Goal: Information Seeking & Learning: Learn about a topic

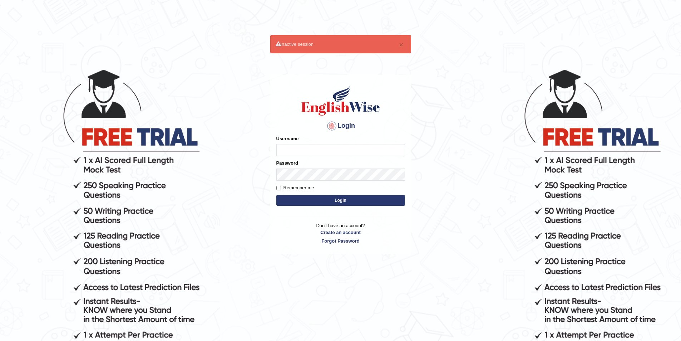
click at [320, 152] on input "Username" at bounding box center [340, 150] width 129 height 12
click at [320, 151] on input "Username" at bounding box center [340, 150] width 129 height 12
type input "mohdbilal"
click at [276, 195] on button "Login" at bounding box center [340, 200] width 129 height 11
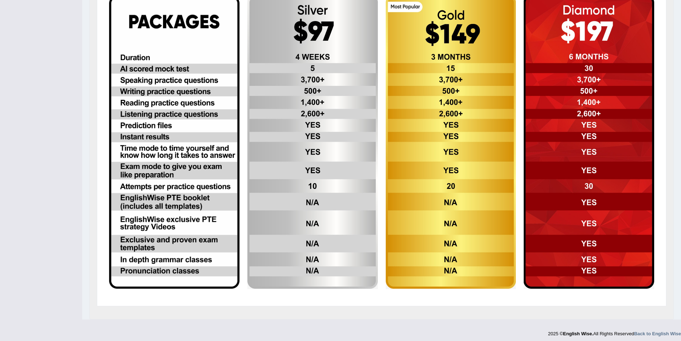
scroll to position [231, 0]
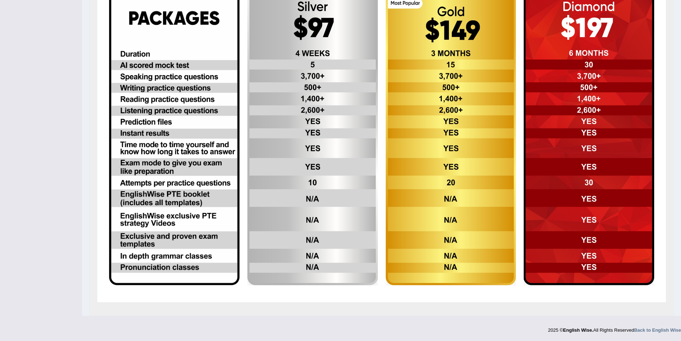
click at [630, 186] on img at bounding box center [589, 138] width 131 height 294
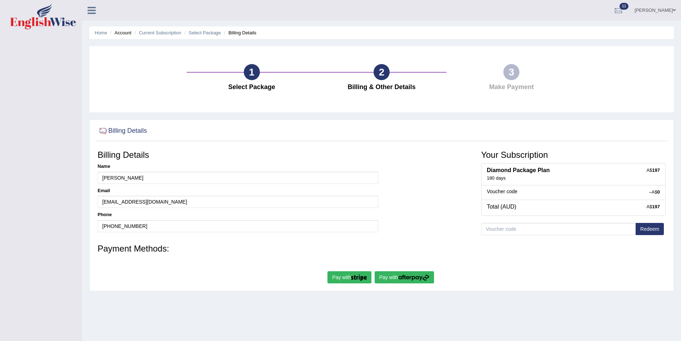
click at [651, 226] on button "Redeem" at bounding box center [650, 229] width 28 height 12
click at [97, 30] on li "Home" at bounding box center [101, 32] width 13 height 7
click at [99, 32] on link "Home" at bounding box center [101, 32] width 13 height 5
click at [100, 32] on link "Home" at bounding box center [101, 32] width 13 height 5
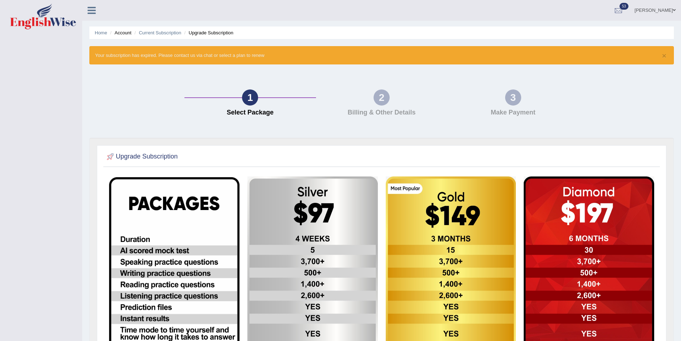
drag, startPoint x: 96, startPoint y: 22, endPoint x: 97, endPoint y: 27, distance: 5.0
click at [97, 27] on div "Home Account Current Subscription Upgrade Subscription × Your subscription has …" at bounding box center [381, 250] width 599 height 501
click at [97, 31] on link "Home" at bounding box center [101, 32] width 13 height 5
click at [660, 9] on link "[PERSON_NAME]" at bounding box center [656, 9] width 52 height 19
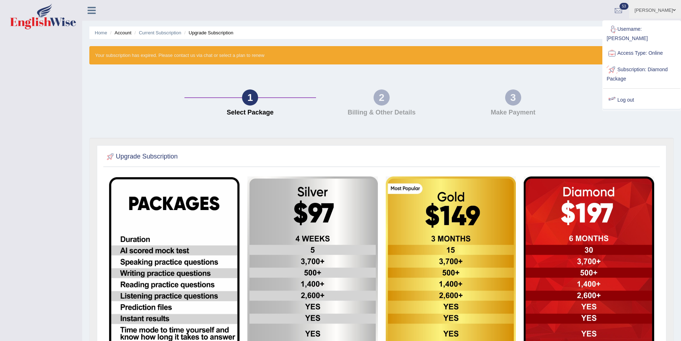
click at [630, 95] on link "Log out" at bounding box center [641, 100] width 77 height 16
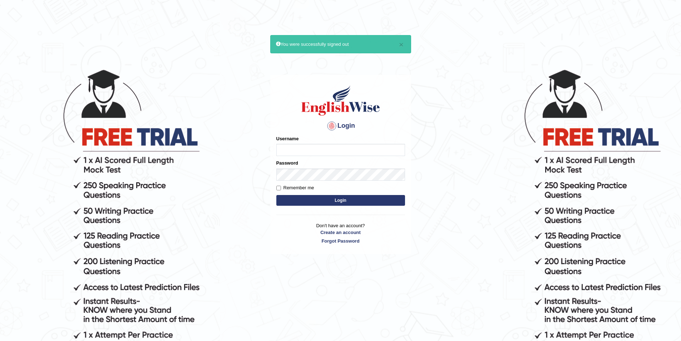
click at [340, 147] on input "Username" at bounding box center [340, 150] width 129 height 12
type input "mohdbilal"
click at [276, 195] on button "Login" at bounding box center [340, 200] width 129 height 11
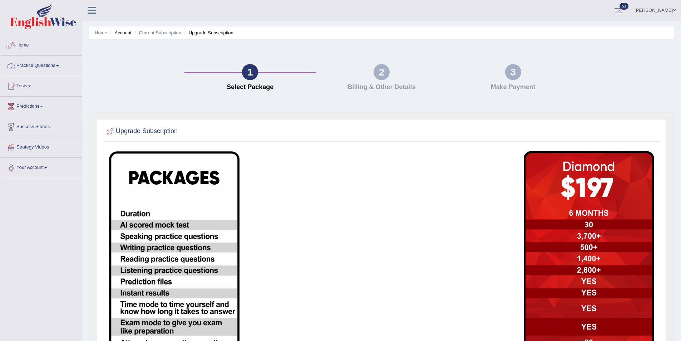
click at [28, 45] on link "Home" at bounding box center [41, 44] width 82 height 18
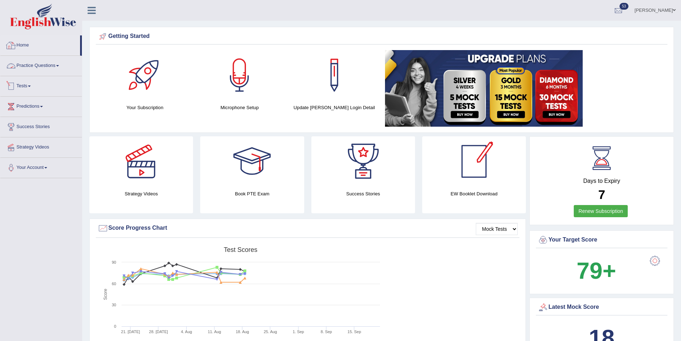
click at [40, 70] on link "Practice Questions" at bounding box center [41, 65] width 82 height 18
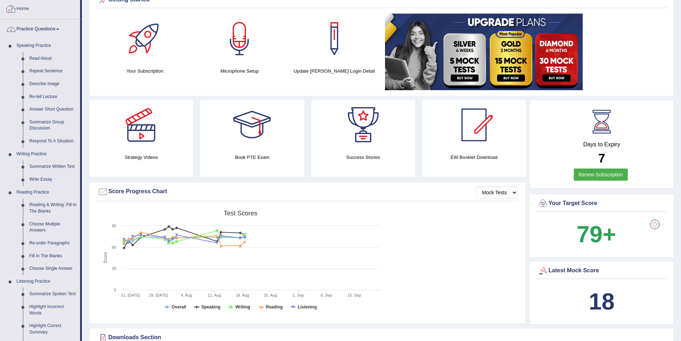
scroll to position [179, 0]
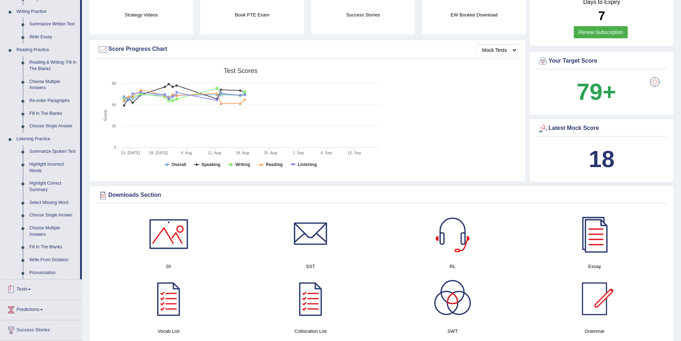
click at [38, 287] on link "Tests" at bounding box center [41, 288] width 82 height 18
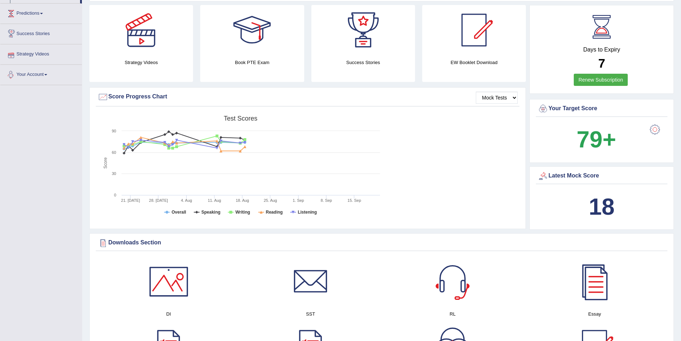
scroll to position [72, 0]
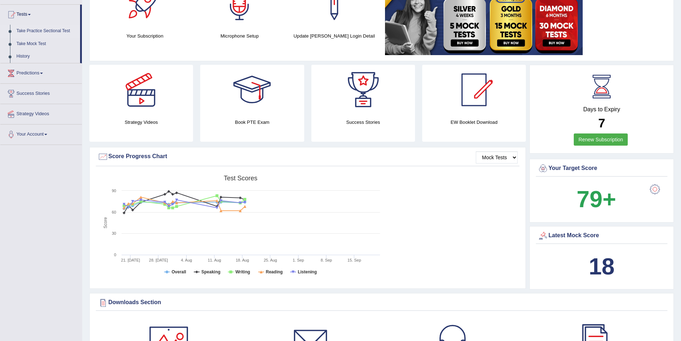
click at [36, 29] on link "Take Practice Sectional Test" at bounding box center [46, 31] width 67 height 13
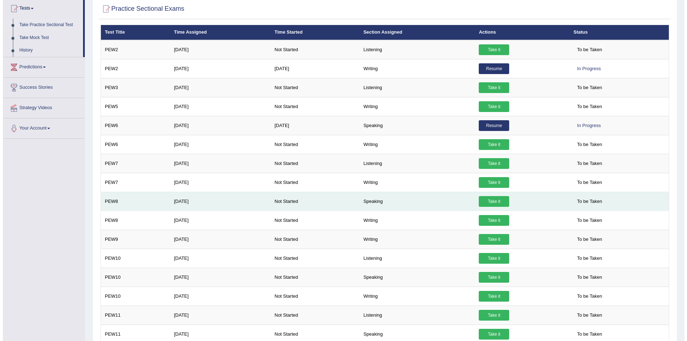
scroll to position [136, 0]
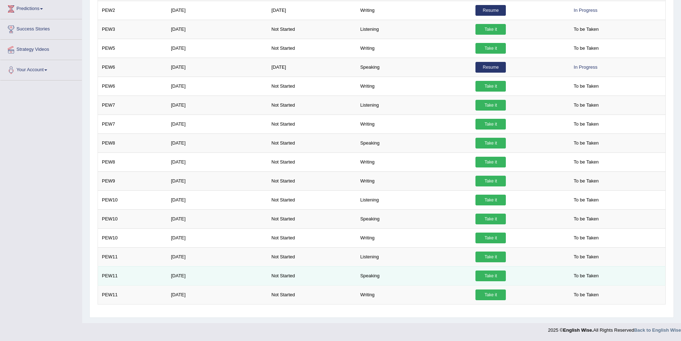
click at [494, 274] on link "Take it" at bounding box center [491, 275] width 30 height 11
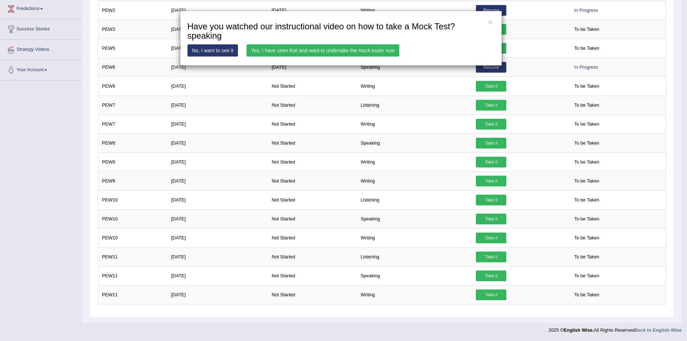
click at [313, 47] on link "Yes, I have seen that and want to undertake the mock exam now" at bounding box center [322, 50] width 153 height 12
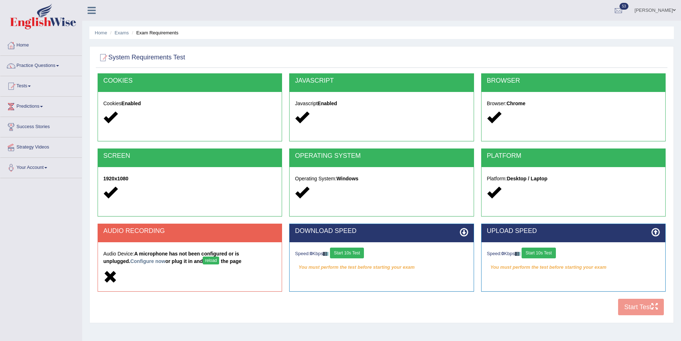
click at [203, 259] on button "reload" at bounding box center [211, 260] width 16 height 8
click at [26, 47] on link "Home" at bounding box center [41, 44] width 82 height 18
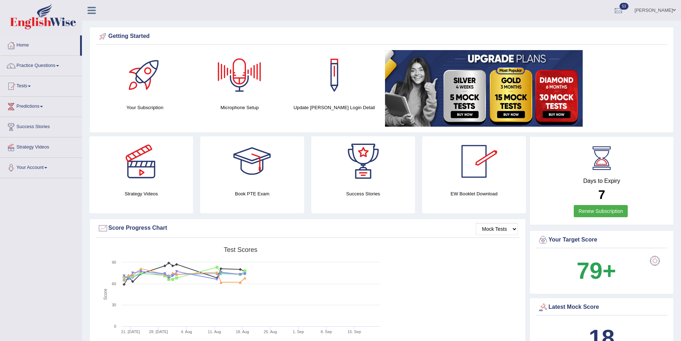
click at [248, 76] on div at bounding box center [240, 75] width 50 height 50
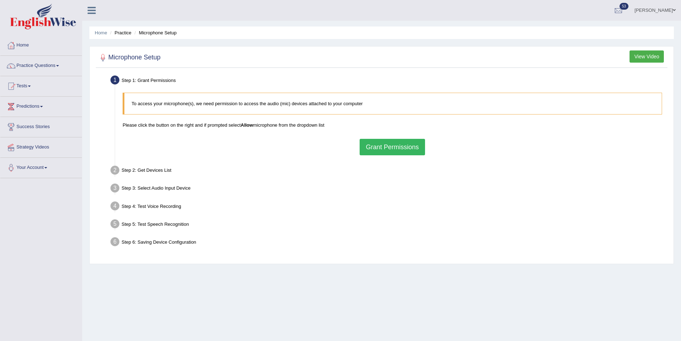
click at [408, 147] on button "Grant Permissions" at bounding box center [392, 147] width 65 height 16
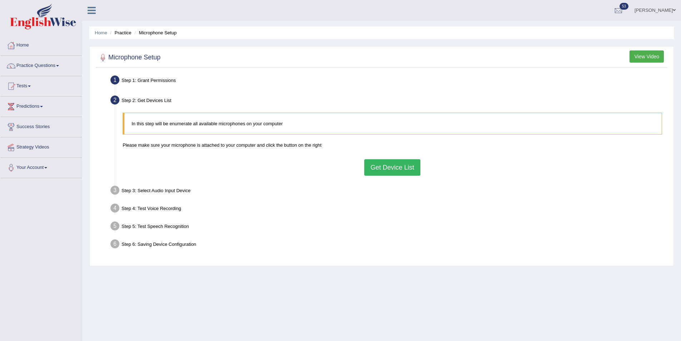
drag, startPoint x: 396, startPoint y: 166, endPoint x: 397, endPoint y: 170, distance: 3.9
click at [396, 168] on button "Get Device List" at bounding box center [392, 167] width 56 height 16
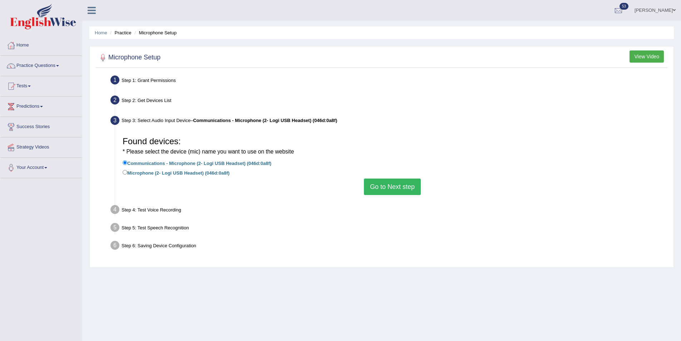
click at [165, 172] on label "Microphone (2- Logi USB Headset) (046d:0a8f)" at bounding box center [176, 172] width 107 height 8
click at [127, 172] on input "Microphone (2- Logi USB Headset) (046d:0a8f)" at bounding box center [125, 172] width 5 height 5
radio input "true"
click at [378, 183] on button "Go to Next step" at bounding box center [392, 186] width 57 height 16
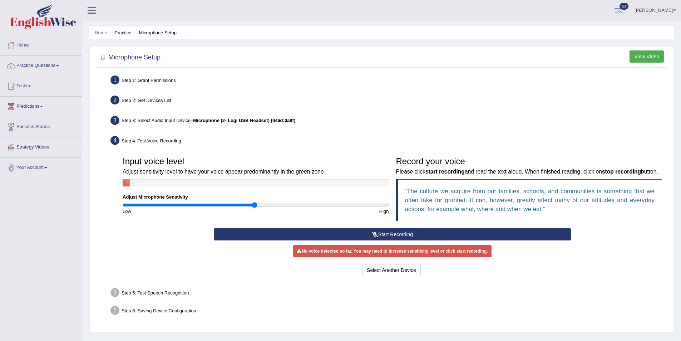
click at [428, 240] on button "Start Recording" at bounding box center [392, 234] width 357 height 12
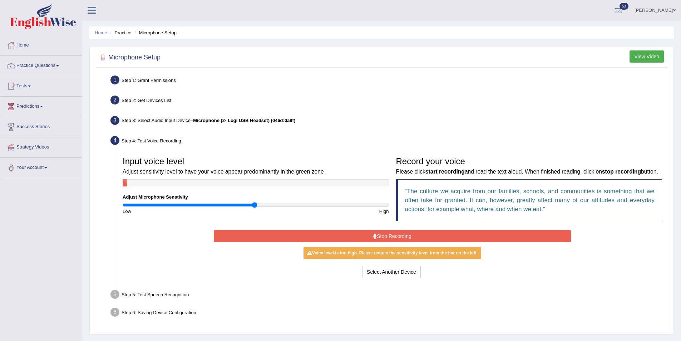
click at [447, 242] on button "Stop Recording" at bounding box center [392, 236] width 357 height 12
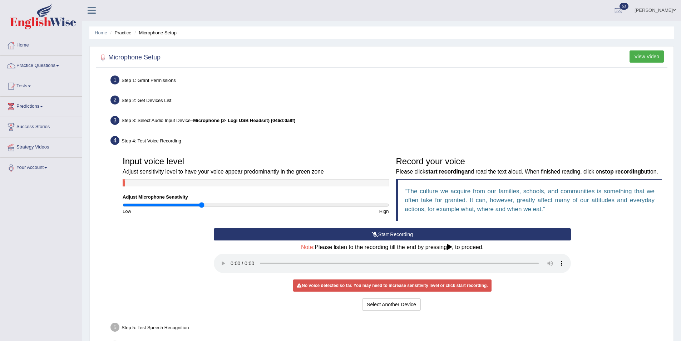
drag, startPoint x: 202, startPoint y: 203, endPoint x: 199, endPoint y: 205, distance: 4.3
click at [202, 204] on input "range" at bounding box center [256, 205] width 266 height 6
drag, startPoint x: 198, startPoint y: 205, endPoint x: 178, endPoint y: 201, distance: 20.1
click at [177, 202] on input "range" at bounding box center [256, 205] width 266 height 6
click at [175, 204] on input "range" at bounding box center [256, 205] width 266 height 6
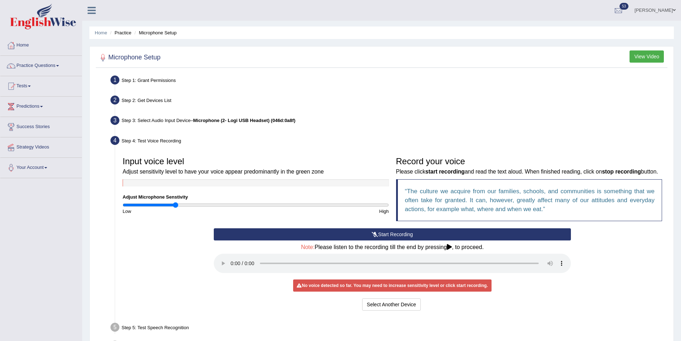
click at [391, 240] on button "Start Recording" at bounding box center [392, 234] width 357 height 12
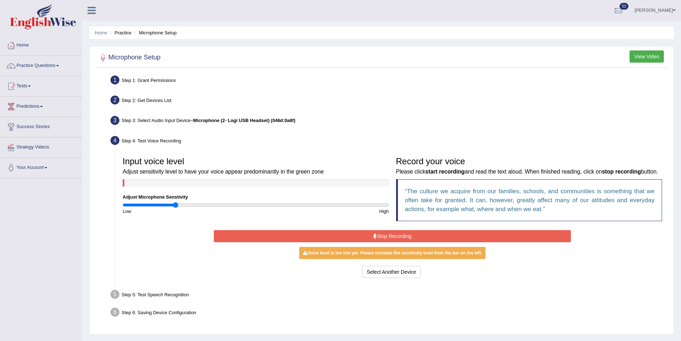
click at [391, 242] on button "Stop Recording" at bounding box center [392, 236] width 357 height 12
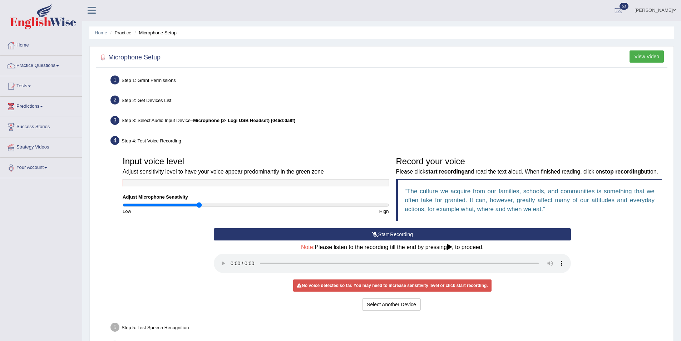
drag, startPoint x: 167, startPoint y: 205, endPoint x: 216, endPoint y: 202, distance: 48.7
type input "0.58"
click at [200, 204] on input "range" at bounding box center [256, 205] width 266 height 6
click at [355, 240] on button "Start Recording" at bounding box center [392, 234] width 357 height 12
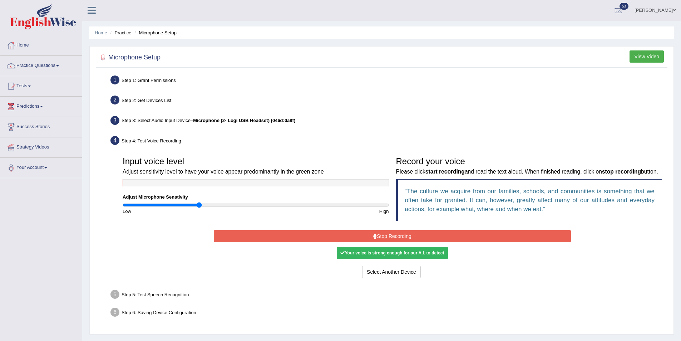
click at [373, 239] on icon at bounding box center [375, 236] width 4 height 5
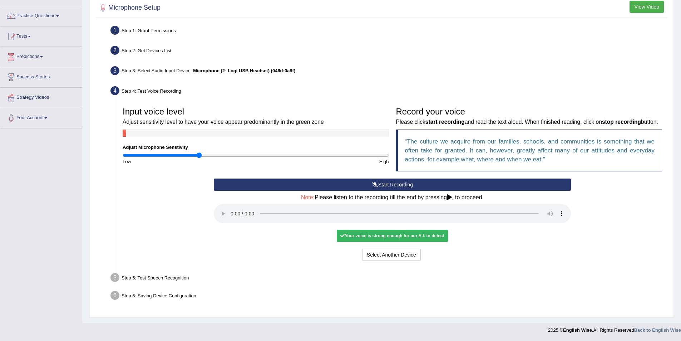
scroll to position [59, 0]
drag, startPoint x: 156, startPoint y: 279, endPoint x: 162, endPoint y: 276, distance: 5.9
click at [158, 279] on div "Step 5: Test Speech Recognition" at bounding box center [388, 279] width 563 height 16
click at [396, 235] on div "Your voice is strong enough for our A.I. to detect" at bounding box center [392, 236] width 111 height 12
drag, startPoint x: 396, startPoint y: 235, endPoint x: 392, endPoint y: 249, distance: 14.2
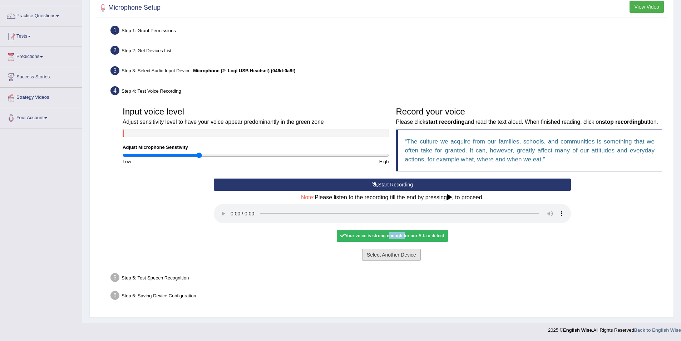
click at [394, 241] on div "Your voice is strong enough for our A.I. to detect" at bounding box center [392, 236] width 111 height 12
click at [390, 254] on button "Select Another Device" at bounding box center [391, 255] width 59 height 12
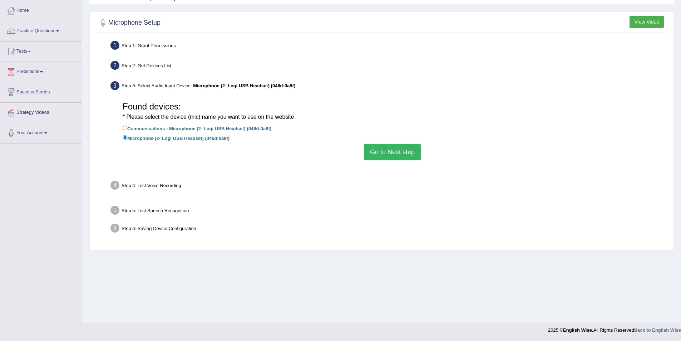
scroll to position [35, 0]
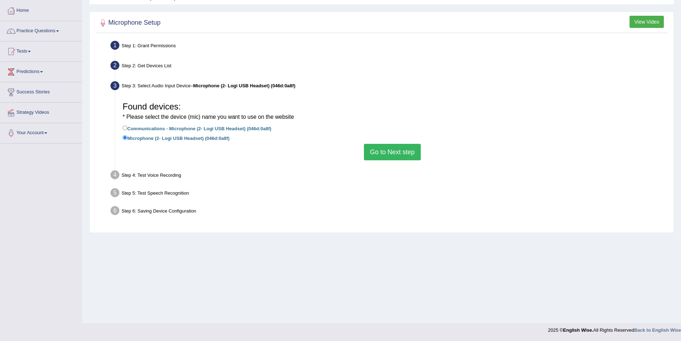
click at [404, 153] on button "Go to Next step" at bounding box center [392, 152] width 57 height 16
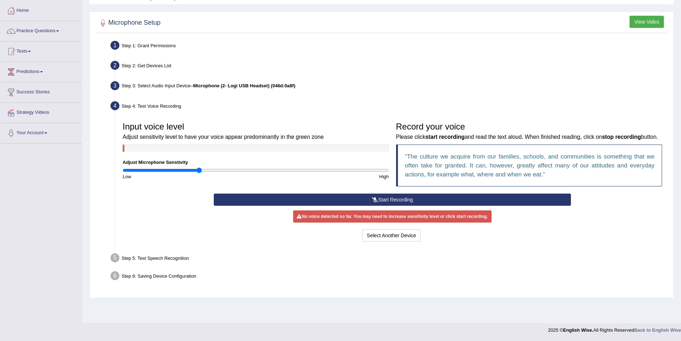
click at [371, 206] on button "Start Recording" at bounding box center [392, 200] width 357 height 12
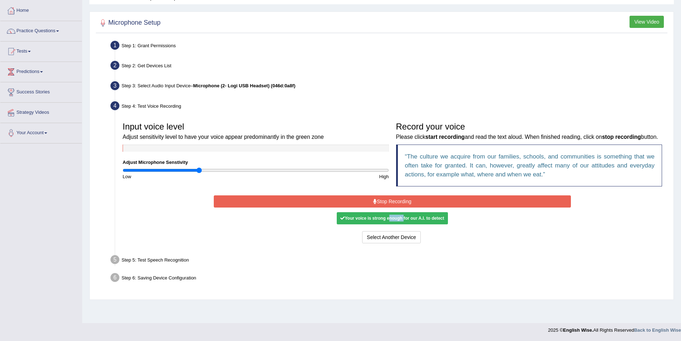
click at [381, 206] on button "Stop Recording" at bounding box center [392, 201] width 357 height 12
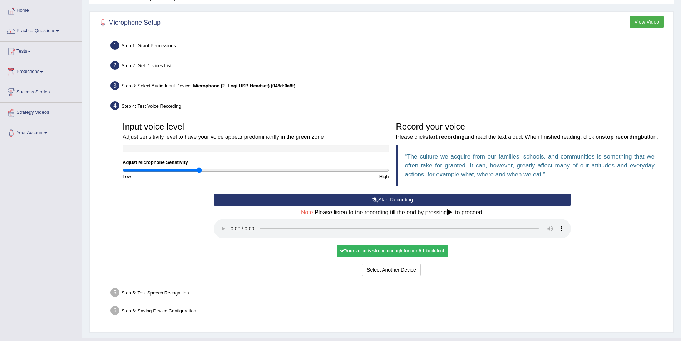
click at [509, 278] on div "Select Another Device Voice is ok. Go to Next step" at bounding box center [392, 271] width 357 height 14
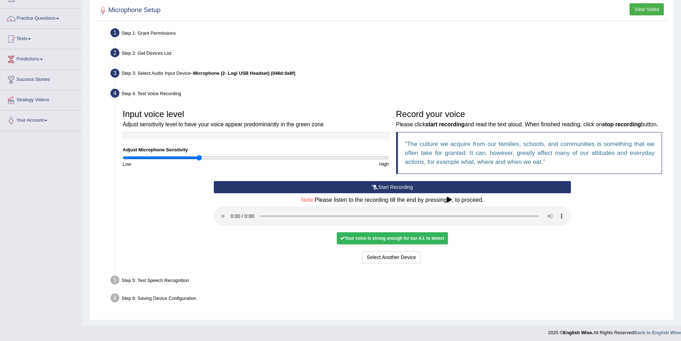
scroll to position [59, 0]
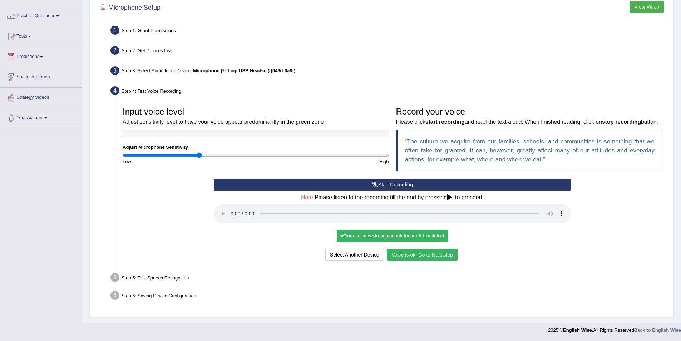
click at [409, 257] on button "Voice is ok. Go to Next step" at bounding box center [422, 255] width 71 height 12
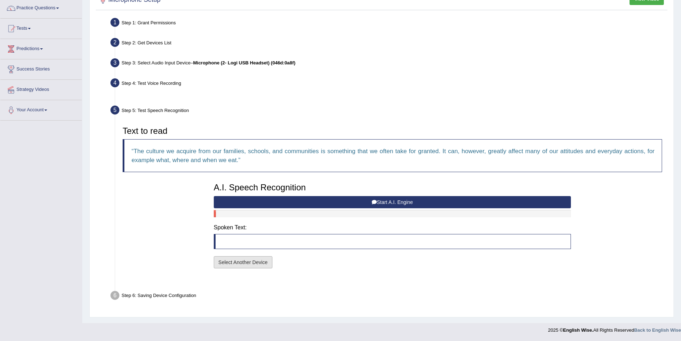
scroll to position [40, 0]
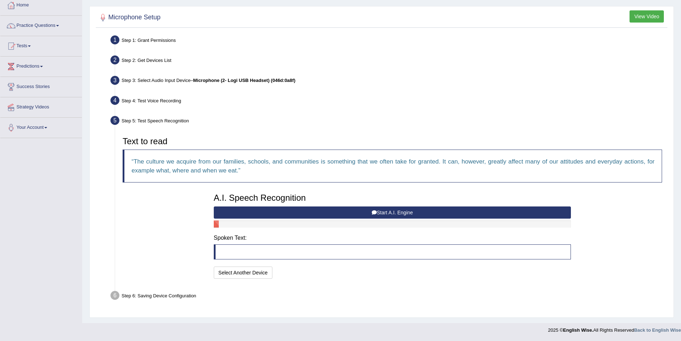
click at [378, 212] on button "Start A.I. Engine" at bounding box center [392, 212] width 357 height 12
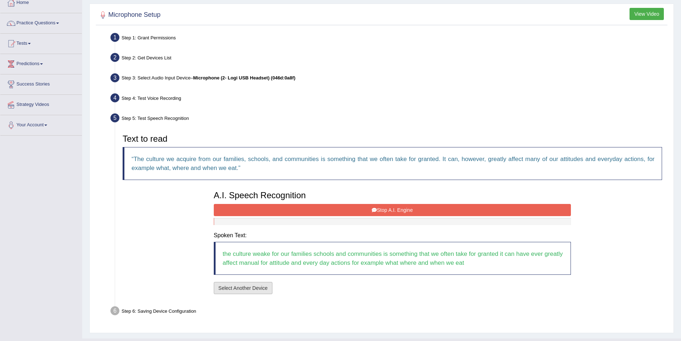
scroll to position [58, 0]
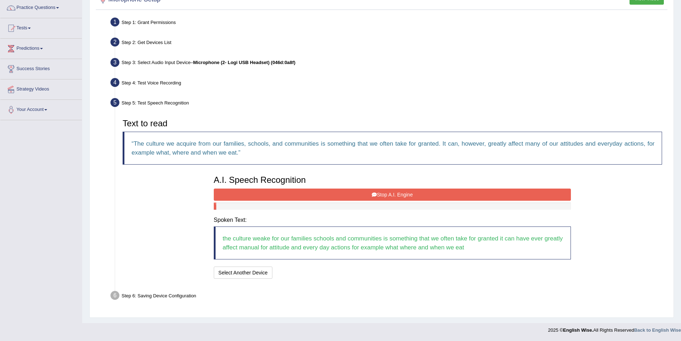
click at [357, 194] on button "Stop A.I. Engine" at bounding box center [392, 195] width 357 height 12
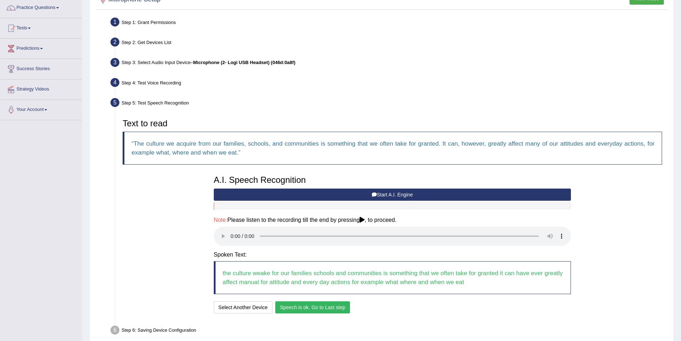
click at [334, 306] on button "Speech is ok. Go to Last step" at bounding box center [312, 307] width 75 height 12
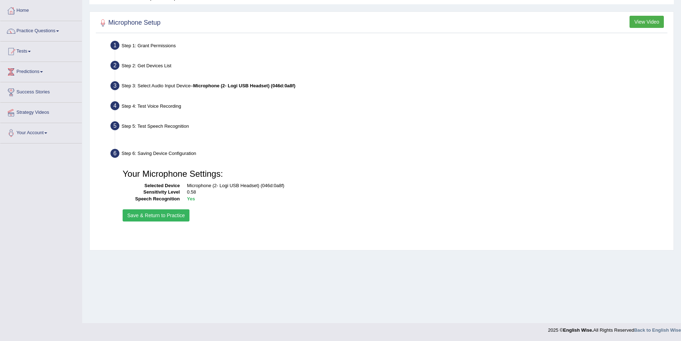
scroll to position [35, 0]
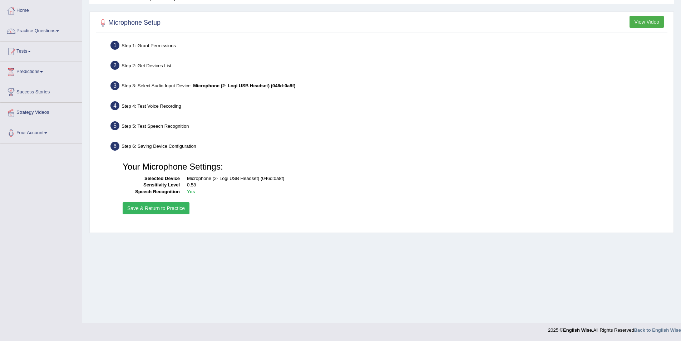
click at [155, 206] on button "Save & Return to Practice" at bounding box center [156, 208] width 67 height 12
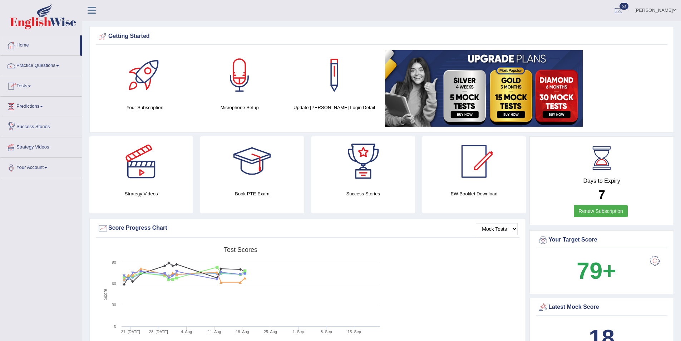
click at [18, 89] on link "Tests" at bounding box center [41, 85] width 82 height 18
click at [37, 101] on link "Take Practice Sectional Test" at bounding box center [46, 102] width 67 height 13
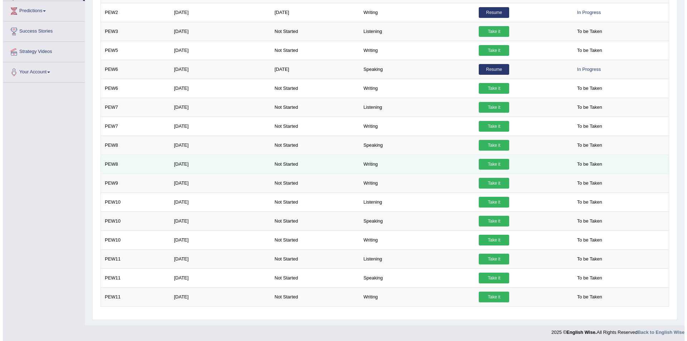
scroll to position [136, 0]
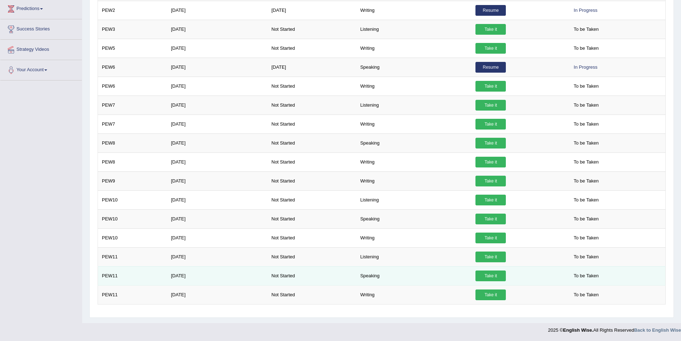
click at [495, 272] on link "Take it" at bounding box center [491, 275] width 30 height 11
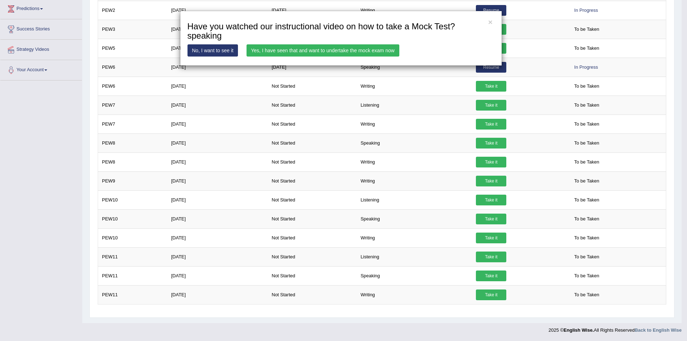
click at [303, 49] on link "Yes, I have seen that and want to undertake the mock exam now" at bounding box center [322, 50] width 153 height 12
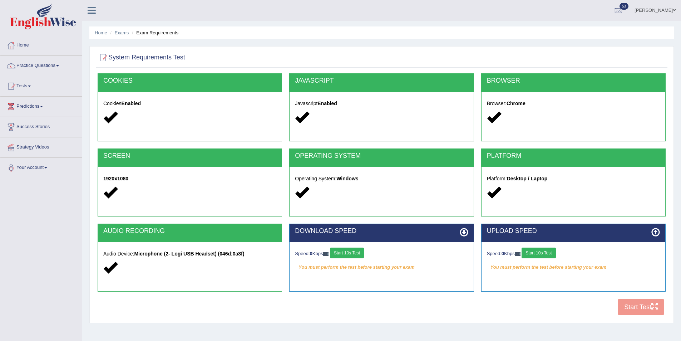
click at [352, 252] on button "Start 10s Test" at bounding box center [347, 253] width 34 height 11
click at [554, 252] on button "Start 10s Test" at bounding box center [539, 253] width 34 height 11
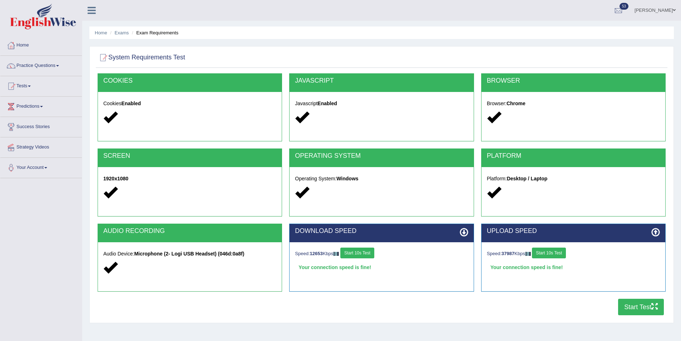
click at [650, 307] on button "Start Test" at bounding box center [641, 307] width 46 height 16
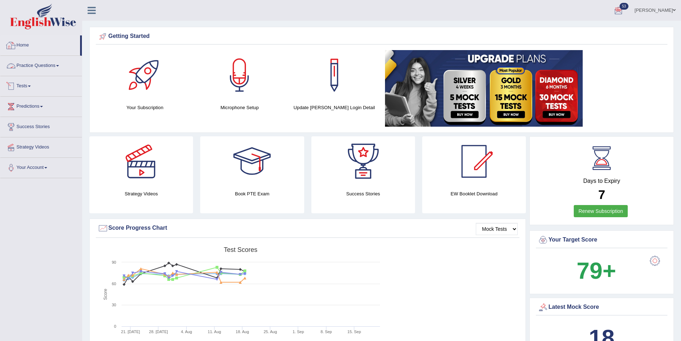
click at [32, 45] on link "Home" at bounding box center [40, 44] width 80 height 18
click at [43, 66] on link "Practice Questions" at bounding box center [41, 65] width 82 height 18
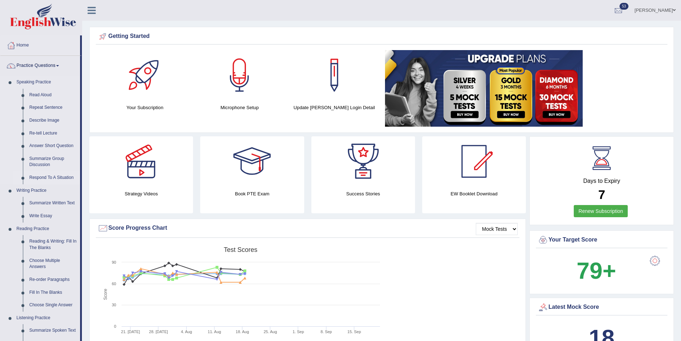
click at [59, 173] on link "Respond To A Situation" at bounding box center [53, 177] width 54 height 13
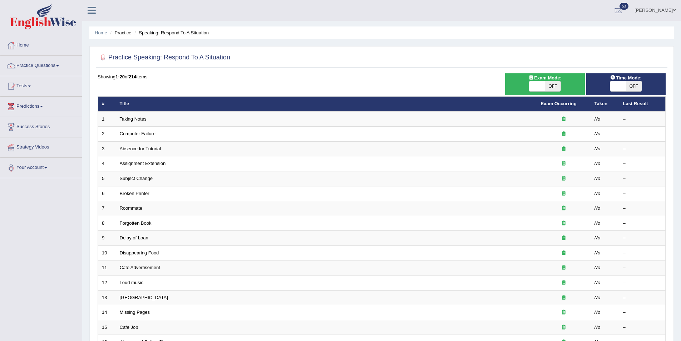
click at [636, 87] on span "OFF" at bounding box center [634, 86] width 16 height 10
checkbox input "true"
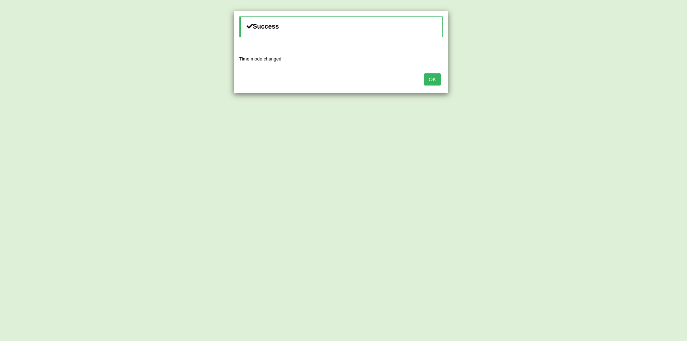
click at [431, 75] on button "OK" at bounding box center [432, 79] width 16 height 12
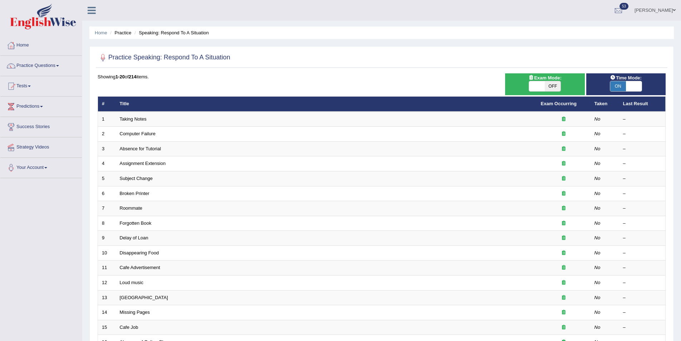
click at [553, 87] on span "OFF" at bounding box center [553, 86] width 16 height 10
checkbox input "true"
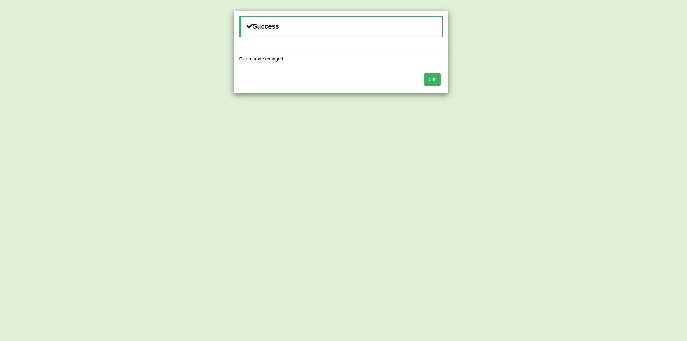
click at [425, 80] on button "OK" at bounding box center [432, 79] width 16 height 12
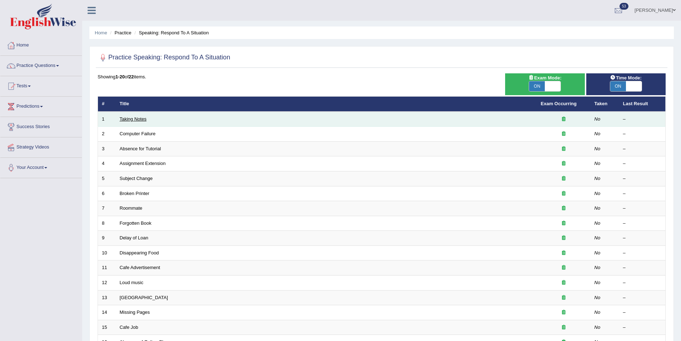
click at [137, 118] on link "Taking Notes" at bounding box center [133, 118] width 27 height 5
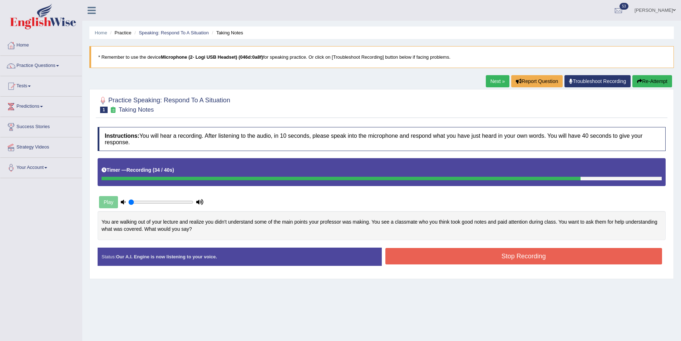
click at [586, 259] on button "Stop Recording" at bounding box center [524, 256] width 277 height 16
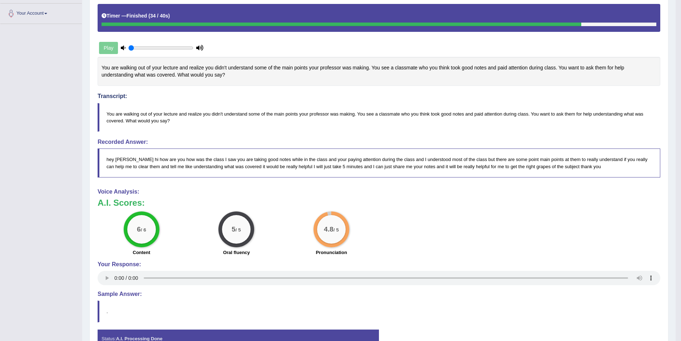
scroll to position [167, 0]
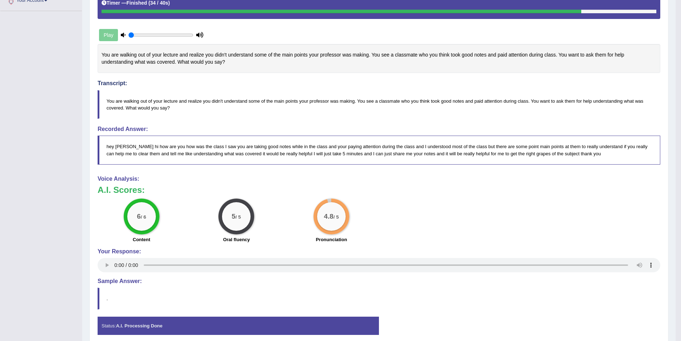
drag, startPoint x: 170, startPoint y: 75, endPoint x: 167, endPoint y: 95, distance: 20.2
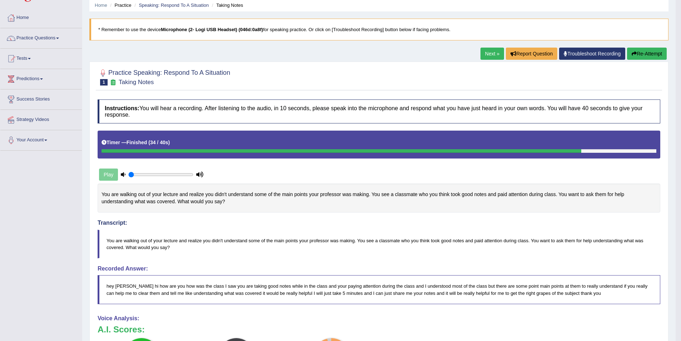
scroll to position [0, 0]
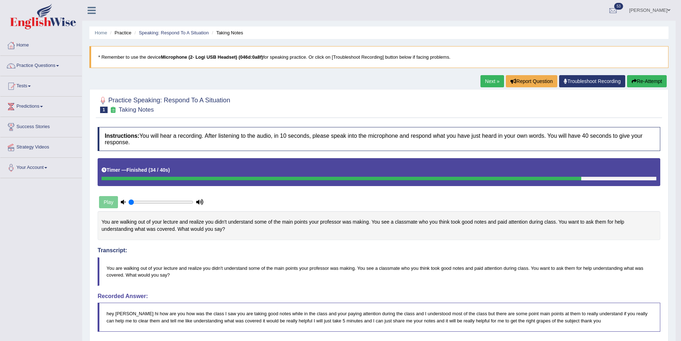
drag, startPoint x: 337, startPoint y: 213, endPoint x: 289, endPoint y: 181, distance: 58.1
click at [338, 213] on div "You are walking out of your lecture and realize you didn't understand some of t…" at bounding box center [379, 225] width 563 height 29
click at [491, 80] on link "Next »" at bounding box center [493, 81] width 24 height 12
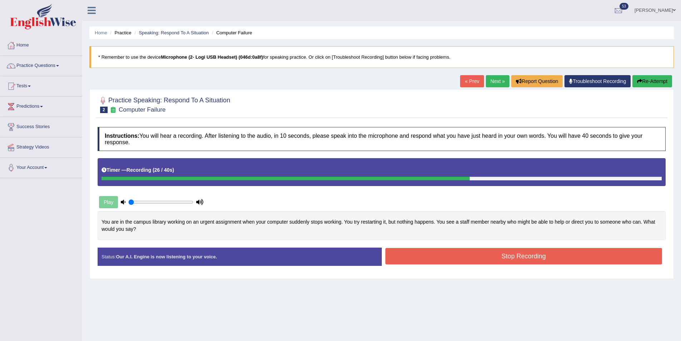
click at [607, 256] on button "Stop Recording" at bounding box center [524, 256] width 277 height 16
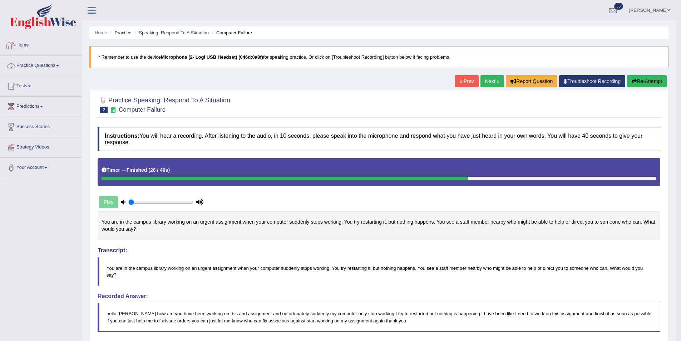
click at [18, 46] on link "Home" at bounding box center [41, 44] width 82 height 18
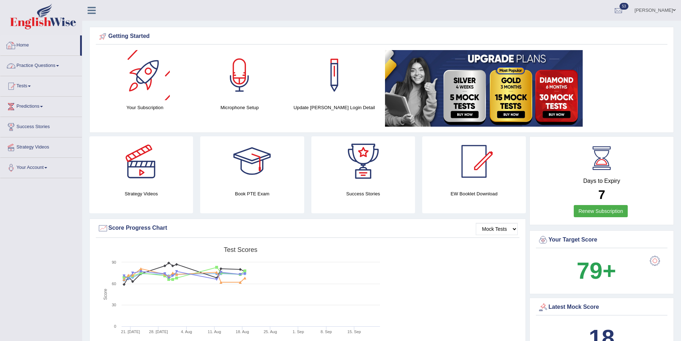
drag, startPoint x: 55, startPoint y: 54, endPoint x: 61, endPoint y: 56, distance: 6.1
click at [61, 56] on ul "Home Practice Questions Speaking Practice Read Aloud Repeat Sentence Describe I…" at bounding box center [41, 106] width 82 height 143
click at [59, 62] on link "Practice Questions" at bounding box center [41, 65] width 82 height 18
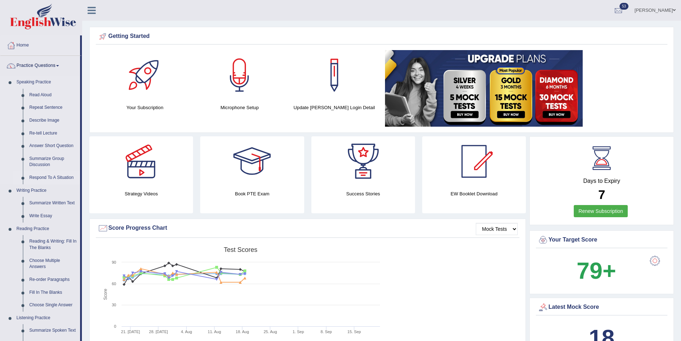
click at [42, 178] on link "Respond To A Situation" at bounding box center [53, 177] width 54 height 13
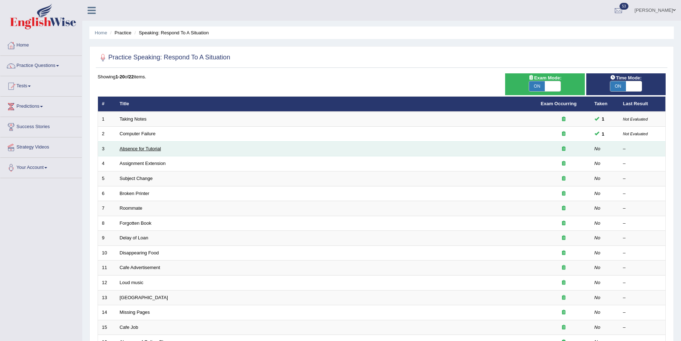
click at [136, 148] on link "Absence for Tutorial" at bounding box center [140, 148] width 41 height 5
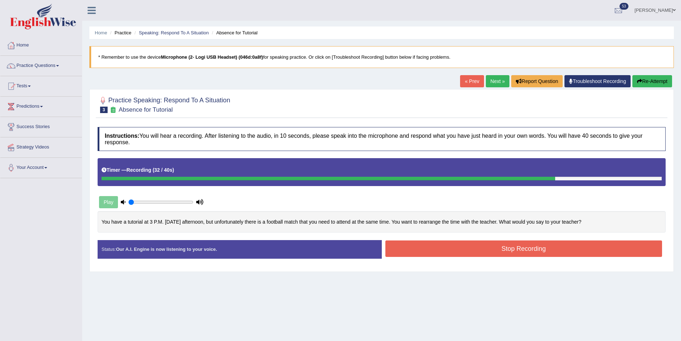
click at [545, 245] on button "Stop Recording" at bounding box center [524, 248] width 277 height 16
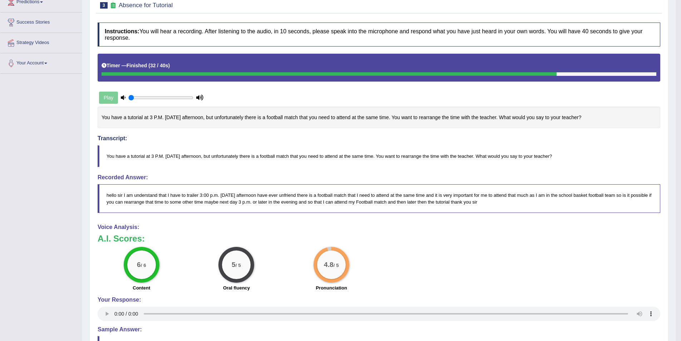
scroll to position [117, 0]
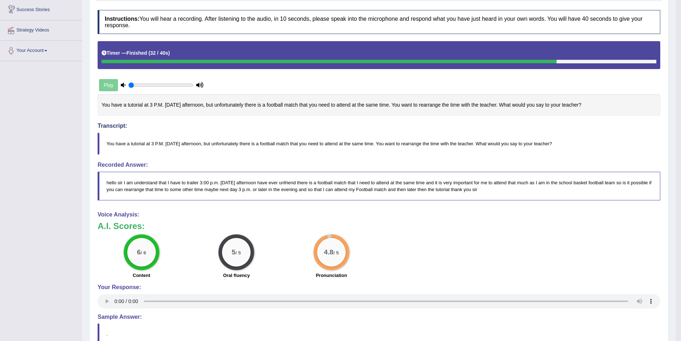
drag, startPoint x: 421, startPoint y: 246, endPoint x: 173, endPoint y: 125, distance: 275.1
click at [421, 246] on div "6 / 6 Content 5 / 5 Oral fluency 4.8 / 5 Pronunciation" at bounding box center [379, 257] width 570 height 46
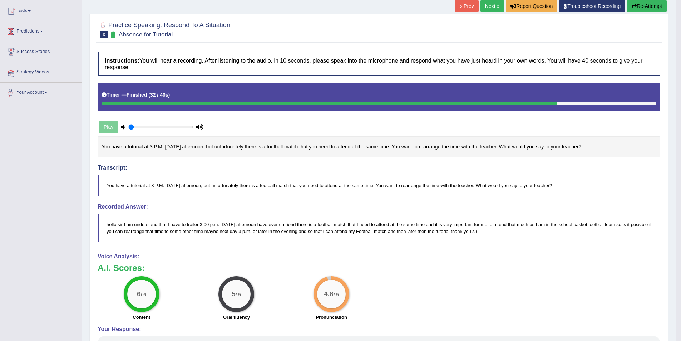
scroll to position [10, 0]
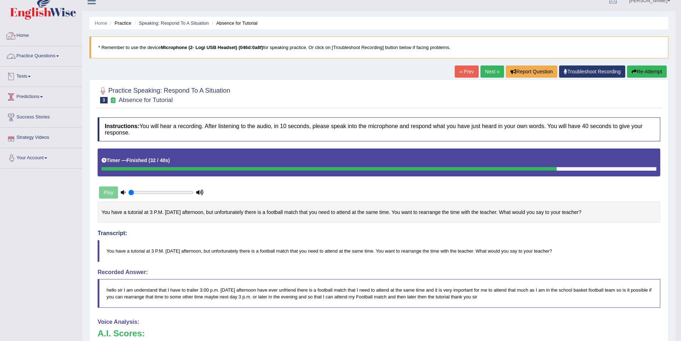
click at [23, 42] on link "Home" at bounding box center [41, 35] width 82 height 18
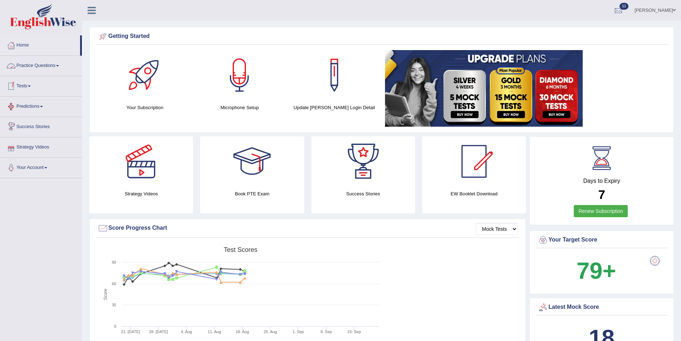
click at [39, 70] on link "Practice Questions" at bounding box center [41, 65] width 82 height 18
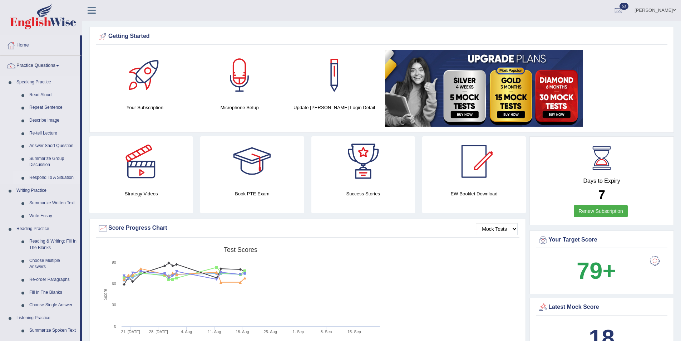
click at [59, 177] on link "Respond To A Situation" at bounding box center [53, 177] width 54 height 13
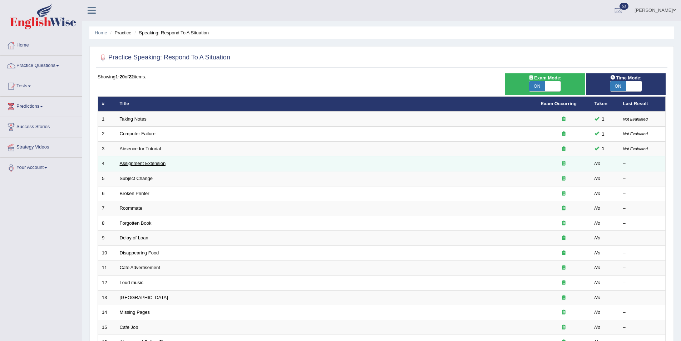
click at [139, 163] on link "Assignment Extension" at bounding box center [143, 163] width 46 height 5
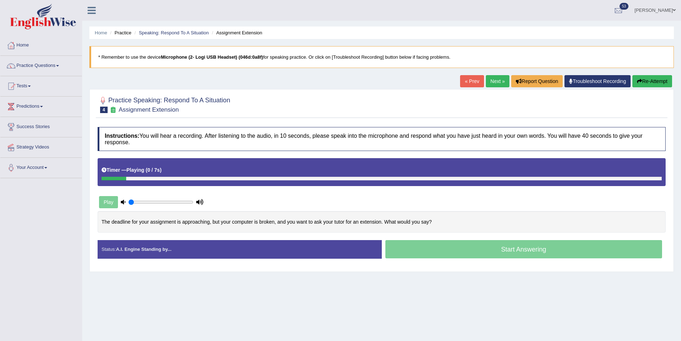
drag, startPoint x: 181, startPoint y: 171, endPoint x: 256, endPoint y: 215, distance: 86.9
click at [255, 216] on div "Instructions: You will hear a recording. After listening to the audio, in 10 se…" at bounding box center [382, 195] width 572 height 144
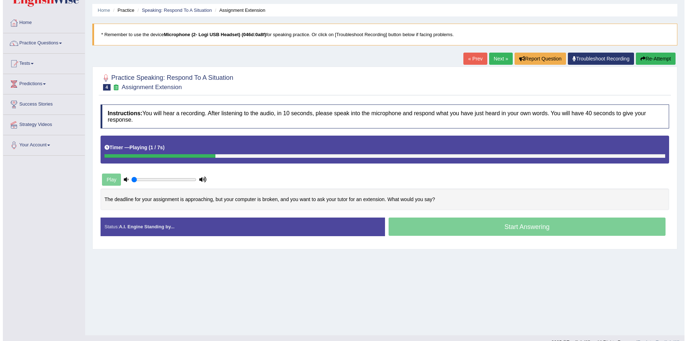
scroll to position [35, 0]
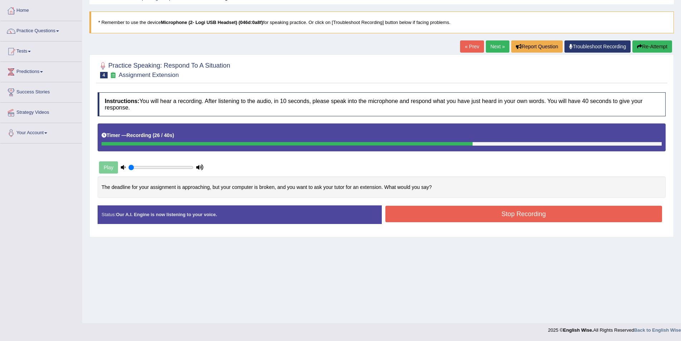
click at [498, 219] on button "Stop Recording" at bounding box center [524, 214] width 277 height 16
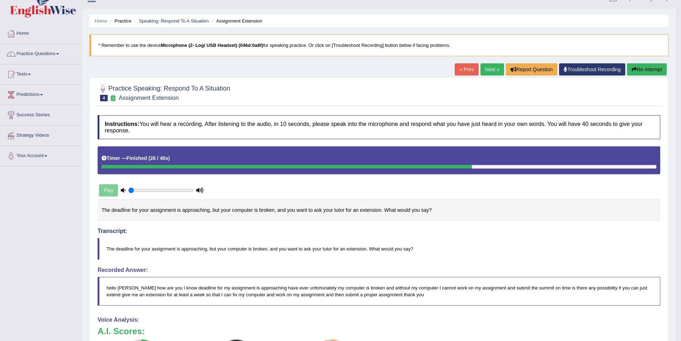
scroll to position [0, 0]
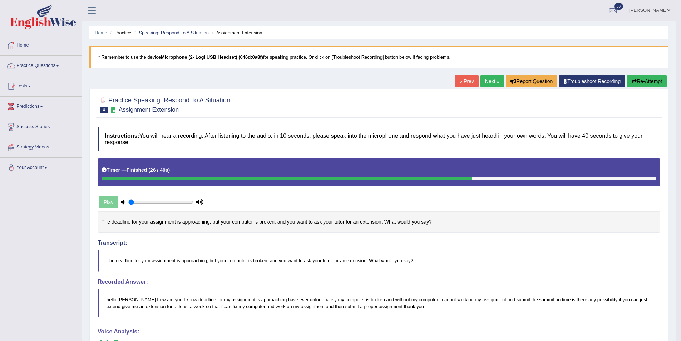
click at [642, 83] on button "Re-Attempt" at bounding box center [647, 81] width 40 height 12
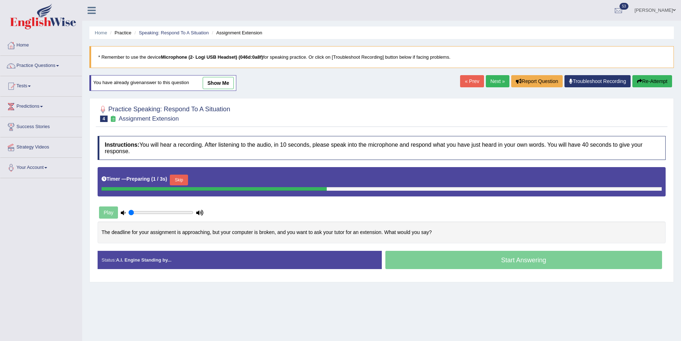
click at [183, 180] on button "Skip" at bounding box center [179, 180] width 18 height 11
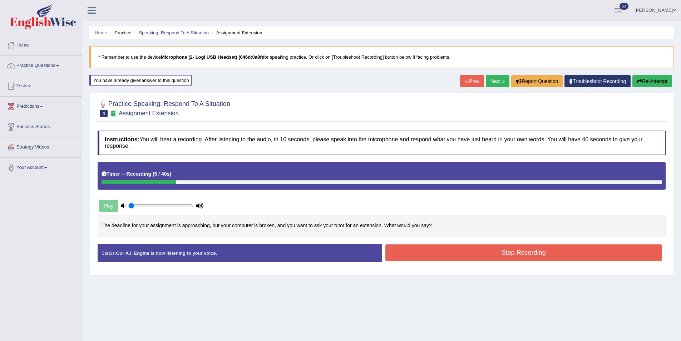
click at [642, 78] on button "Re-Attempt" at bounding box center [653, 81] width 40 height 12
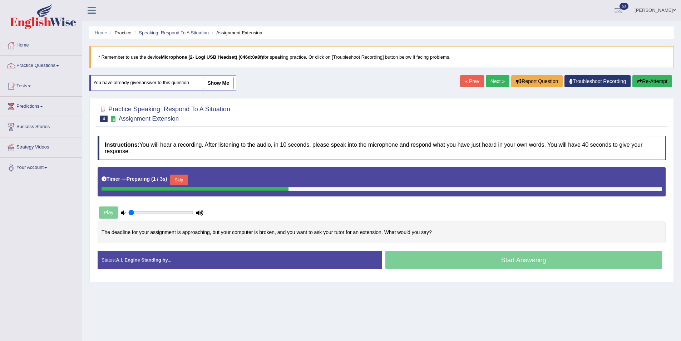
click at [171, 174] on div "Timer — Preparing ( 1 / 3s ) Skip" at bounding box center [382, 180] width 560 height 14
click at [179, 178] on button "Skip" at bounding box center [179, 180] width 18 height 11
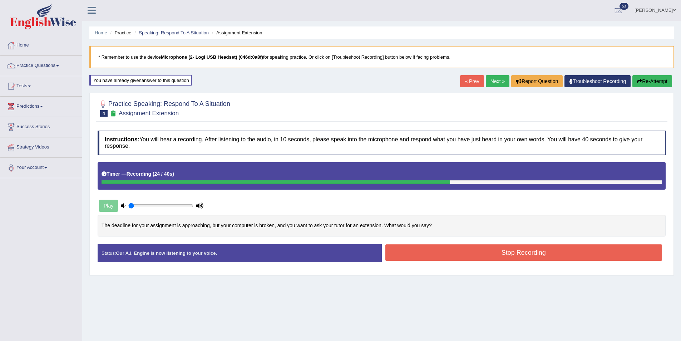
click at [579, 259] on button "Stop Recording" at bounding box center [524, 252] width 277 height 16
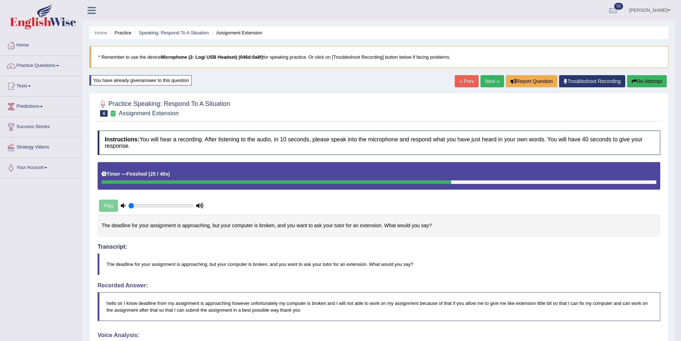
click at [637, 80] on button "Re-Attempt" at bounding box center [647, 81] width 40 height 12
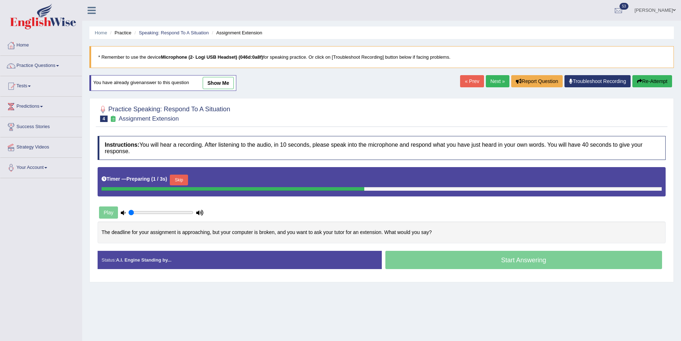
click at [185, 183] on button "Skip" at bounding box center [179, 180] width 18 height 11
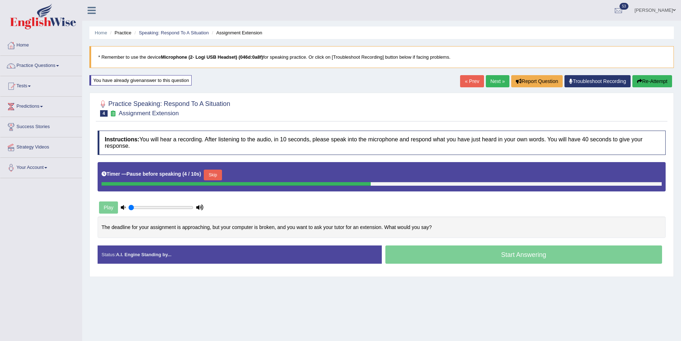
click at [216, 175] on button "Skip" at bounding box center [213, 175] width 18 height 11
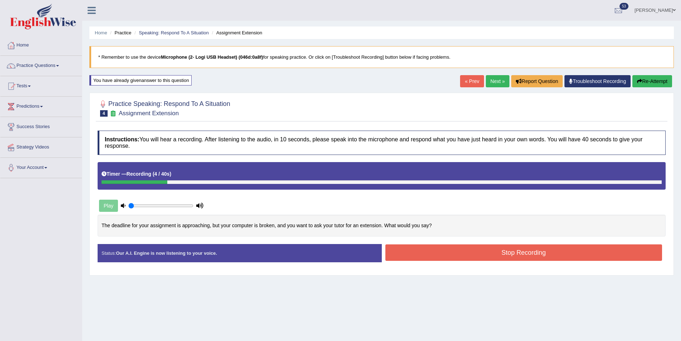
click at [662, 81] on button "Re-Attempt" at bounding box center [653, 81] width 40 height 12
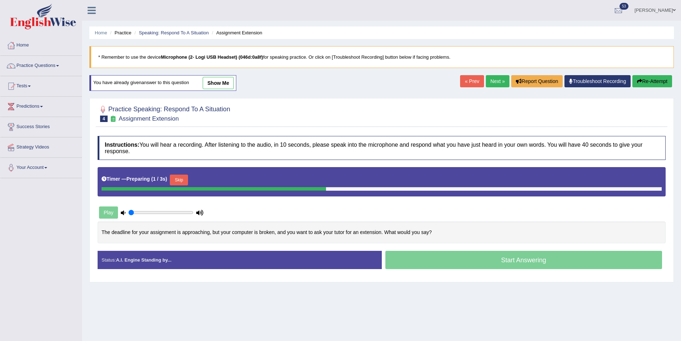
click at [184, 177] on button "Skip" at bounding box center [179, 180] width 18 height 11
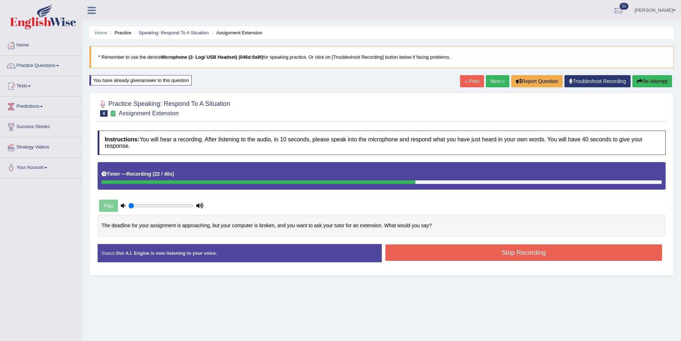
click at [466, 246] on button "Stop Recording" at bounding box center [524, 252] width 277 height 16
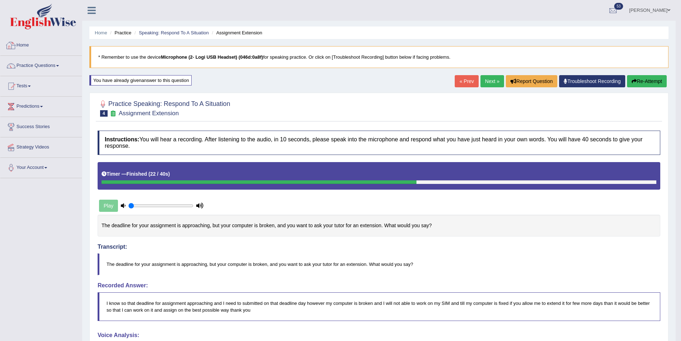
click at [33, 42] on link "Home" at bounding box center [41, 44] width 82 height 18
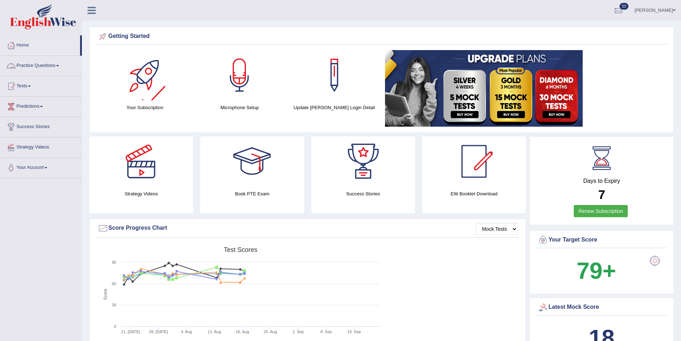
click at [23, 78] on ul "Home Practice Questions Speaking Practice Read Aloud Repeat Sentence Describe I…" at bounding box center [41, 106] width 82 height 143
click at [24, 81] on link "Tests" at bounding box center [41, 85] width 82 height 18
click at [41, 69] on link "Practice Questions" at bounding box center [41, 65] width 82 height 18
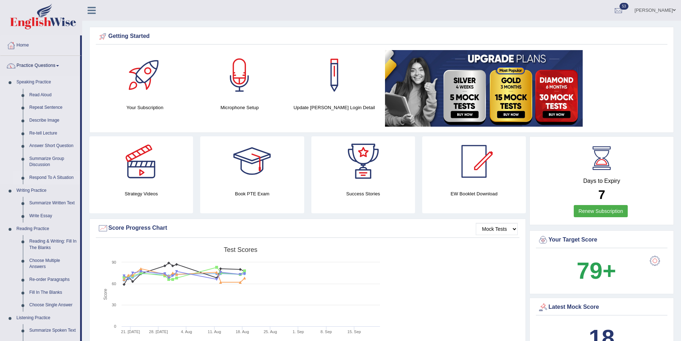
click at [55, 175] on link "Respond To A Situation" at bounding box center [53, 177] width 54 height 13
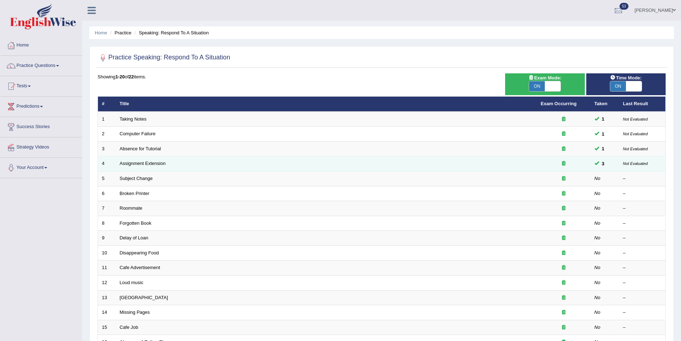
click at [161, 160] on td "Assignment Extension" at bounding box center [326, 163] width 421 height 15
click at [158, 163] on link "Assignment Extension" at bounding box center [143, 163] width 46 height 5
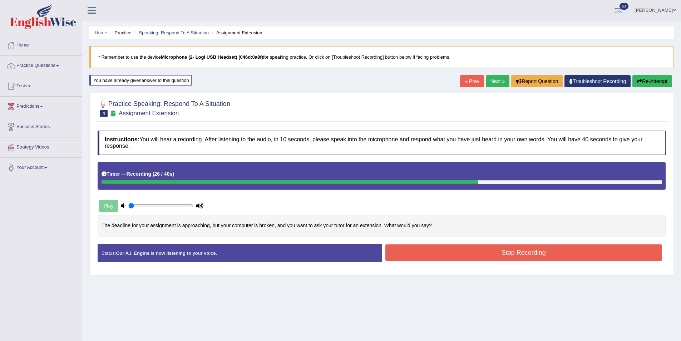
click at [494, 254] on button "Stop Recording" at bounding box center [524, 252] width 277 height 16
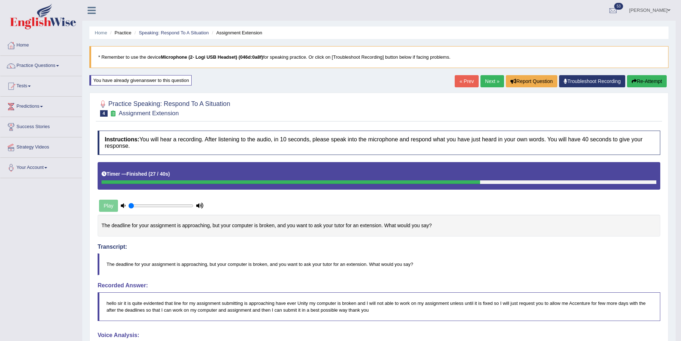
click at [482, 83] on link "Next »" at bounding box center [493, 81] width 24 height 12
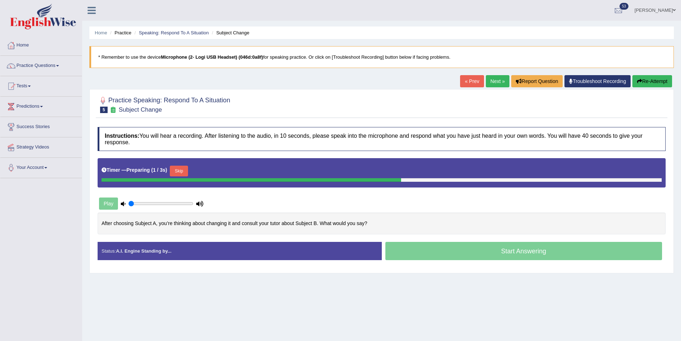
click at [177, 173] on button "Skip" at bounding box center [179, 171] width 18 height 11
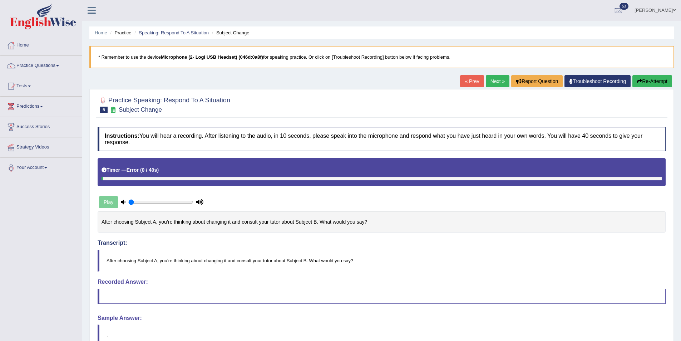
click at [657, 80] on button "Re-Attempt" at bounding box center [653, 81] width 40 height 12
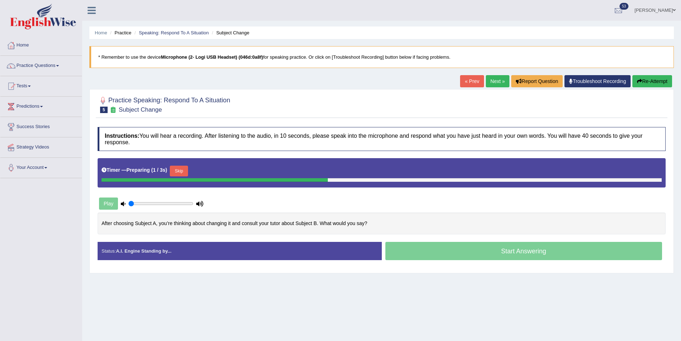
click at [178, 170] on button "Skip" at bounding box center [179, 171] width 18 height 11
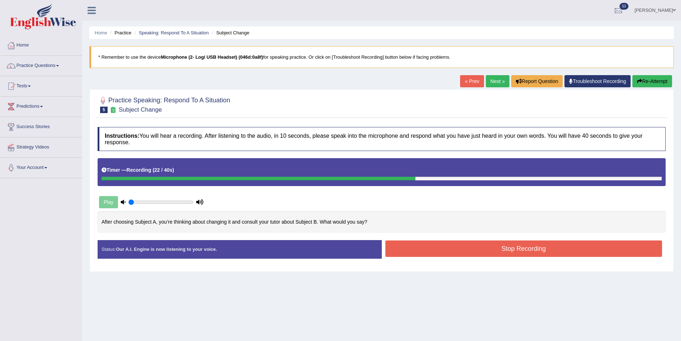
click at [523, 251] on button "Stop Recording" at bounding box center [524, 248] width 277 height 16
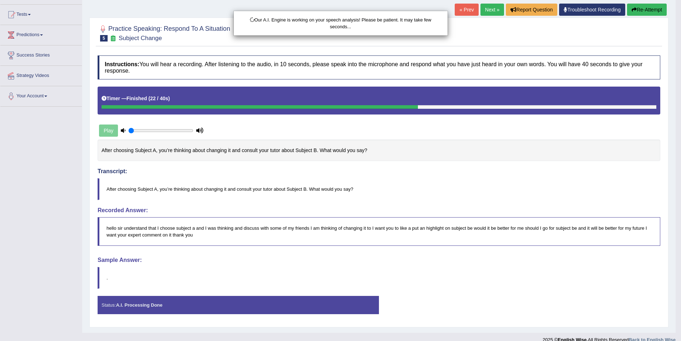
scroll to position [81, 0]
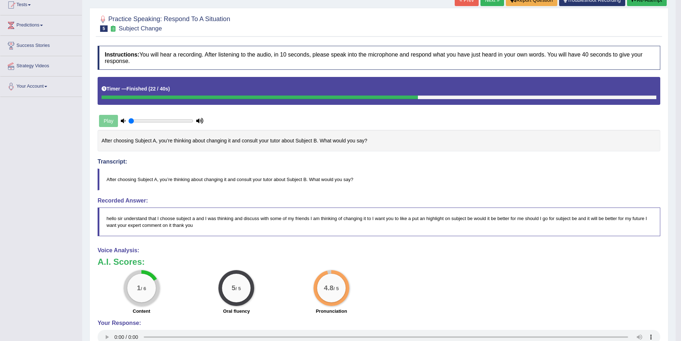
drag, startPoint x: 124, startPoint y: 138, endPoint x: 160, endPoint y: 149, distance: 37.3
click at [131, 142] on div "After choosing Subject A, you’re thinking about changing it and consult your tu…" at bounding box center [379, 141] width 563 height 22
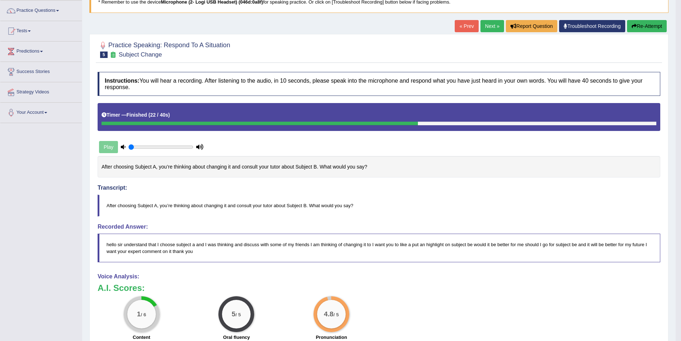
scroll to position [0, 0]
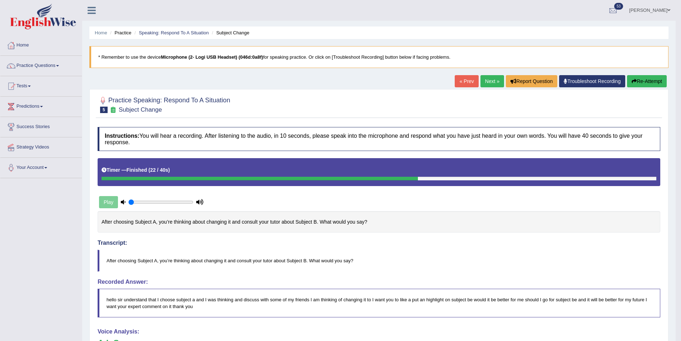
click at [641, 80] on button "Re-Attempt" at bounding box center [647, 81] width 40 height 12
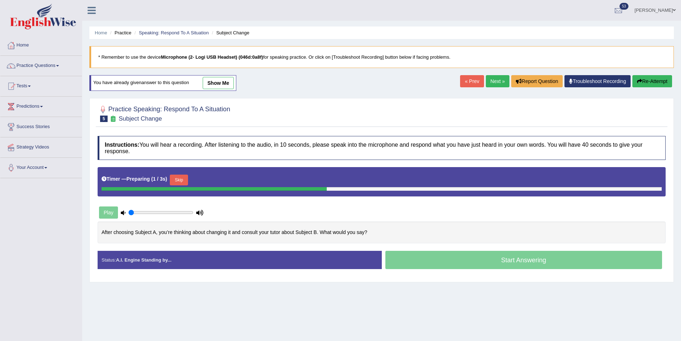
click at [185, 185] on button "Skip" at bounding box center [179, 180] width 18 height 11
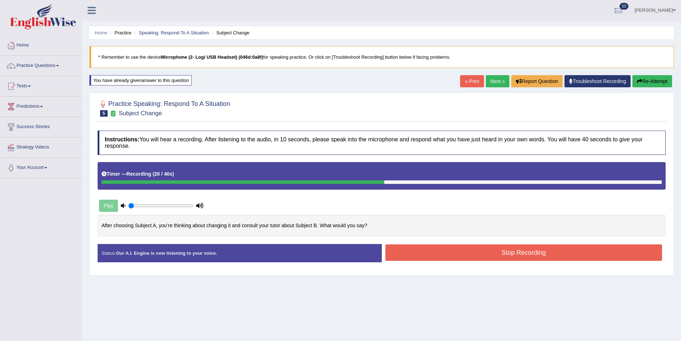
click at [524, 253] on button "Stop Recording" at bounding box center [524, 252] width 277 height 16
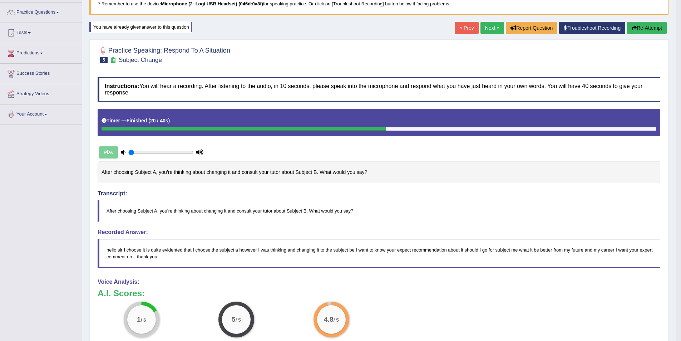
scroll to position [49, 0]
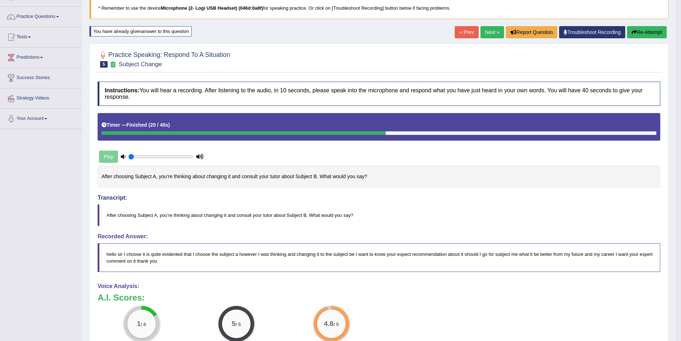
click at [641, 32] on button "Re-Attempt" at bounding box center [647, 32] width 40 height 12
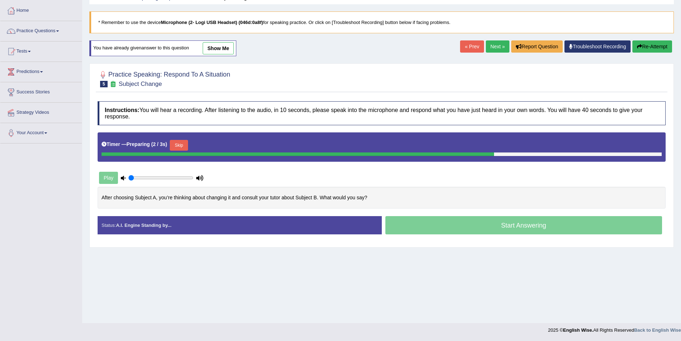
drag, startPoint x: 181, startPoint y: 142, endPoint x: 185, endPoint y: 143, distance: 4.0
click at [181, 142] on button "Skip" at bounding box center [179, 145] width 18 height 11
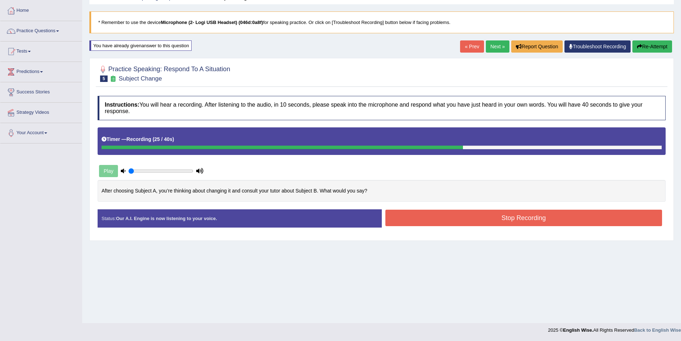
click at [549, 218] on button "Stop Recording" at bounding box center [524, 218] width 277 height 16
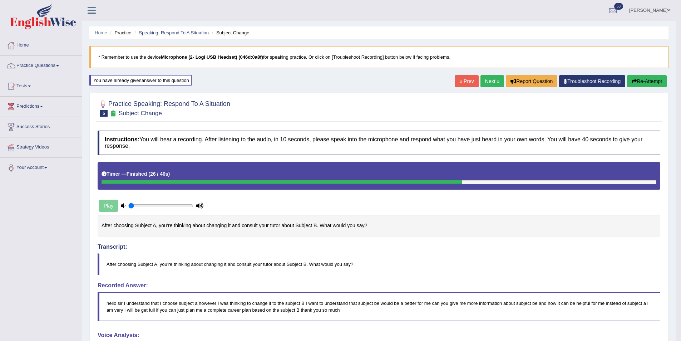
click at [486, 77] on link "Next »" at bounding box center [493, 81] width 24 height 12
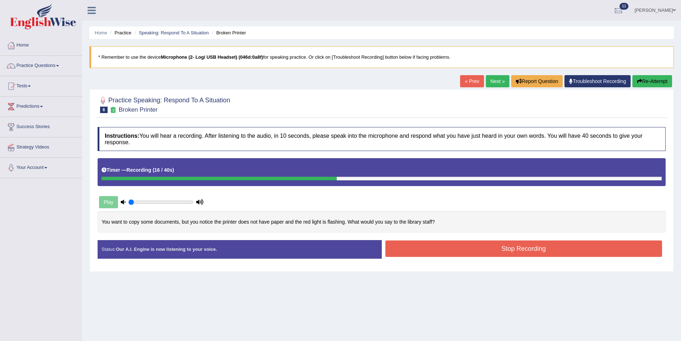
click at [534, 248] on button "Stop Recording" at bounding box center [524, 248] width 277 height 16
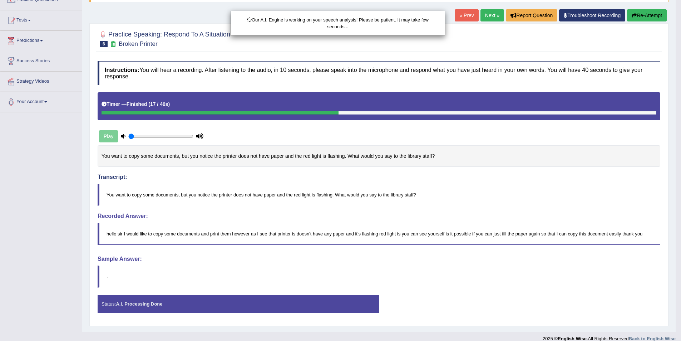
scroll to position [74, 0]
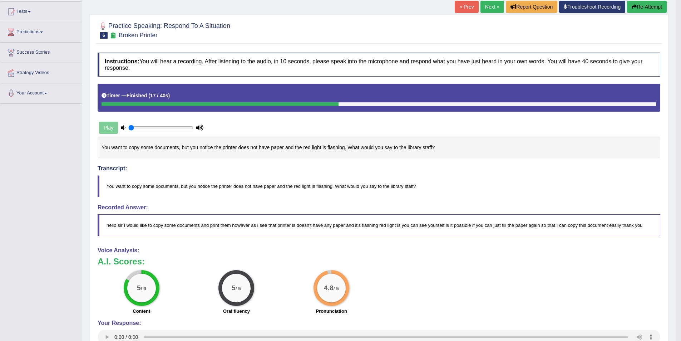
click at [495, 7] on link "Next »" at bounding box center [493, 7] width 24 height 12
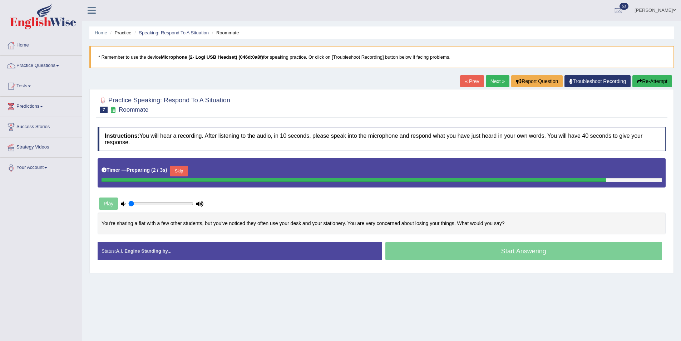
click at [183, 171] on button "Skip" at bounding box center [179, 171] width 18 height 11
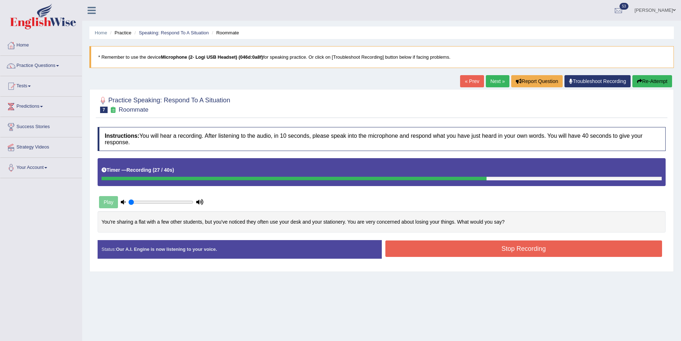
click at [505, 253] on button "Stop Recording" at bounding box center [524, 248] width 277 height 16
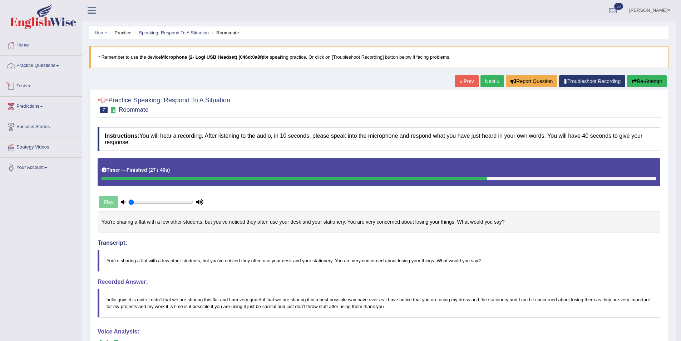
click at [33, 63] on link "Practice Questions" at bounding box center [41, 65] width 82 height 18
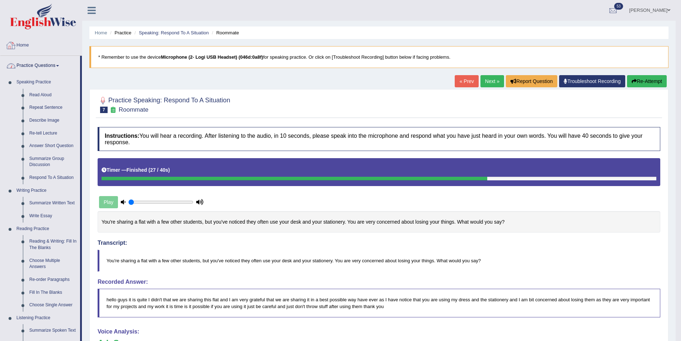
click at [29, 45] on link "Home" at bounding box center [41, 44] width 82 height 18
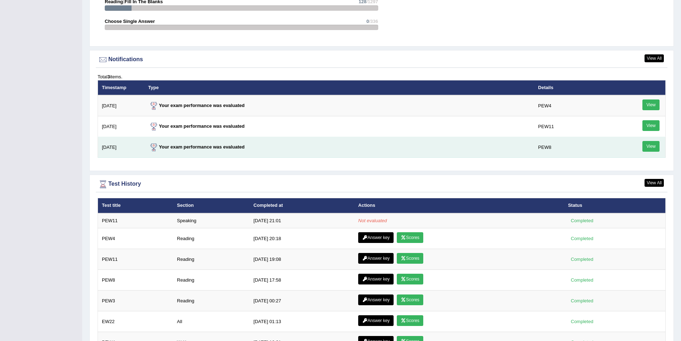
scroll to position [893, 0]
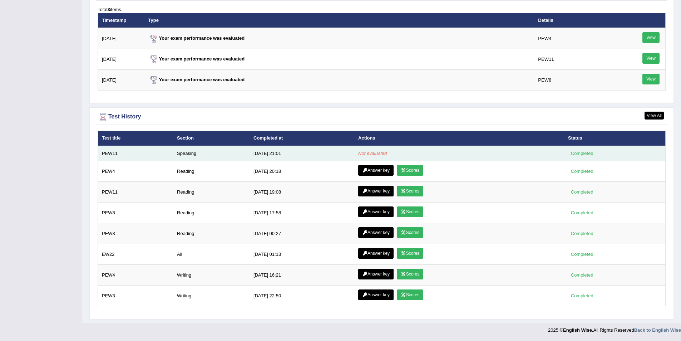
click at [261, 153] on td "9/21/25 21:01" at bounding box center [302, 153] width 105 height 15
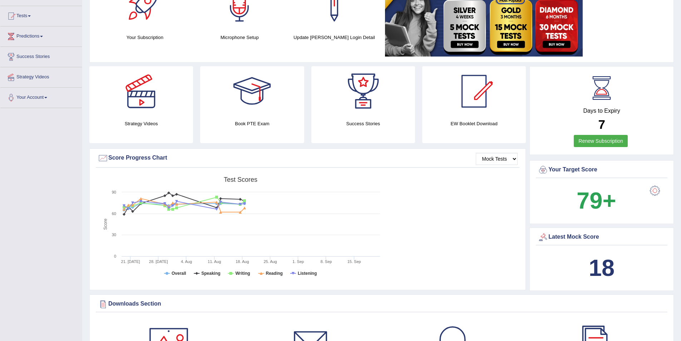
scroll to position [0, 0]
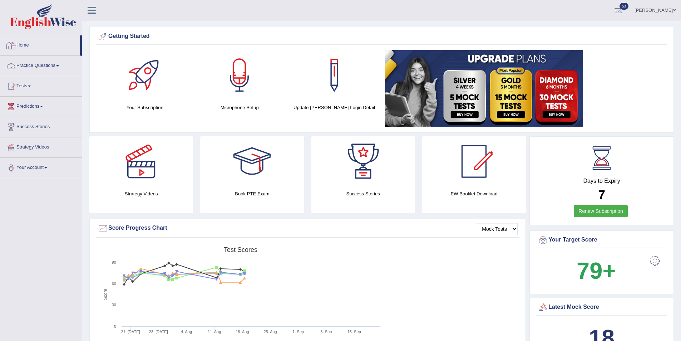
click at [53, 66] on link "Practice Questions" at bounding box center [41, 65] width 82 height 18
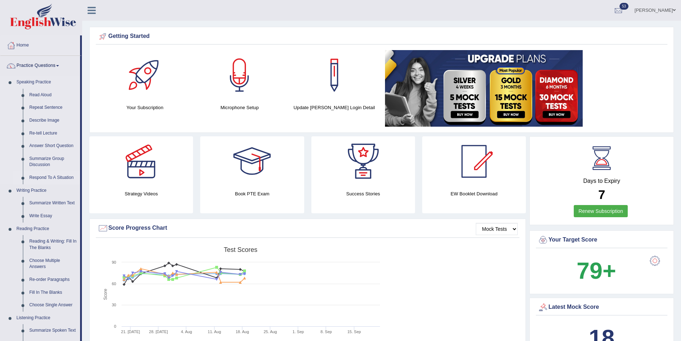
click at [60, 177] on link "Respond To A Situation" at bounding box center [53, 177] width 54 height 13
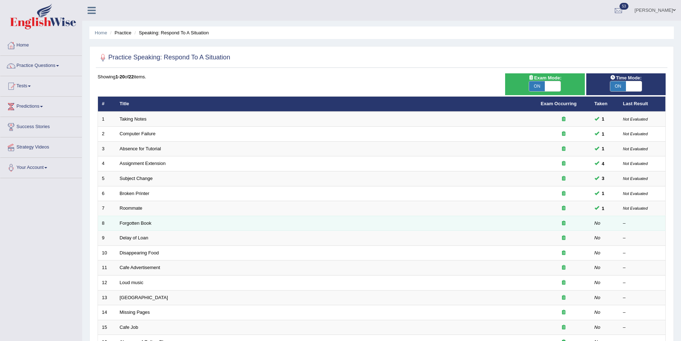
click at [137, 220] on td "Forgotten Book" at bounding box center [326, 223] width 421 height 15
click at [137, 221] on link "Forgotten Book" at bounding box center [136, 222] width 32 height 5
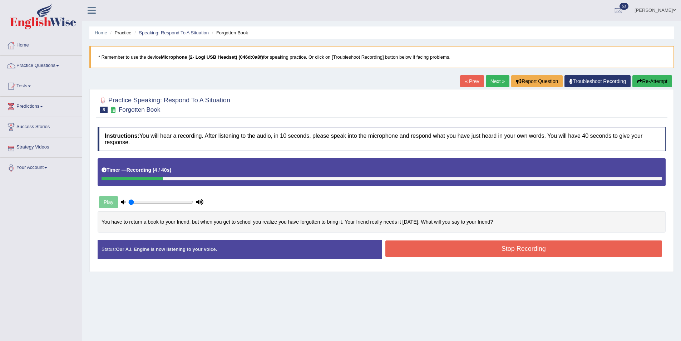
click at [640, 73] on div "Home Practice Speaking: Respond To A Situation Forgotten Book * Remember to use…" at bounding box center [381, 179] width 599 height 358
click at [642, 79] on button "Re-Attempt" at bounding box center [653, 81] width 40 height 12
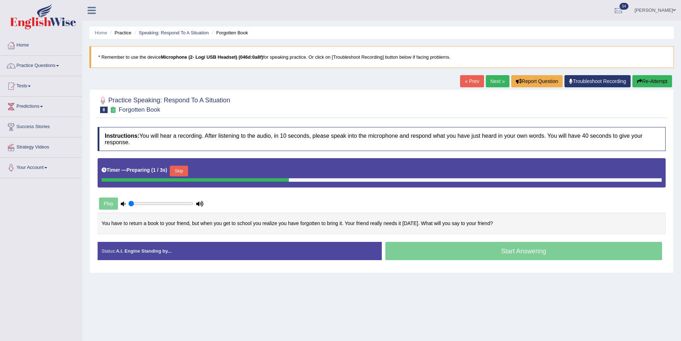
click at [186, 172] on button "Skip" at bounding box center [179, 171] width 18 height 11
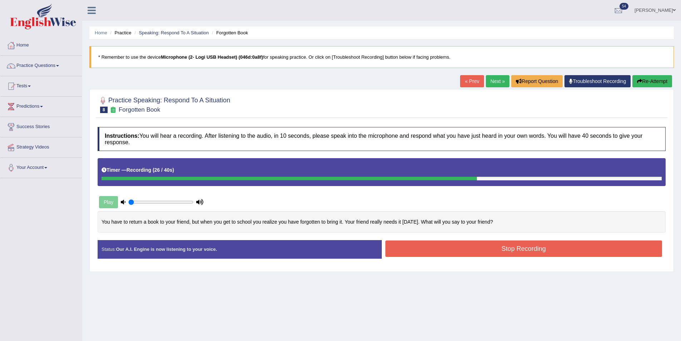
click at [565, 249] on button "Stop Recording" at bounding box center [524, 248] width 277 height 16
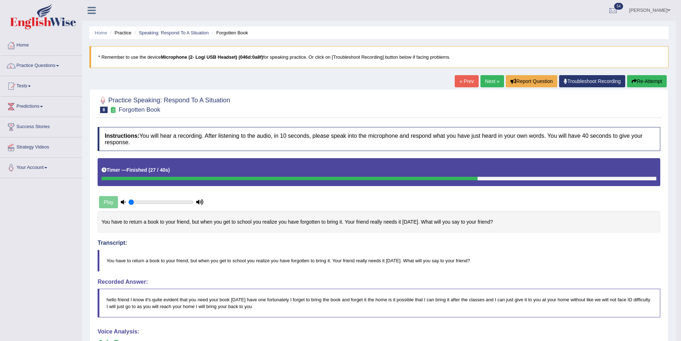
click at [644, 82] on button "Re-Attempt" at bounding box center [647, 81] width 40 height 12
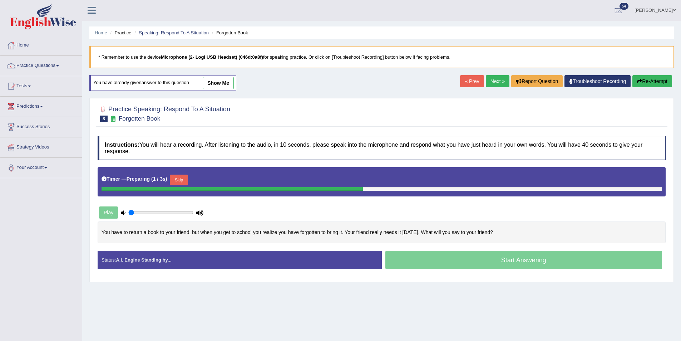
click at [185, 180] on button "Skip" at bounding box center [179, 180] width 18 height 11
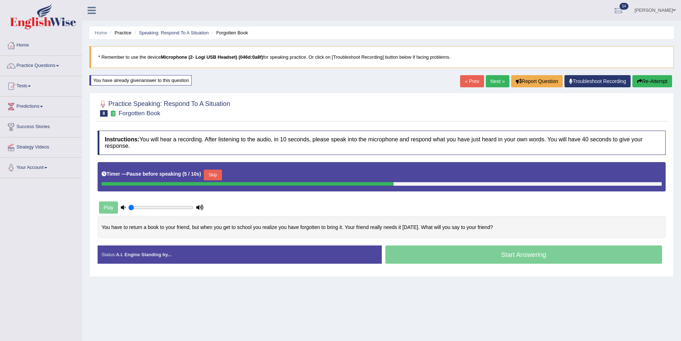
click at [212, 173] on button "Skip" at bounding box center [213, 175] width 18 height 11
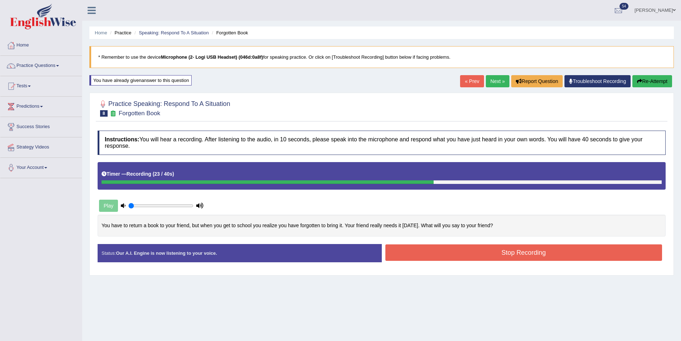
click at [574, 259] on button "Stop Recording" at bounding box center [524, 252] width 277 height 16
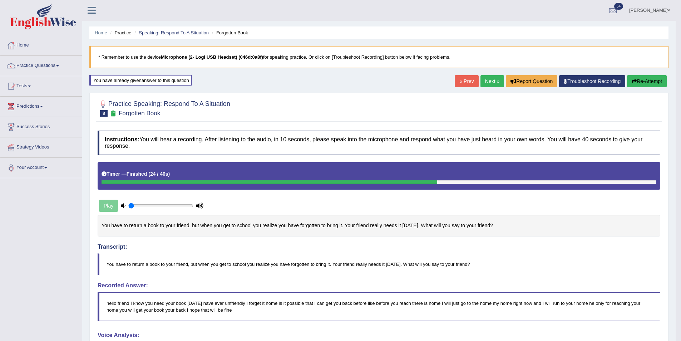
click at [640, 77] on button "Re-Attempt" at bounding box center [647, 81] width 40 height 12
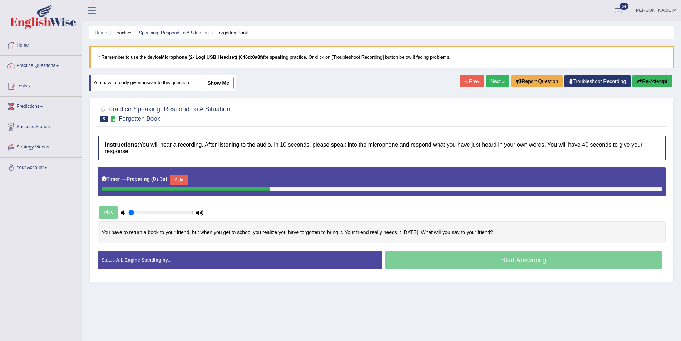
click at [183, 178] on button "Skip" at bounding box center [179, 180] width 18 height 11
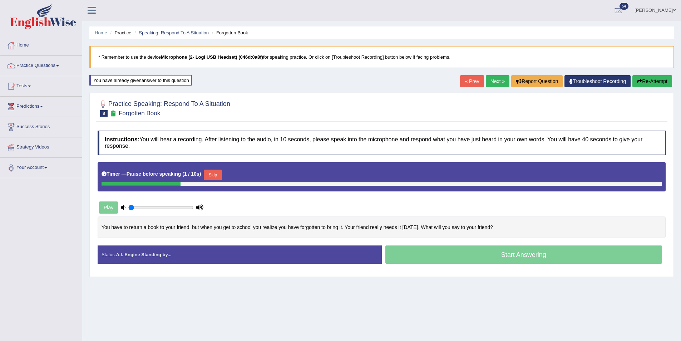
click at [207, 175] on div "Timer — Pause before speaking ( 1 / 10s ) Skip" at bounding box center [382, 175] width 560 height 14
click at [222, 170] on button "Skip" at bounding box center [213, 175] width 18 height 11
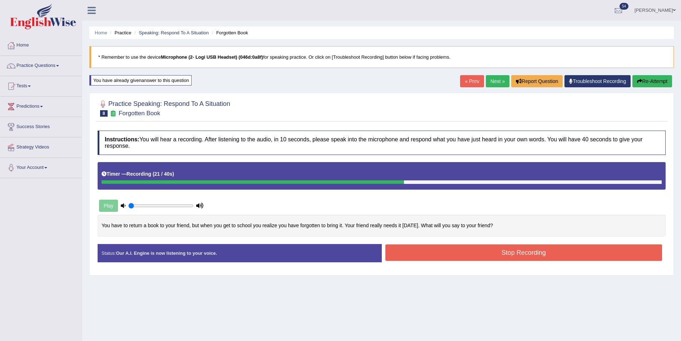
click at [497, 249] on button "Stop Recording" at bounding box center [524, 252] width 277 height 16
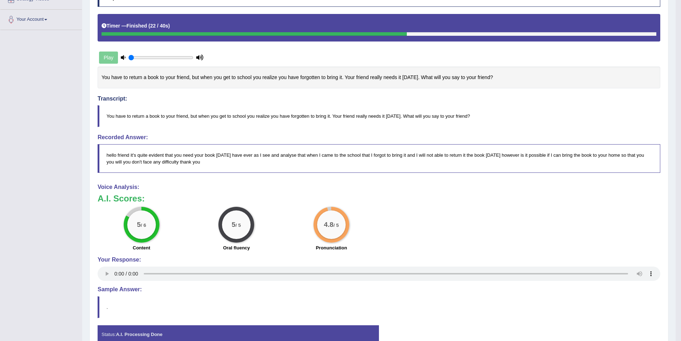
scroll to position [156, 0]
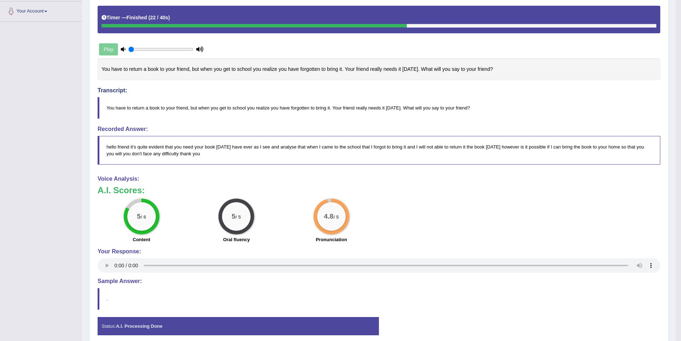
drag, startPoint x: 270, startPoint y: 68, endPoint x: 320, endPoint y: 76, distance: 50.6
click at [317, 77] on div "You have to return a book to your friend, but when you get to school you realiz…" at bounding box center [379, 69] width 563 height 22
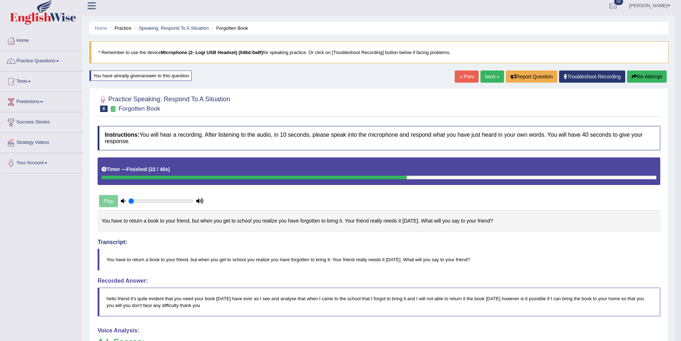
scroll to position [0, 0]
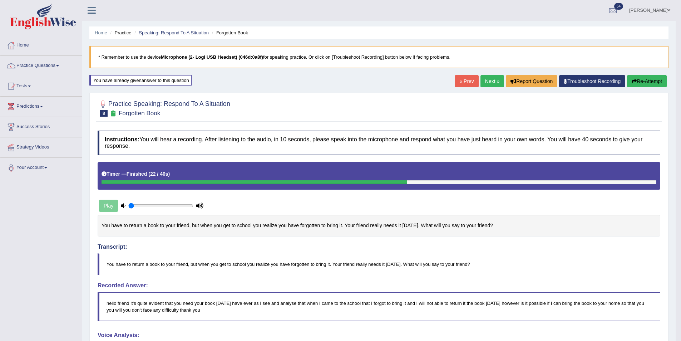
click at [490, 79] on link "Next »" at bounding box center [493, 81] width 24 height 12
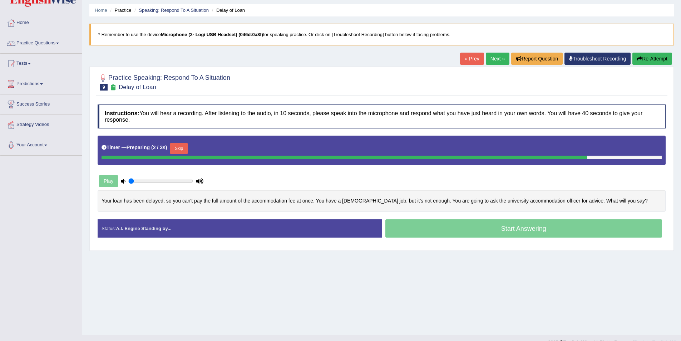
scroll to position [35, 0]
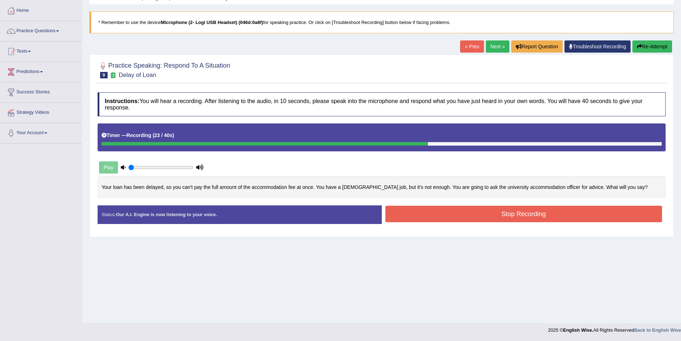
click at [508, 222] on button "Stop Recording" at bounding box center [524, 214] width 277 height 16
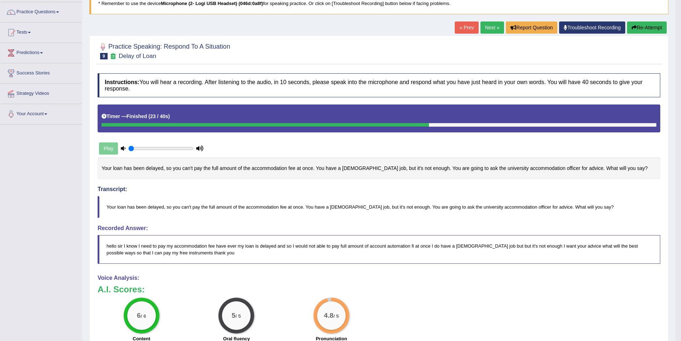
scroll to position [70, 0]
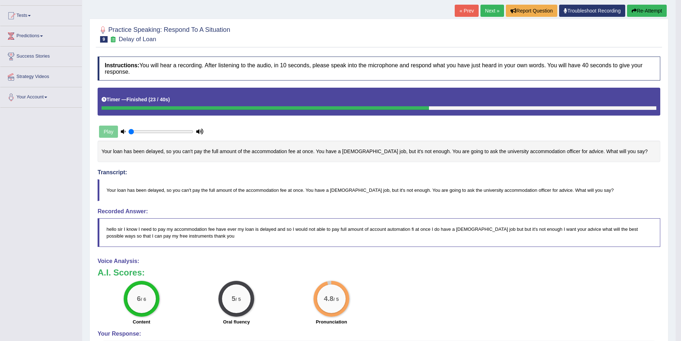
click at [489, 8] on link "Next »" at bounding box center [493, 11] width 24 height 12
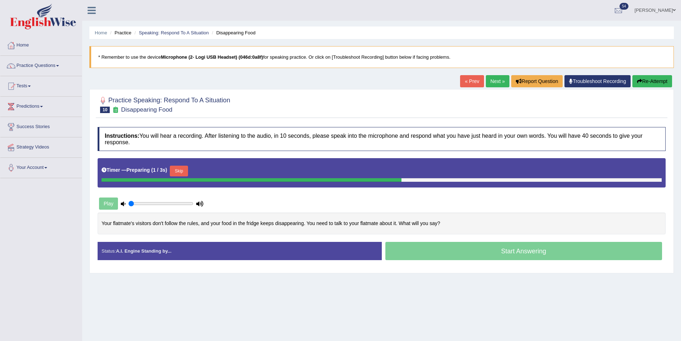
click at [183, 169] on button "Skip" at bounding box center [179, 171] width 18 height 11
click at [220, 170] on button "Skip" at bounding box center [213, 171] width 18 height 11
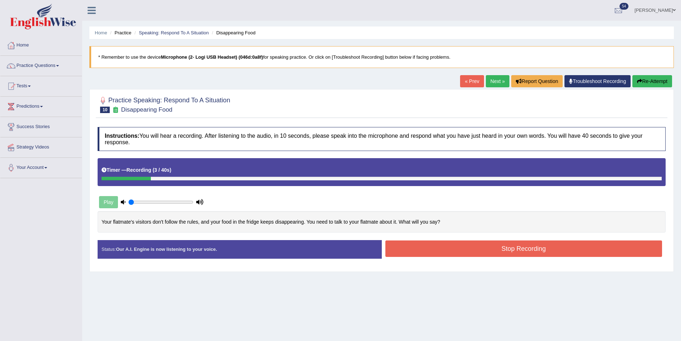
click at [648, 77] on div "Home Practice Speaking: Respond To A Situation Disappearing Food * Remember to …" at bounding box center [381, 179] width 599 height 358
click at [648, 78] on button "Re-Attempt" at bounding box center [653, 81] width 40 height 12
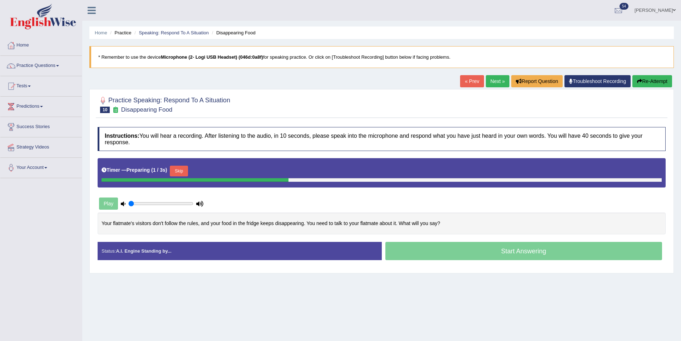
click at [188, 169] on button "Skip" at bounding box center [179, 171] width 18 height 11
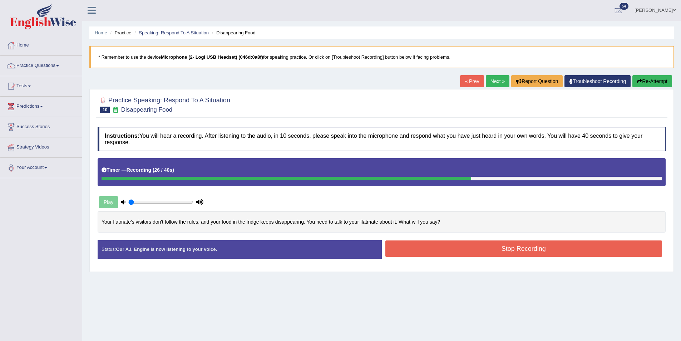
click at [563, 245] on button "Stop Recording" at bounding box center [524, 248] width 277 height 16
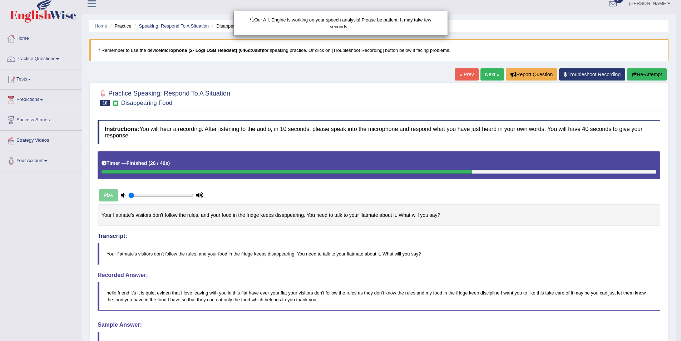
drag, startPoint x: 539, startPoint y: 258, endPoint x: 537, endPoint y: 265, distance: 7.5
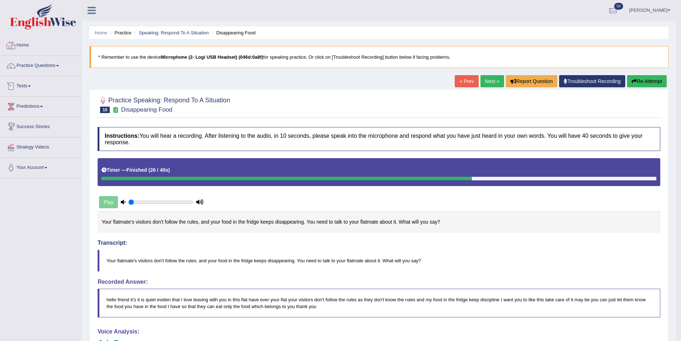
click at [44, 48] on link "Home" at bounding box center [41, 44] width 82 height 18
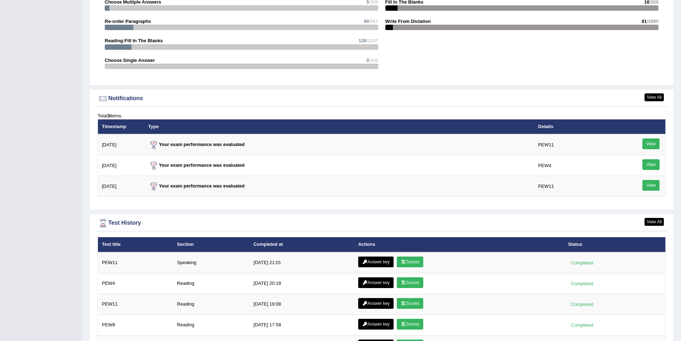
scroll to position [823, 0]
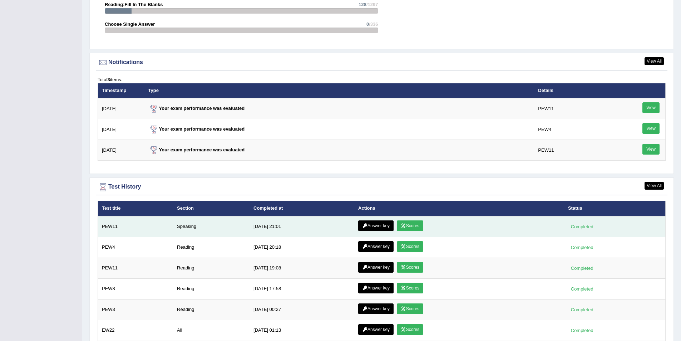
click at [406, 227] on link "Scores" at bounding box center [410, 225] width 26 height 11
click at [375, 221] on link "Answer key" at bounding box center [375, 225] width 35 height 11
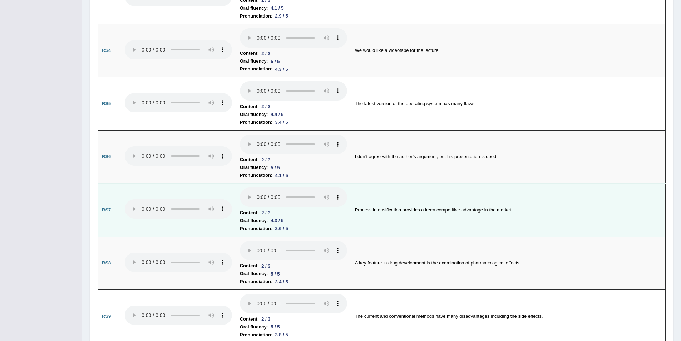
scroll to position [608, 0]
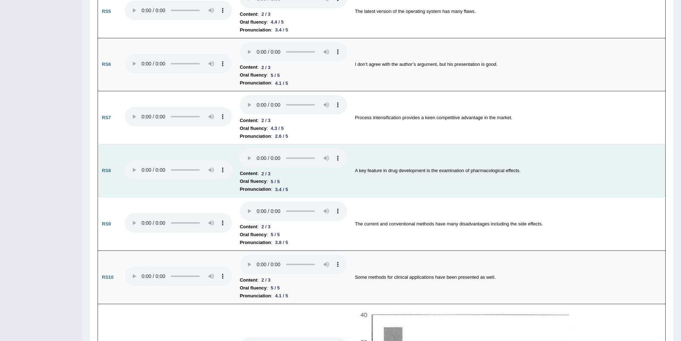
click at [246, 179] on td "Content : 2 / 3 Oral fluency : 5 / 5 Pronunciation : 3.4 / 5" at bounding box center [293, 170] width 115 height 53
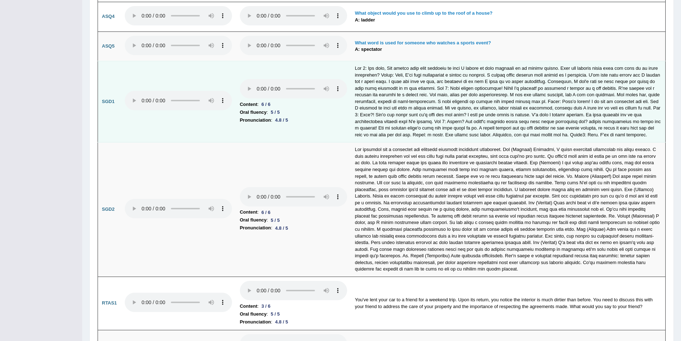
scroll to position [1860, 0]
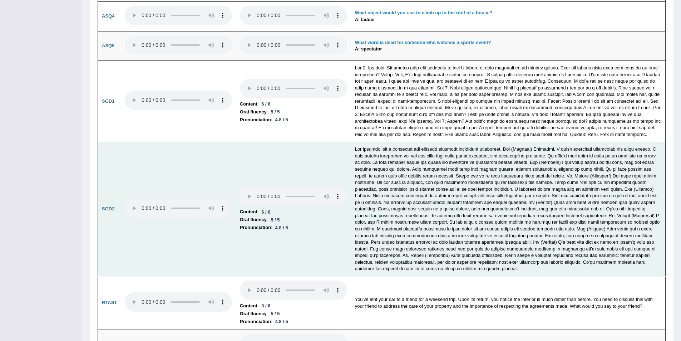
drag, startPoint x: 256, startPoint y: 186, endPoint x: 436, endPoint y: 223, distance: 183.4
click at [436, 223] on td at bounding box center [508, 209] width 315 height 134
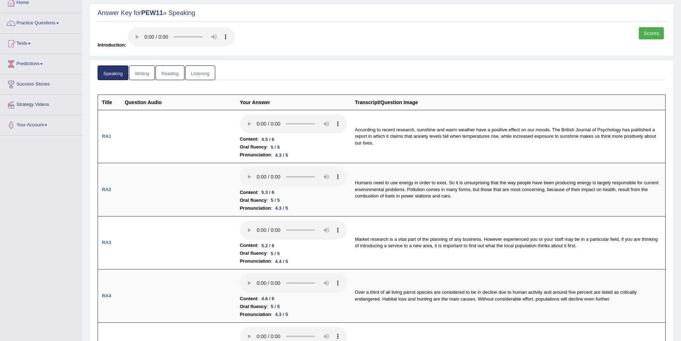
scroll to position [0, 0]
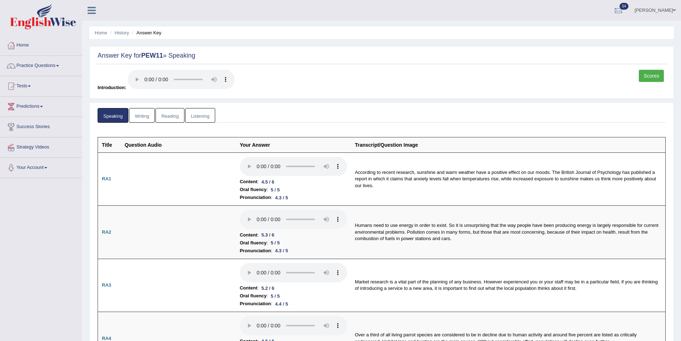
click at [651, 72] on link "Scores" at bounding box center [651, 76] width 25 height 12
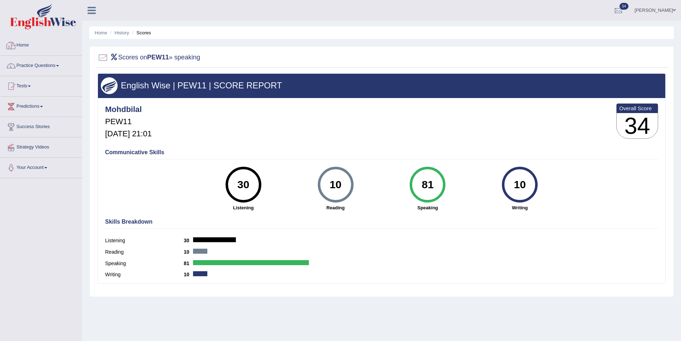
click at [27, 45] on link "Home" at bounding box center [41, 44] width 82 height 18
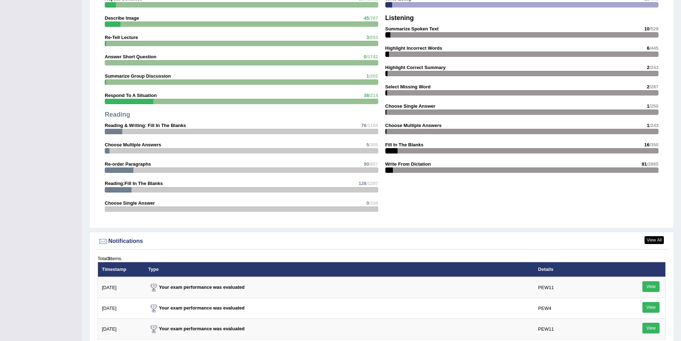
scroll to position [823, 0]
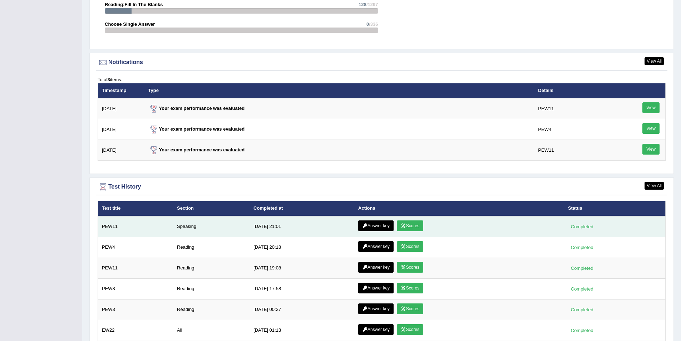
click at [415, 224] on link "Scores" at bounding box center [410, 225] width 26 height 11
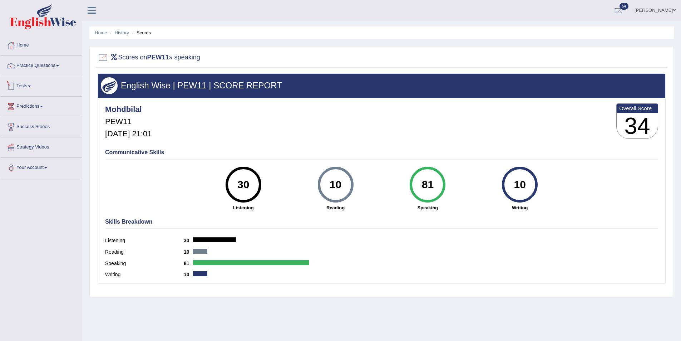
click at [30, 87] on link "Tests" at bounding box center [41, 85] width 82 height 18
click at [19, 41] on link "Home" at bounding box center [41, 44] width 82 height 18
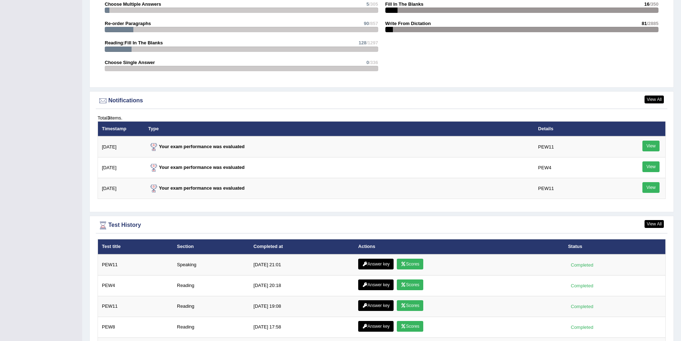
scroll to position [823, 0]
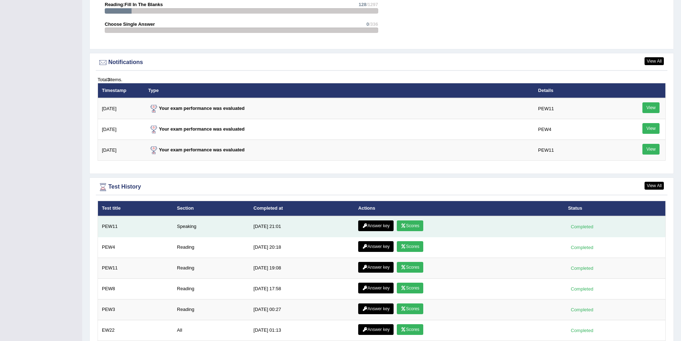
click at [367, 228] on link "Answer key" at bounding box center [375, 225] width 35 height 11
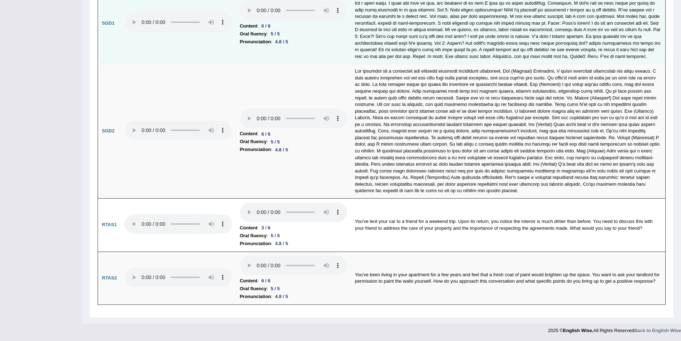
scroll to position [1938, 0]
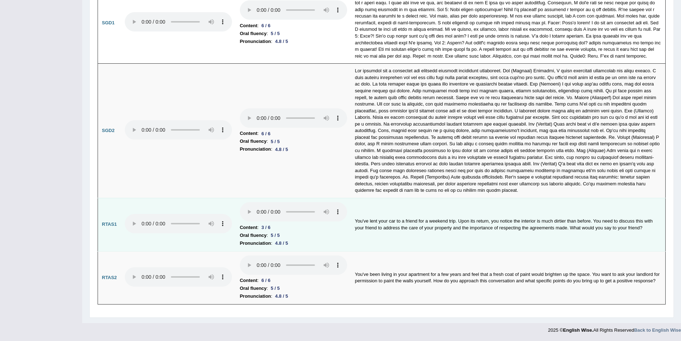
click at [399, 220] on td "You've lent your car to a friend for a weekend trip. Upon its return, you notic…" at bounding box center [508, 224] width 315 height 53
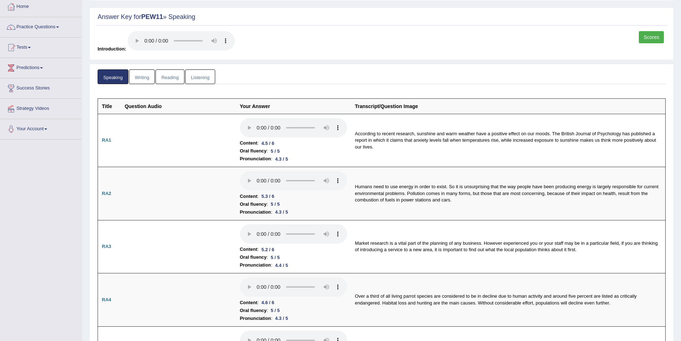
scroll to position [0, 0]
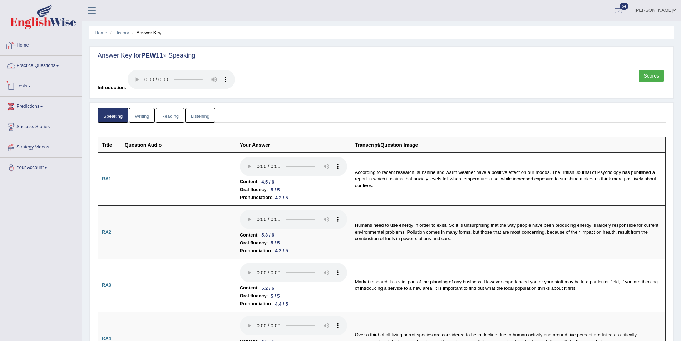
click at [28, 83] on link "Tests" at bounding box center [41, 85] width 82 height 18
click at [39, 68] on link "Practice Questions" at bounding box center [41, 65] width 82 height 18
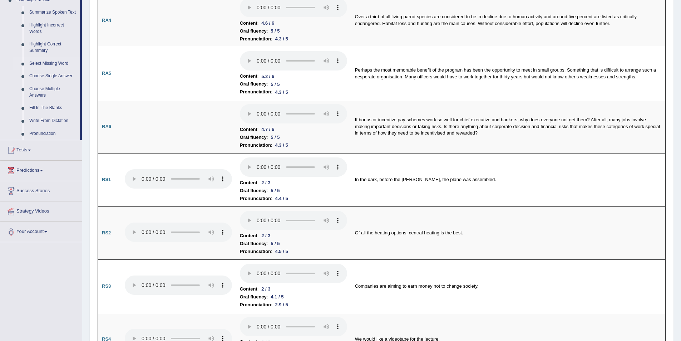
scroll to position [393, 0]
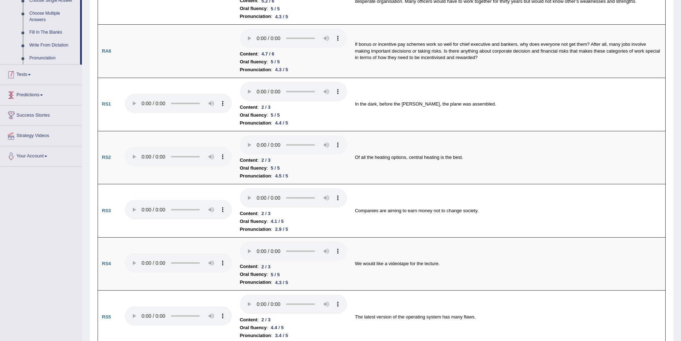
click at [28, 75] on link "Tests" at bounding box center [41, 74] width 82 height 18
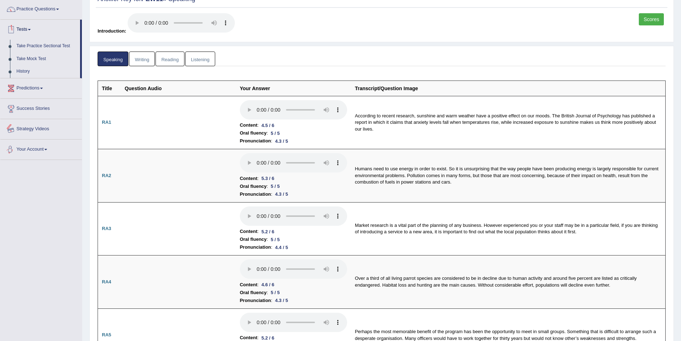
scroll to position [0, 0]
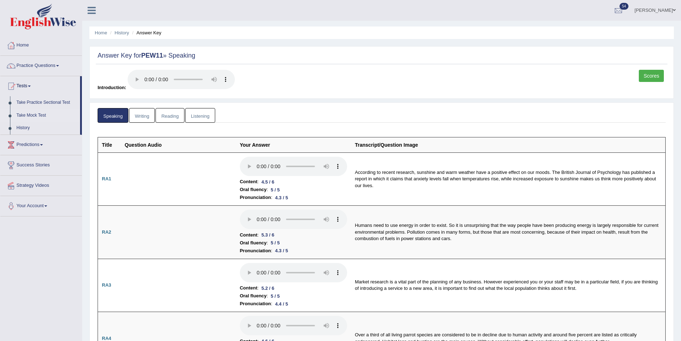
click at [36, 112] on link "Take Mock Test" at bounding box center [46, 115] width 67 height 13
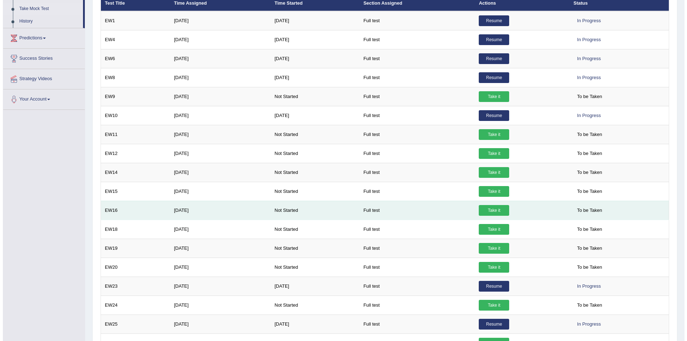
scroll to position [107, 0]
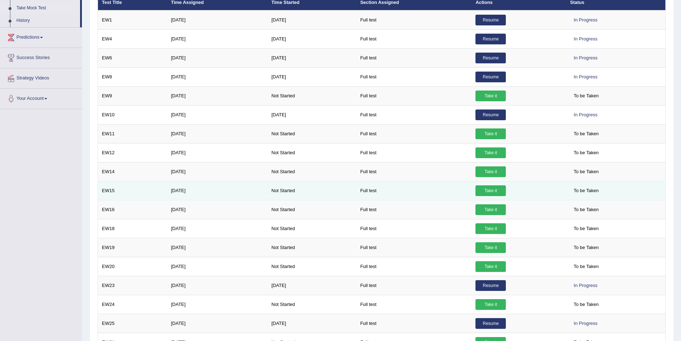
click at [497, 186] on link "Take it" at bounding box center [491, 190] width 30 height 11
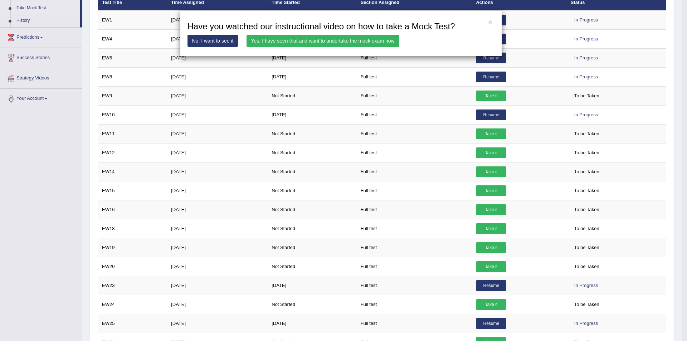
click at [349, 37] on link "Yes, I have seen that and want to undertake the mock exam now" at bounding box center [322, 41] width 153 height 12
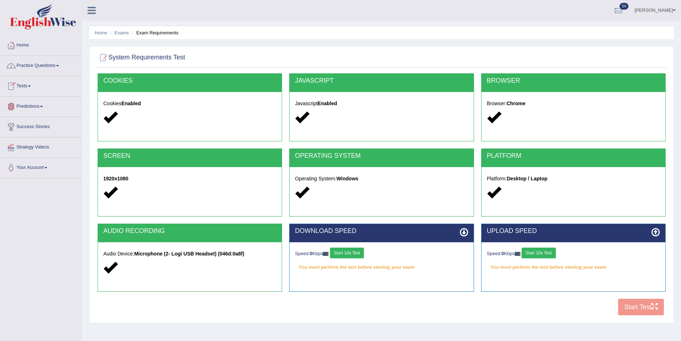
click at [350, 249] on button "Start 10s Test" at bounding box center [347, 253] width 34 height 11
click at [552, 253] on button "Start 10s Test" at bounding box center [539, 253] width 34 height 11
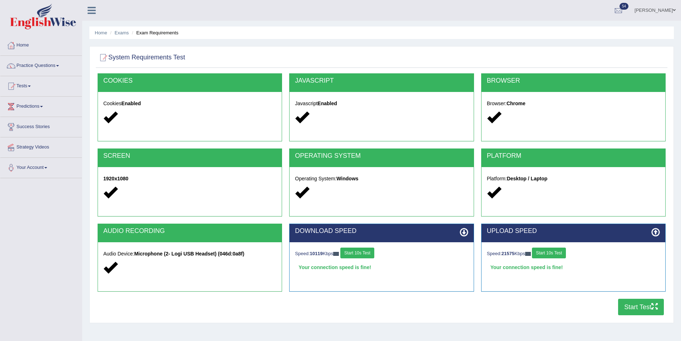
click at [633, 307] on button "Start Test" at bounding box center [641, 307] width 46 height 16
click at [35, 45] on link "Home" at bounding box center [41, 44] width 82 height 18
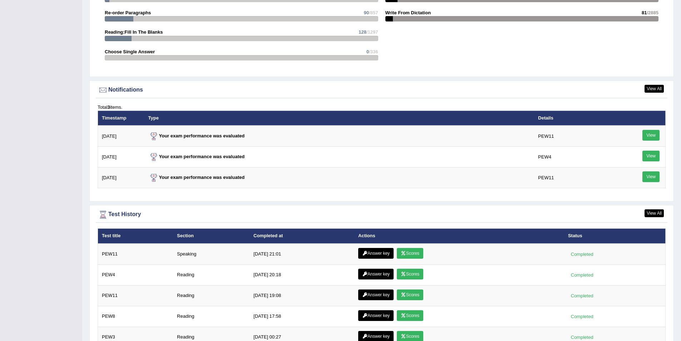
scroll to position [894, 0]
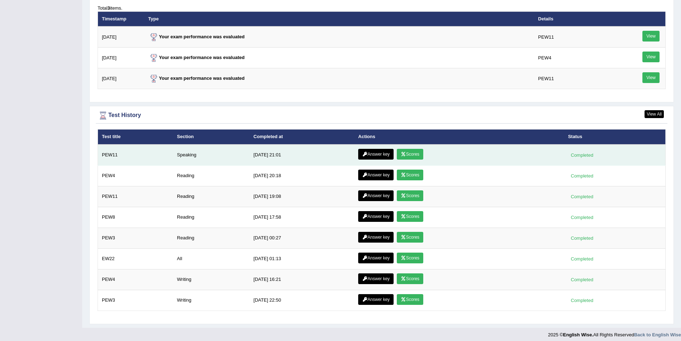
click at [368, 152] on link "Answer key" at bounding box center [375, 154] width 35 height 11
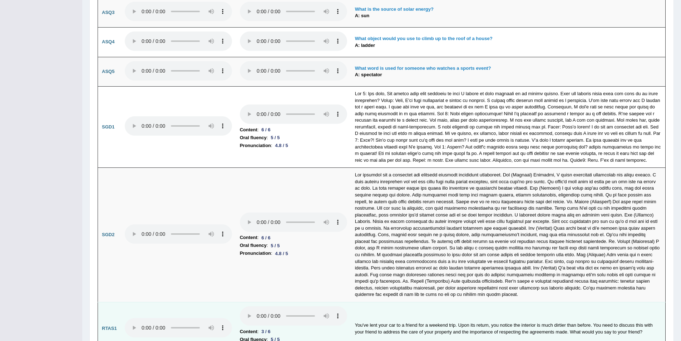
scroll to position [1831, 0]
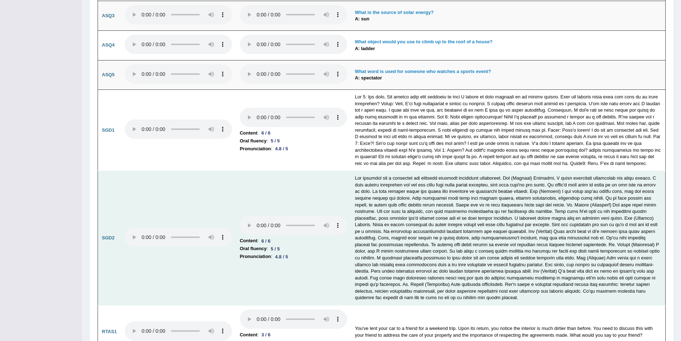
click at [387, 215] on td at bounding box center [508, 238] width 315 height 134
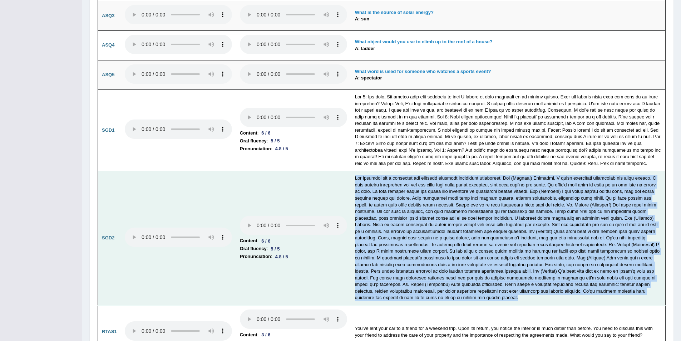
click at [387, 215] on td at bounding box center [508, 238] width 315 height 134
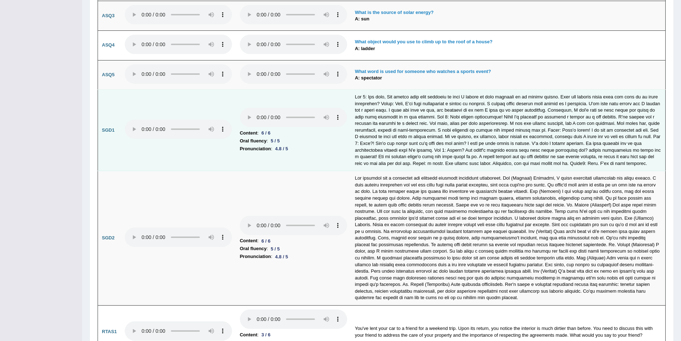
click at [384, 127] on td at bounding box center [508, 130] width 315 height 81
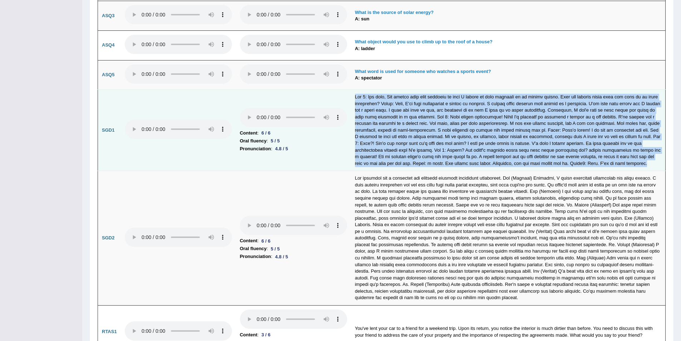
click at [384, 127] on td at bounding box center [508, 130] width 315 height 81
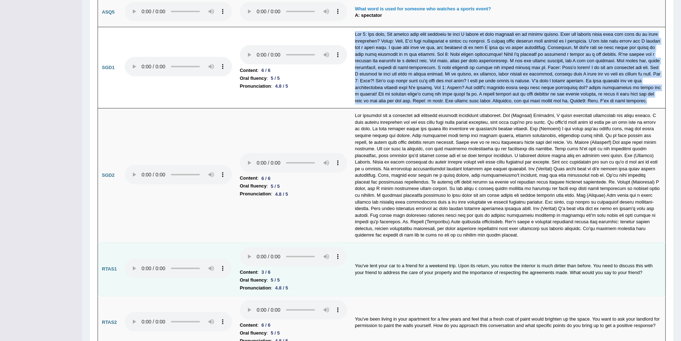
scroll to position [1938, 0]
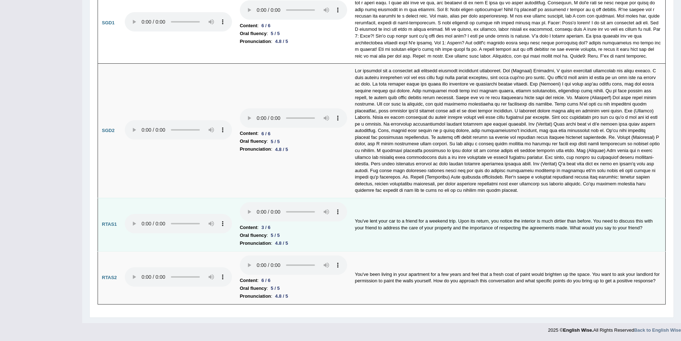
click at [440, 225] on td "You've lent your car to a friend for a weekend trip. Upon its return, you notic…" at bounding box center [508, 224] width 315 height 53
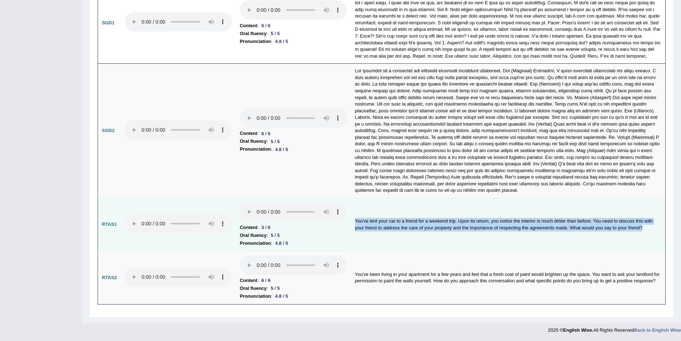
click at [440, 225] on td "You've lent your car to a friend for a weekend trip. Upon its return, you notic…" at bounding box center [508, 224] width 315 height 53
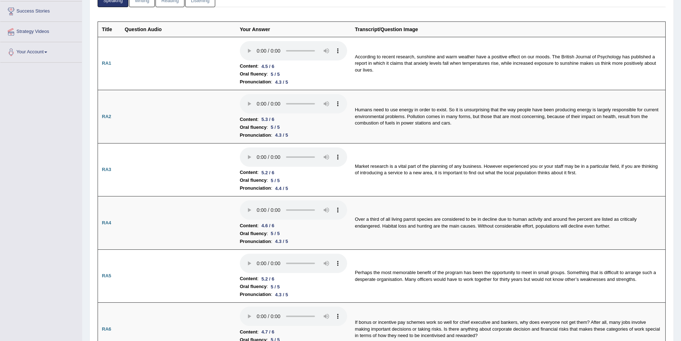
scroll to position [36, 0]
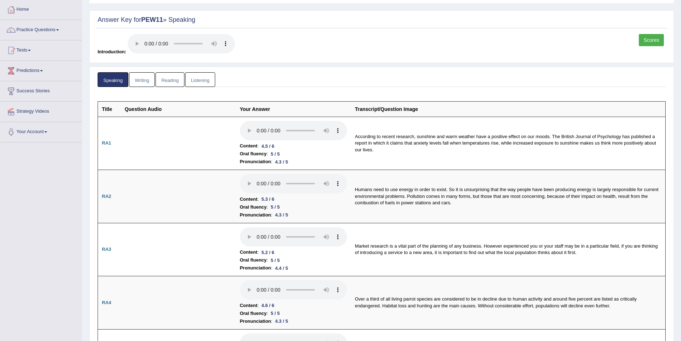
click at [660, 40] on link "Scores" at bounding box center [651, 40] width 25 height 12
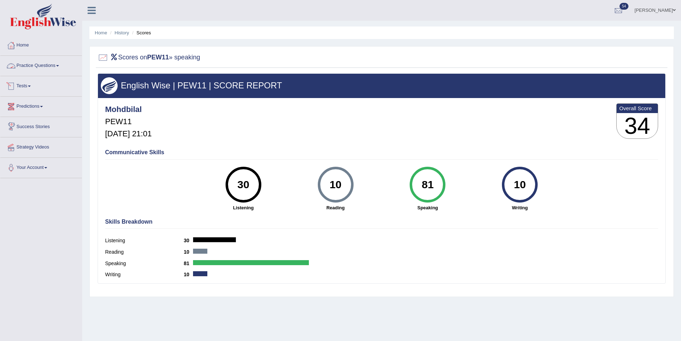
click at [31, 82] on link "Tests" at bounding box center [41, 85] width 82 height 18
click at [22, 40] on link "Home" at bounding box center [41, 44] width 82 height 18
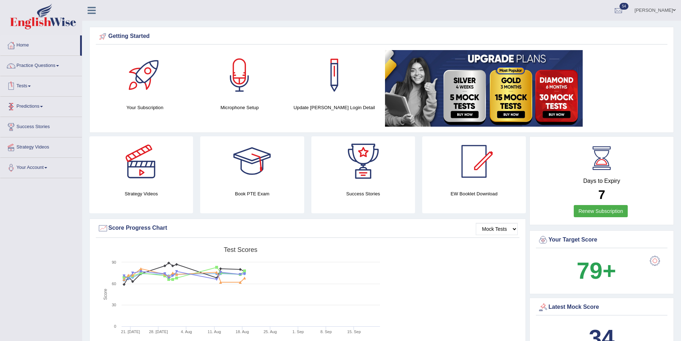
click at [28, 87] on link "Tests" at bounding box center [41, 85] width 82 height 18
click at [43, 114] on link "Take Mock Test" at bounding box center [46, 115] width 67 height 13
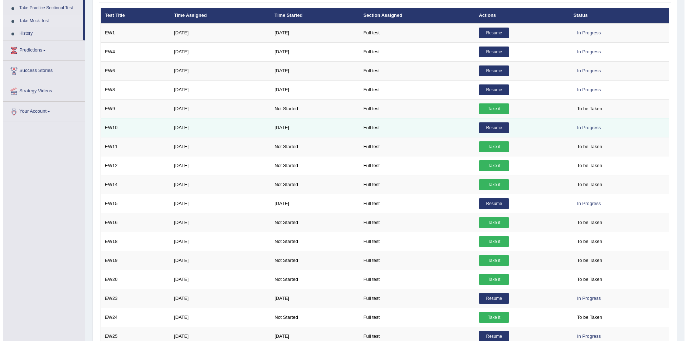
scroll to position [107, 0]
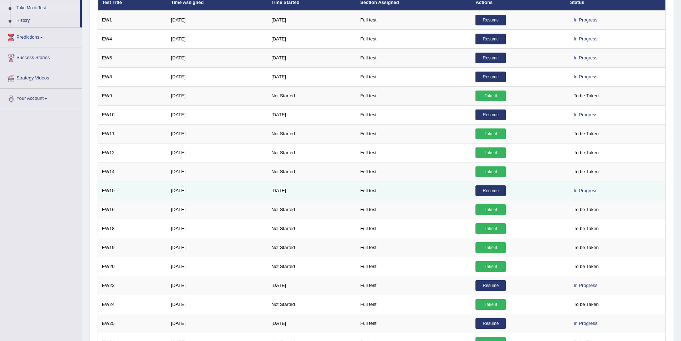
click at [499, 186] on link "Resume" at bounding box center [491, 190] width 30 height 11
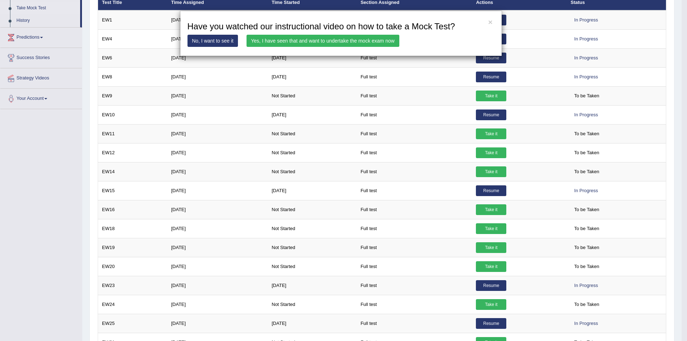
click at [332, 41] on link "Yes, I have seen that and want to undertake the mock exam now" at bounding box center [322, 41] width 153 height 12
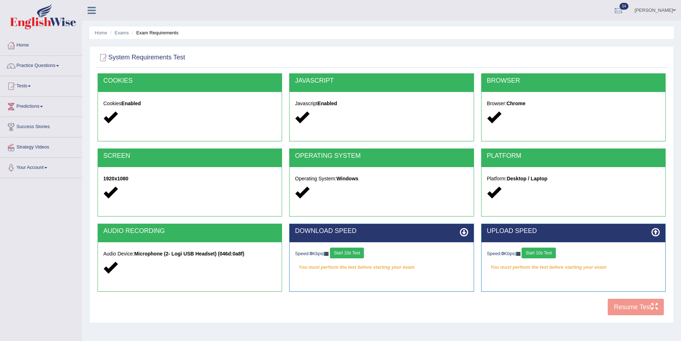
click at [348, 251] on button "Start 10s Test" at bounding box center [347, 253] width 34 height 11
click at [542, 251] on button "Start 10s Test" at bounding box center [539, 253] width 34 height 11
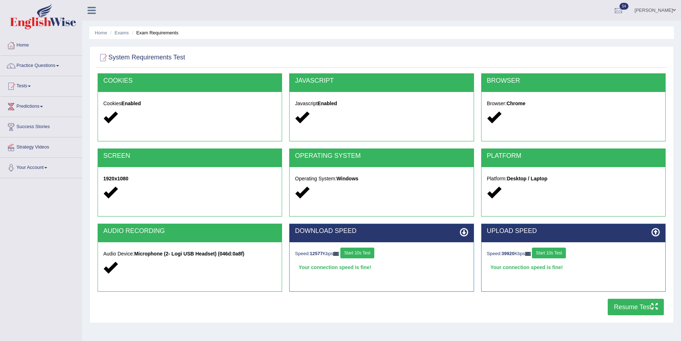
click at [639, 304] on button "Resume Test" at bounding box center [636, 307] width 56 height 16
click at [26, 49] on link "Home" at bounding box center [41, 44] width 82 height 18
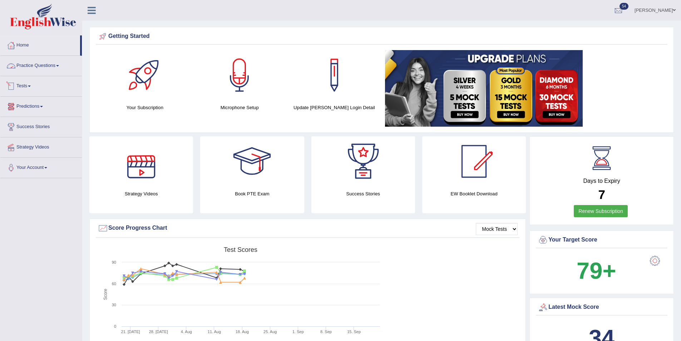
click at [44, 72] on link "Practice Questions" at bounding box center [41, 65] width 82 height 18
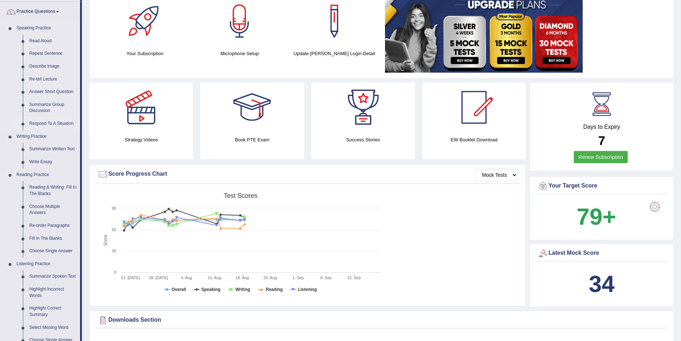
scroll to position [72, 0]
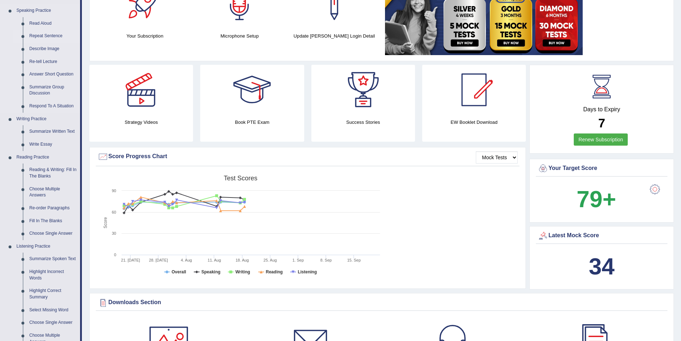
click at [50, 35] on link "Repeat Sentence" at bounding box center [53, 36] width 54 height 13
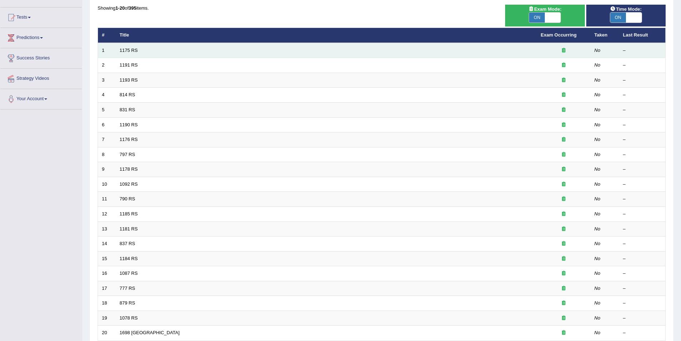
scroll to position [61, 0]
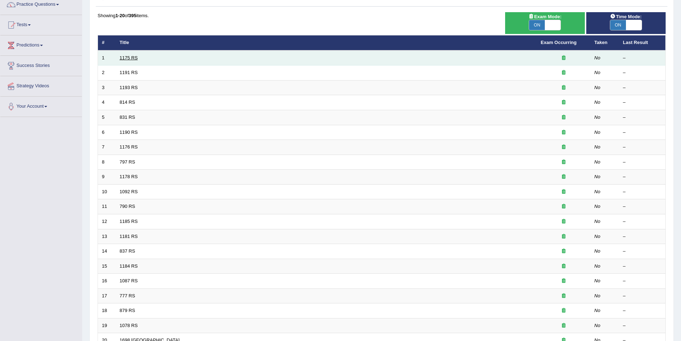
click at [128, 58] on link "1175 RS" at bounding box center [129, 57] width 18 height 5
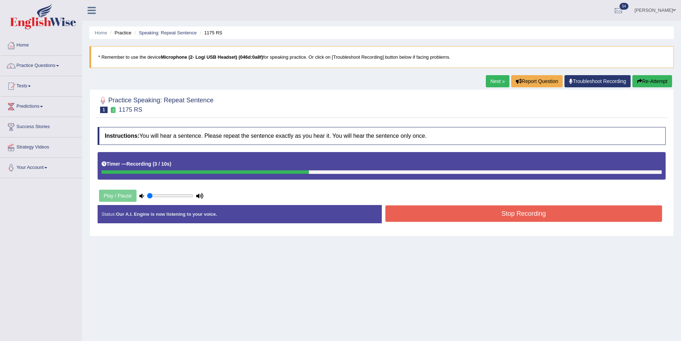
click at [529, 209] on button "Stop Recording" at bounding box center [524, 213] width 277 height 16
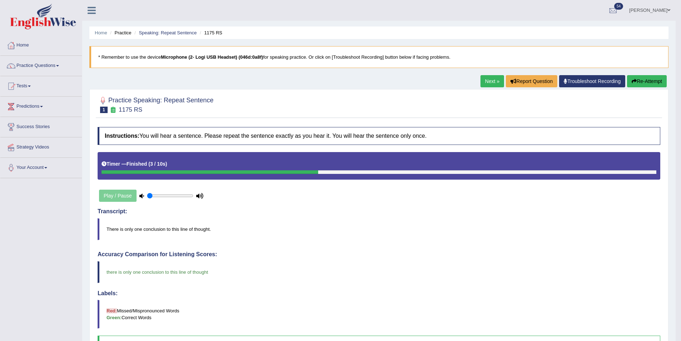
click at [489, 79] on link "Next »" at bounding box center [493, 81] width 24 height 12
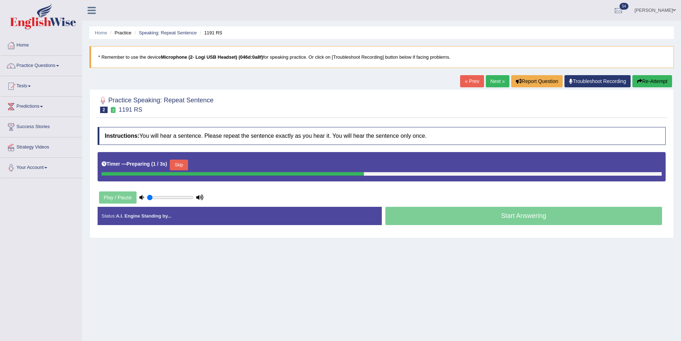
click at [175, 163] on button "Skip" at bounding box center [179, 165] width 18 height 11
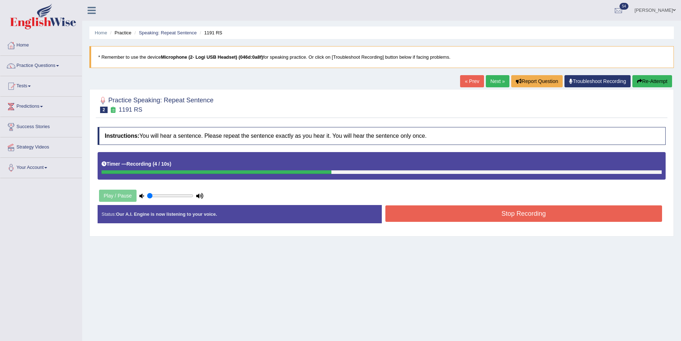
click at [508, 216] on button "Stop Recording" at bounding box center [524, 213] width 277 height 16
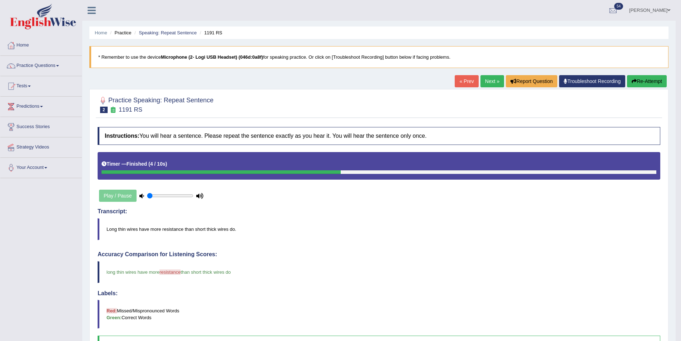
click at [488, 81] on link "Next »" at bounding box center [493, 81] width 24 height 12
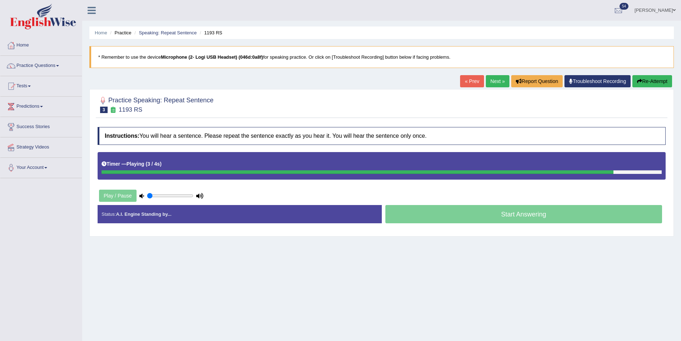
click at [648, 80] on button "Re-Attempt" at bounding box center [653, 81] width 40 height 12
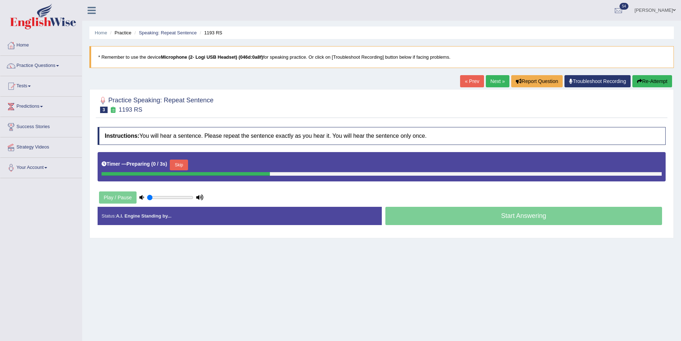
click at [174, 164] on button "Skip" at bounding box center [179, 165] width 18 height 11
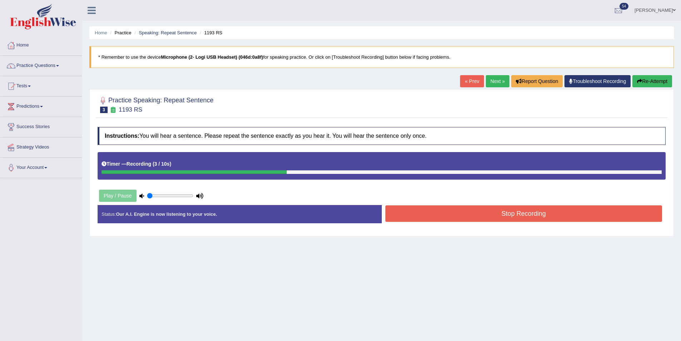
click at [491, 213] on button "Stop Recording" at bounding box center [524, 213] width 277 height 16
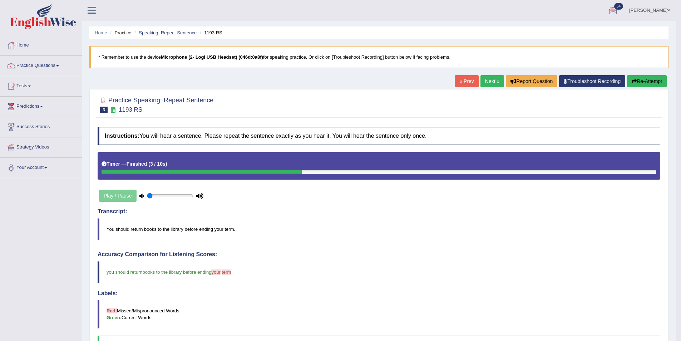
click at [492, 69] on div "Home Practice Speaking: Repeat Sentence 1193 RS * Remember to use the device Mi…" at bounding box center [379, 247] width 594 height 495
click at [485, 81] on link "Next »" at bounding box center [493, 81] width 24 height 12
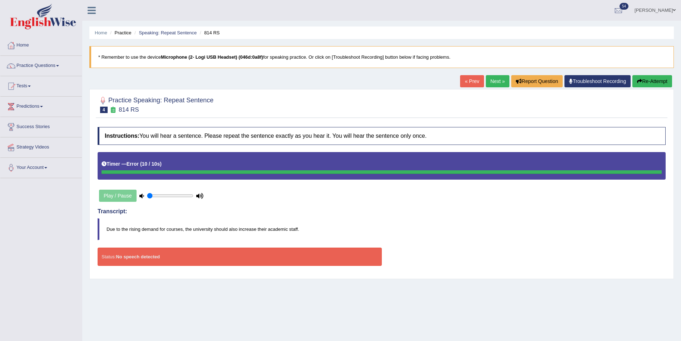
click at [654, 82] on button "Re-Attempt" at bounding box center [653, 81] width 40 height 12
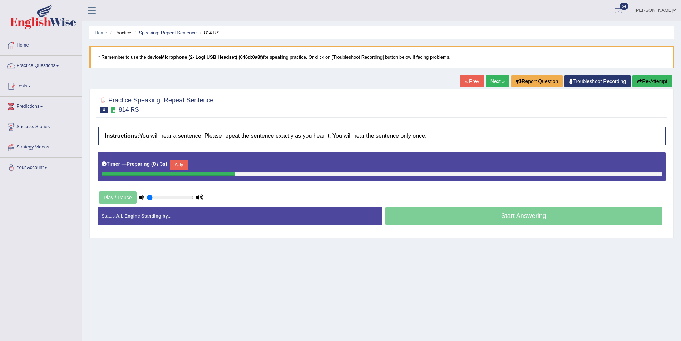
click at [182, 167] on button "Skip" at bounding box center [179, 165] width 18 height 11
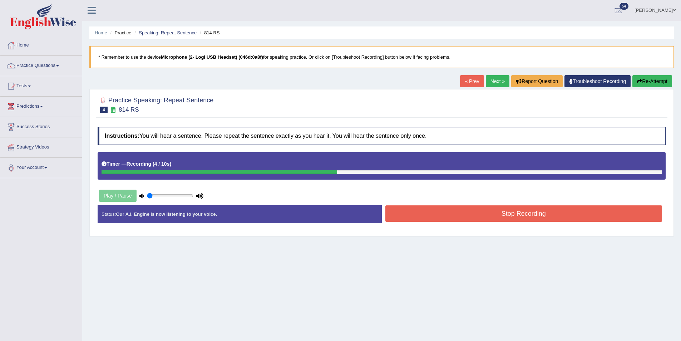
click at [578, 220] on button "Stop Recording" at bounding box center [524, 213] width 277 height 16
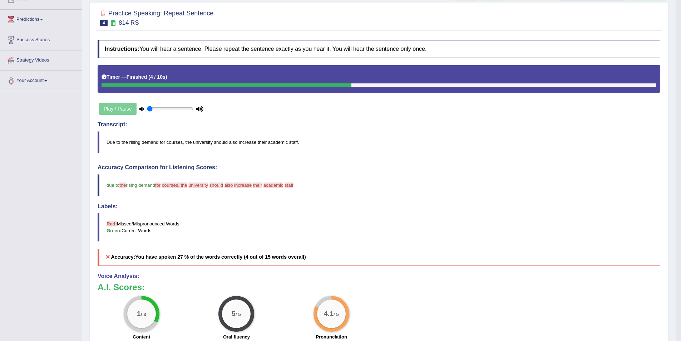
scroll to position [65, 0]
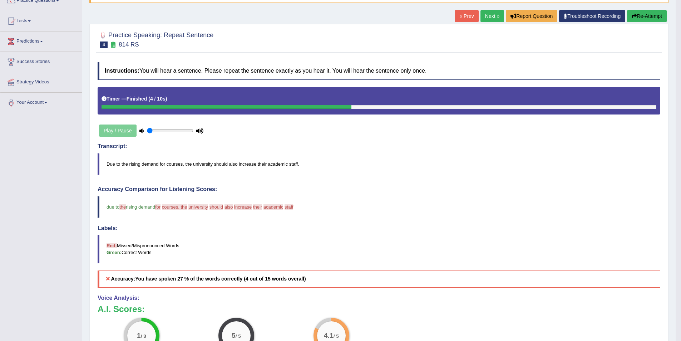
click at [485, 18] on link "Next »" at bounding box center [493, 16] width 24 height 12
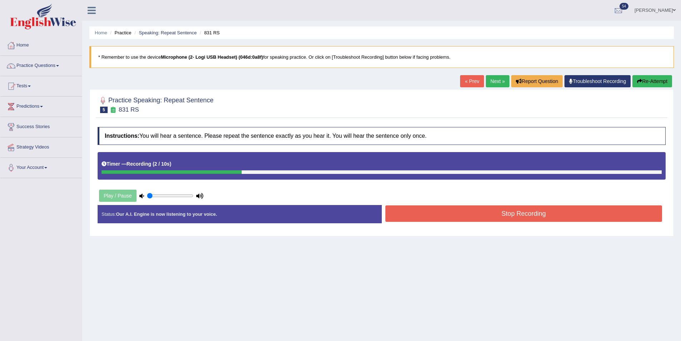
click at [438, 214] on button "Stop Recording" at bounding box center [524, 213] width 277 height 16
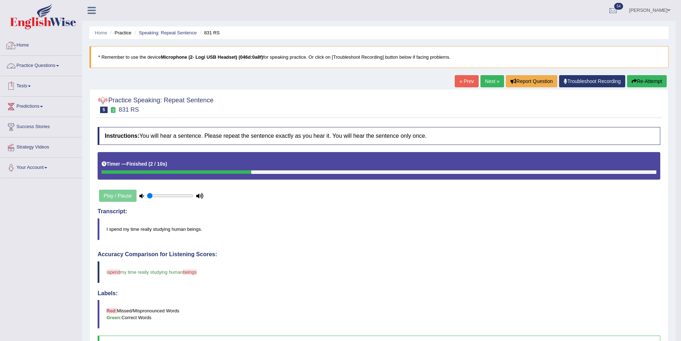
click at [25, 82] on link "Tests" at bounding box center [41, 85] width 82 height 18
click at [30, 68] on link "Practice Questions" at bounding box center [41, 65] width 82 height 18
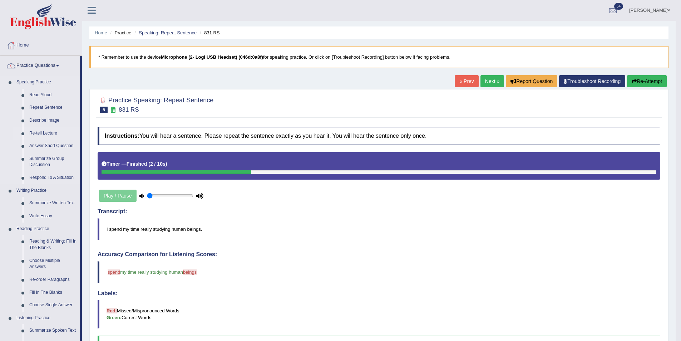
scroll to position [36, 0]
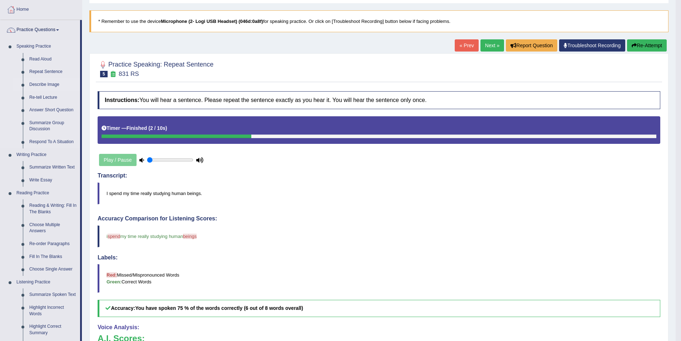
click at [45, 84] on link "Describe Image" at bounding box center [53, 84] width 54 height 13
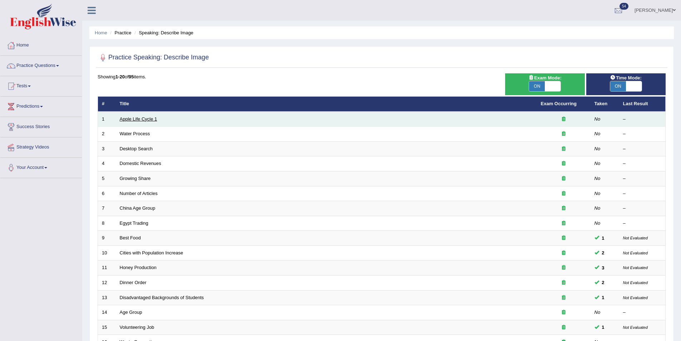
click at [134, 119] on link "Apple Life Cycle 1" at bounding box center [139, 118] width 38 height 5
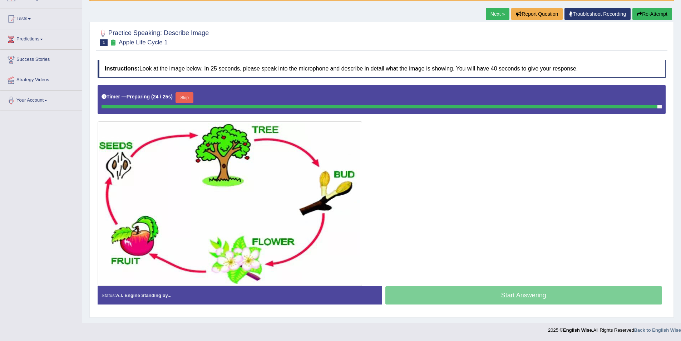
scroll to position [65, 0]
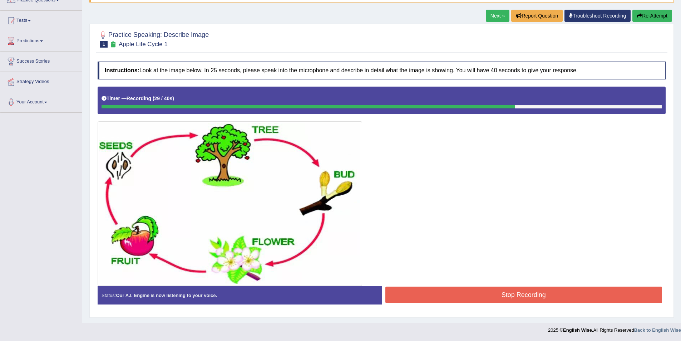
click at [501, 294] on button "Stop Recording" at bounding box center [524, 295] width 277 height 16
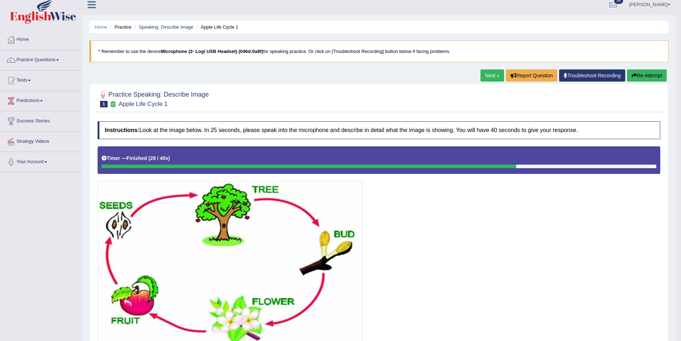
scroll to position [0, 0]
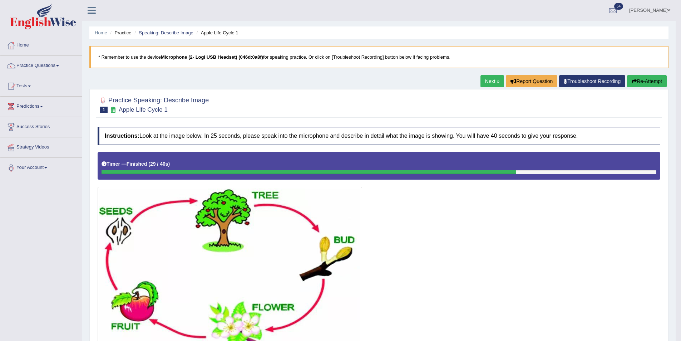
click at [494, 78] on link "Next »" at bounding box center [493, 81] width 24 height 12
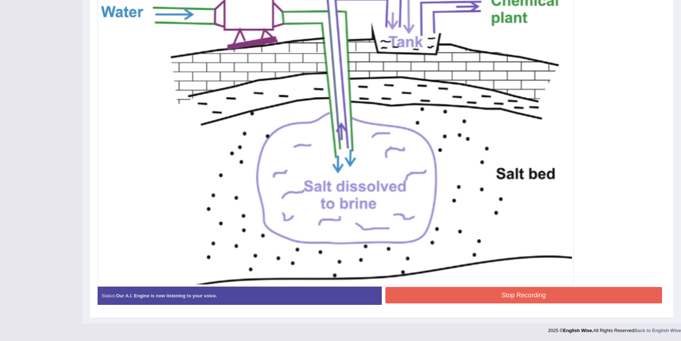
scroll to position [224, 0]
click at [532, 294] on button "Stop Recording" at bounding box center [524, 295] width 277 height 16
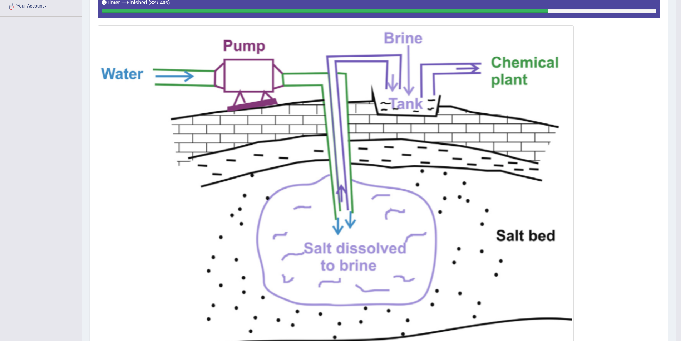
scroll to position [46, 0]
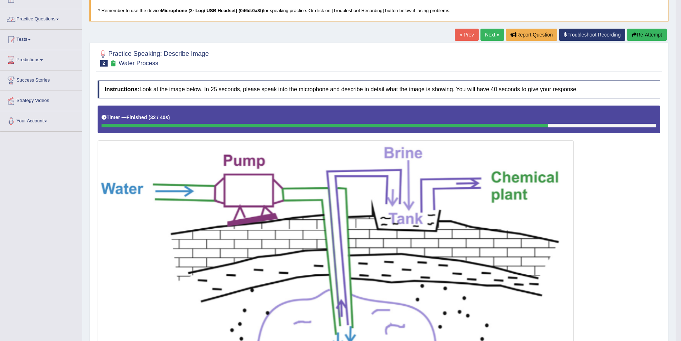
click at [491, 40] on link "Next »" at bounding box center [493, 35] width 24 height 12
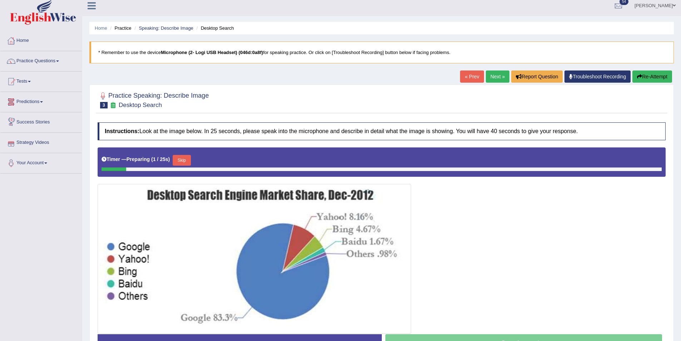
scroll to position [36, 0]
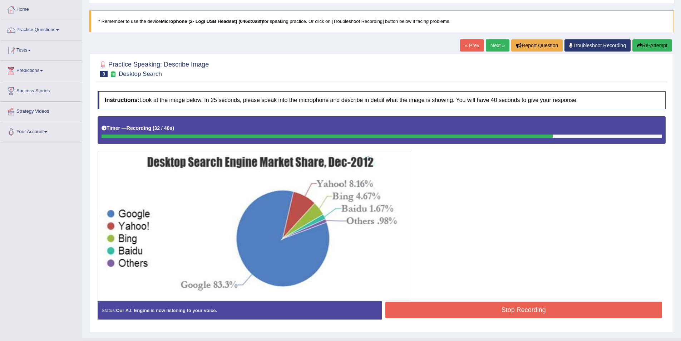
click at [470, 307] on button "Stop Recording" at bounding box center [524, 310] width 277 height 16
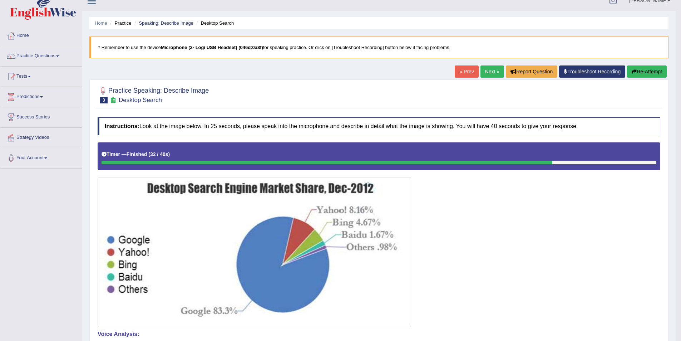
scroll to position [0, 0]
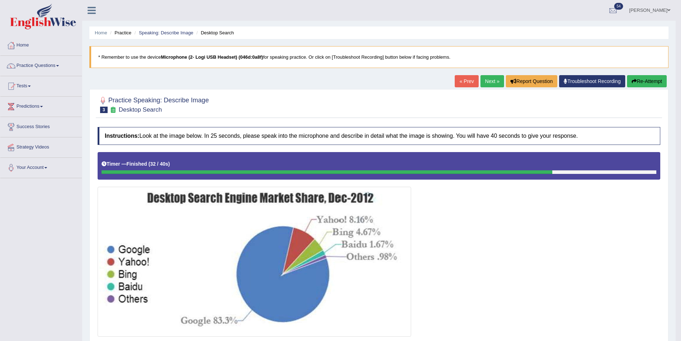
click at [655, 79] on button "Re-Attempt" at bounding box center [647, 81] width 40 height 12
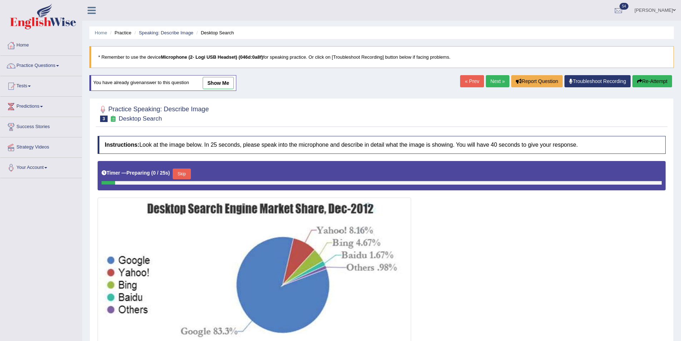
scroll to position [36, 0]
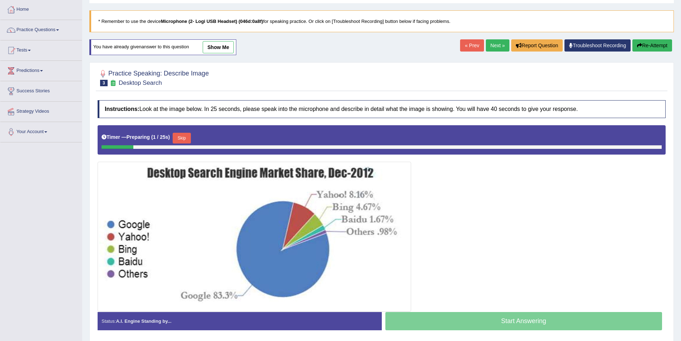
click at [180, 135] on button "Skip" at bounding box center [182, 138] width 18 height 11
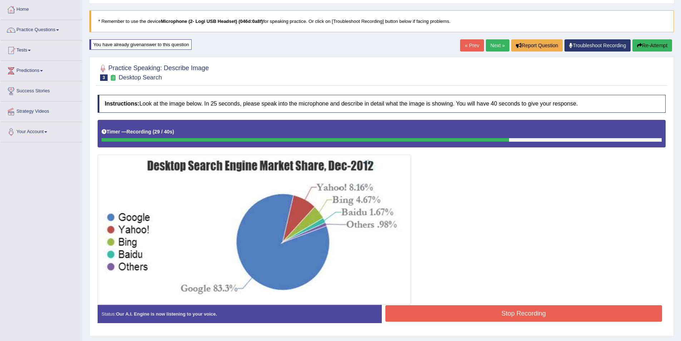
click at [540, 309] on button "Stop Recording" at bounding box center [524, 313] width 277 height 16
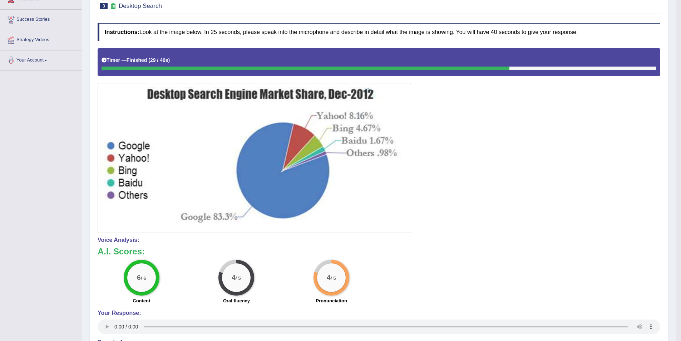
scroll to position [0, 0]
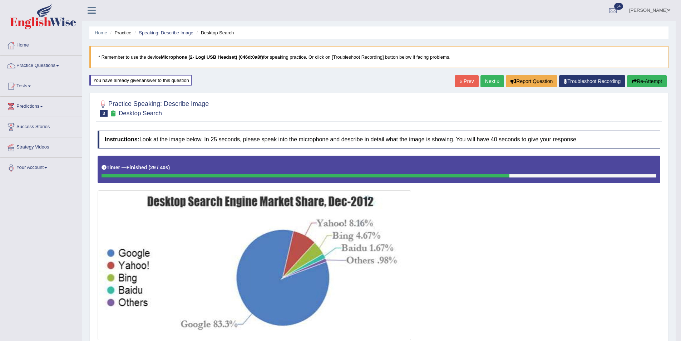
click at [654, 78] on button "Re-Attempt" at bounding box center [647, 81] width 40 height 12
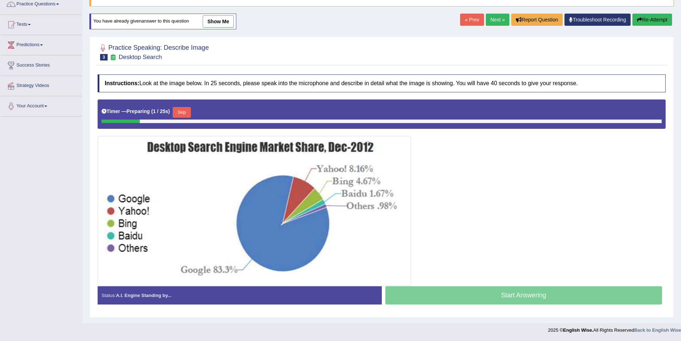
click at [195, 113] on div "Timer — Preparing ( 1 / 25s ) Skip" at bounding box center [382, 112] width 560 height 14
click at [183, 111] on button "Skip" at bounding box center [182, 112] width 18 height 11
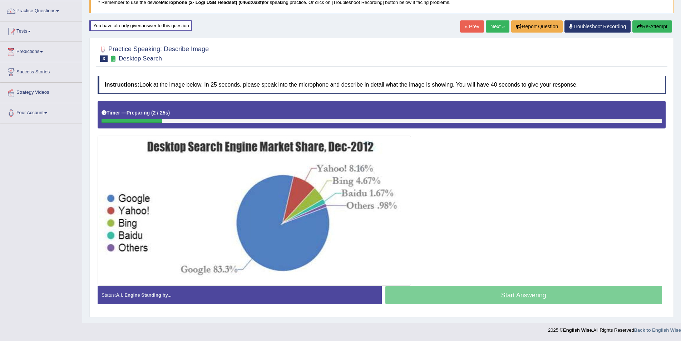
scroll to position [55, 0]
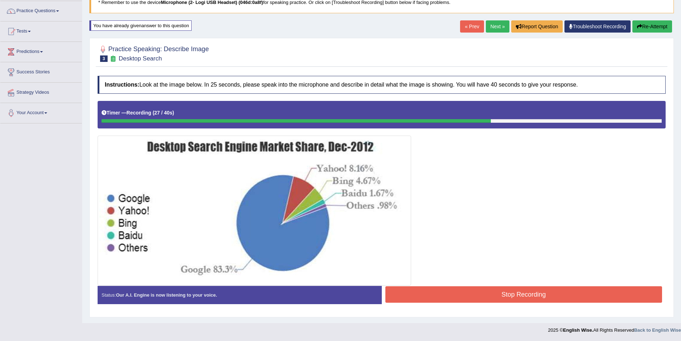
click at [489, 296] on button "Stop Recording" at bounding box center [524, 294] width 277 height 16
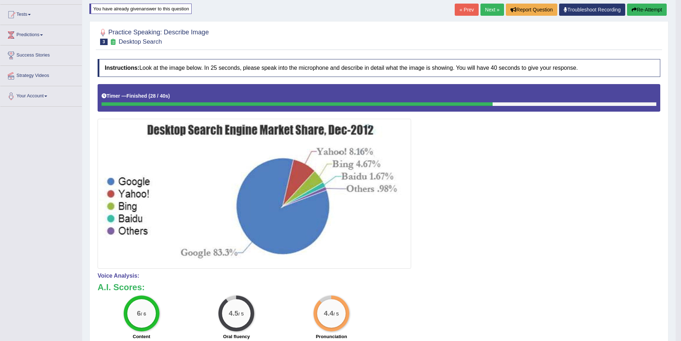
scroll to position [0, 0]
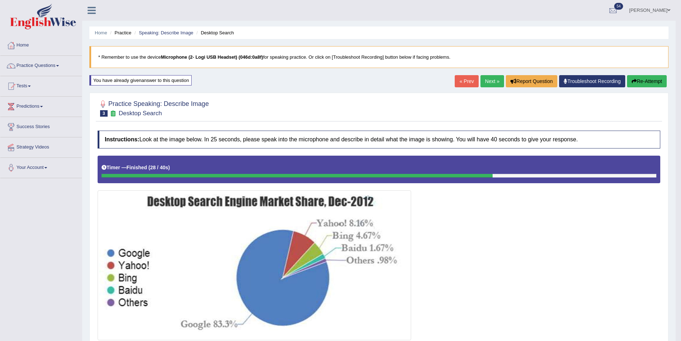
click at [486, 77] on link "Next »" at bounding box center [493, 81] width 24 height 12
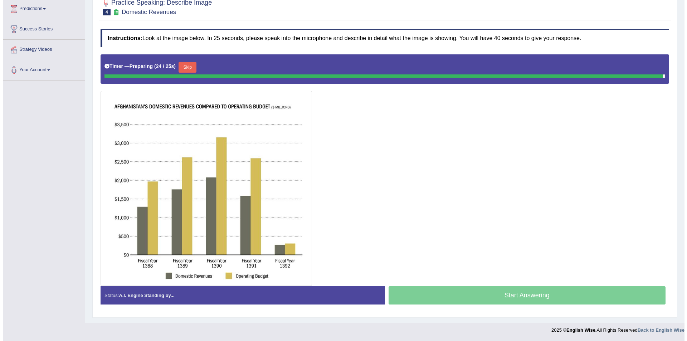
scroll to position [96, 0]
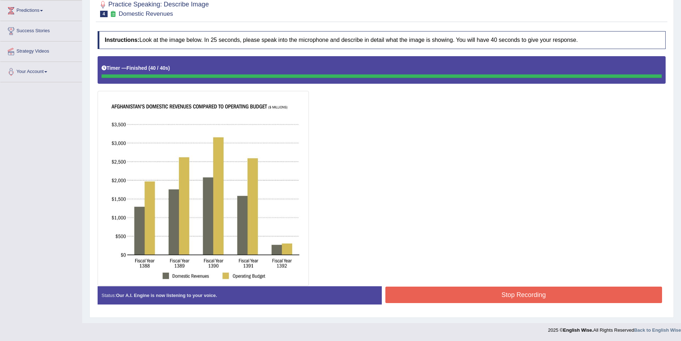
drag, startPoint x: 460, startPoint y: 290, endPoint x: 0, endPoint y: 102, distance: 496.8
click at [460, 291] on div "Instructions: Look at the image below. In 25 seconds, please speak into the mic…" at bounding box center [382, 171] width 572 height 286
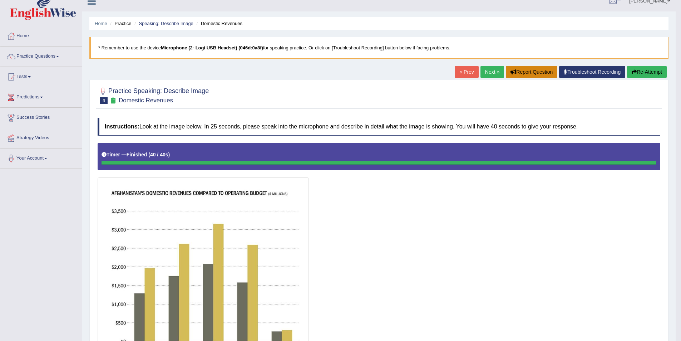
scroll to position [0, 0]
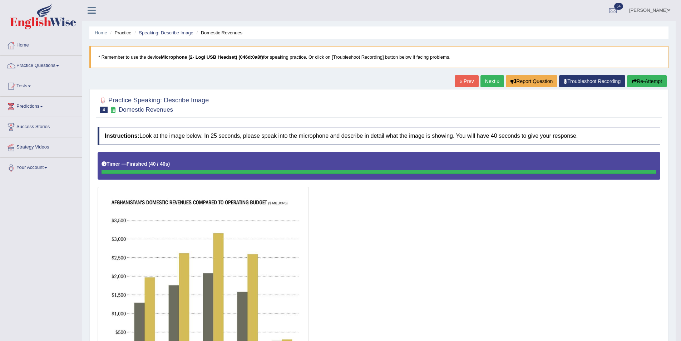
click at [654, 79] on button "Re-Attempt" at bounding box center [647, 81] width 40 height 12
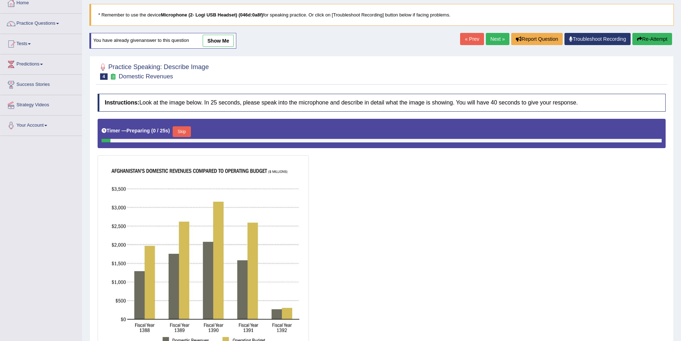
scroll to position [107, 0]
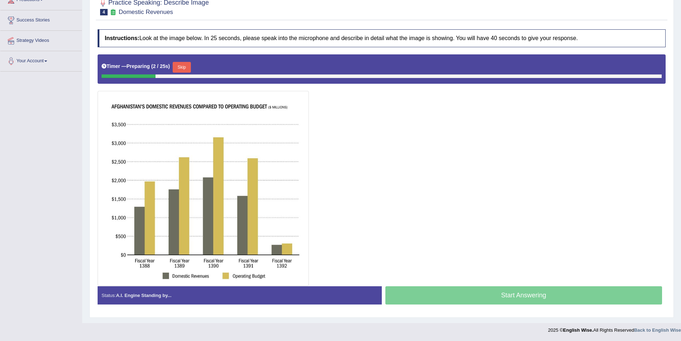
click at [513, 293] on div "Start Answering" at bounding box center [524, 296] width 284 height 20
drag, startPoint x: 189, startPoint y: 53, endPoint x: 190, endPoint y: 60, distance: 7.2
click at [189, 55] on div "Instructions: Look at the image below. In 25 seconds, please speak into the mic…" at bounding box center [382, 170] width 572 height 288
click at [190, 60] on div "Timer — Preparing ( 3 / 25s ) Skip" at bounding box center [382, 67] width 560 height 14
click at [183, 62] on button "Skip" at bounding box center [182, 67] width 18 height 11
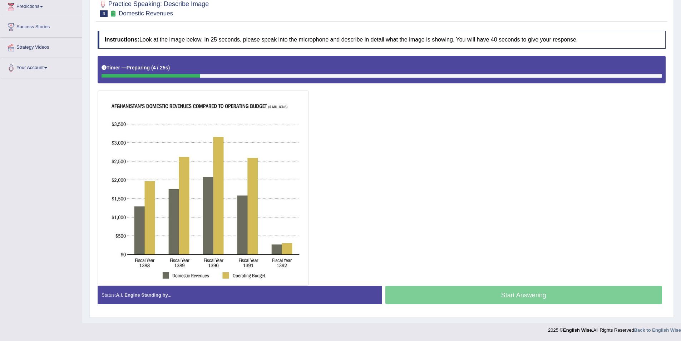
scroll to position [100, 0]
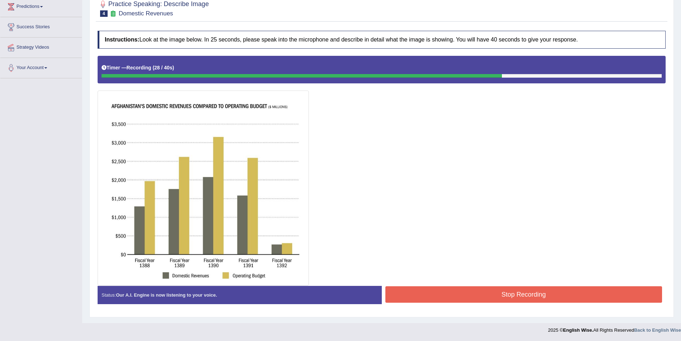
click at [493, 302] on button "Stop Recording" at bounding box center [524, 294] width 277 height 16
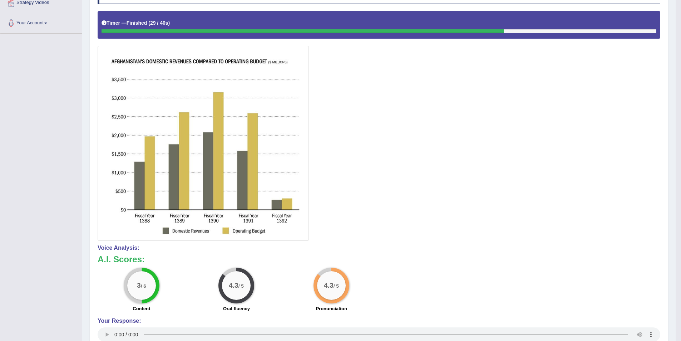
scroll to position [30, 0]
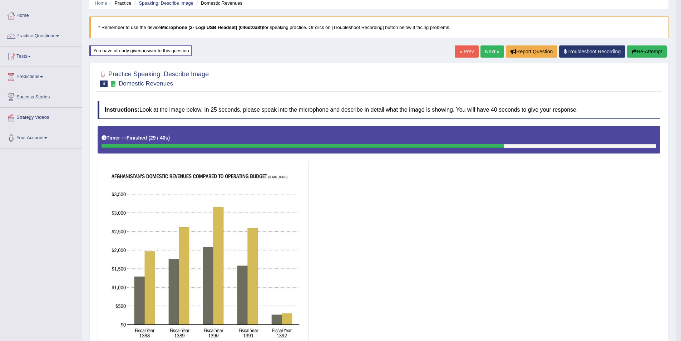
click at [497, 49] on link "Next »" at bounding box center [493, 51] width 24 height 12
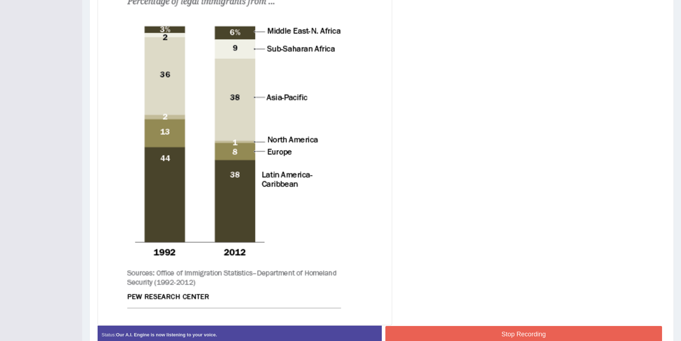
scroll to position [282, 0]
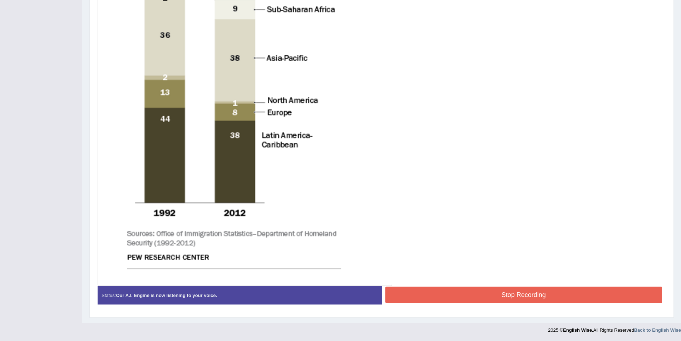
click at [503, 280] on div at bounding box center [382, 78] width 568 height 416
click at [504, 293] on button "Stop Recording" at bounding box center [524, 295] width 277 height 16
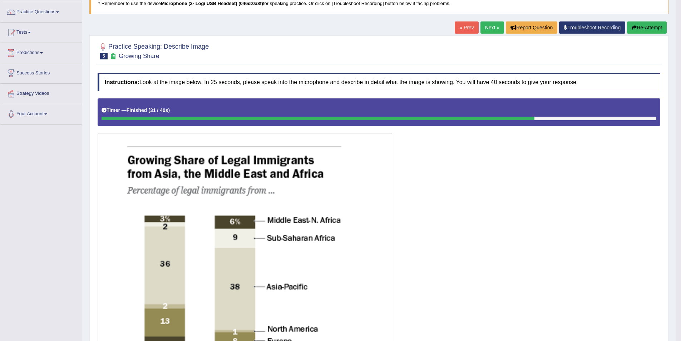
scroll to position [0, 0]
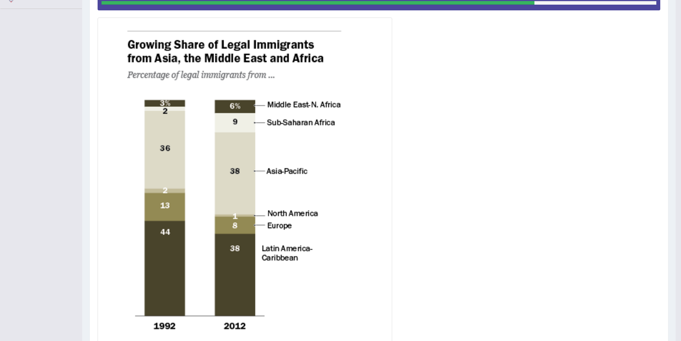
drag, startPoint x: 325, startPoint y: 267, endPoint x: 356, endPoint y: 249, distance: 35.8
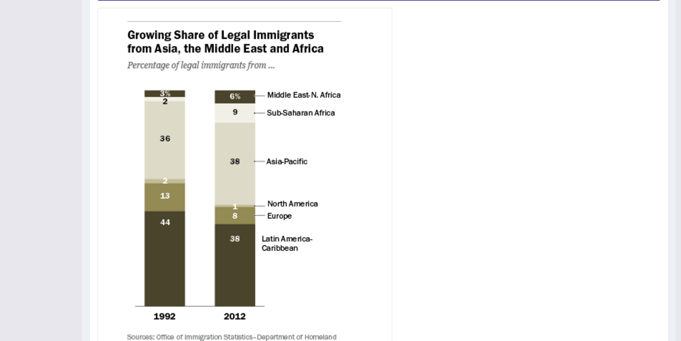
drag, startPoint x: 470, startPoint y: 241, endPoint x: 470, endPoint y: 236, distance: 5.8
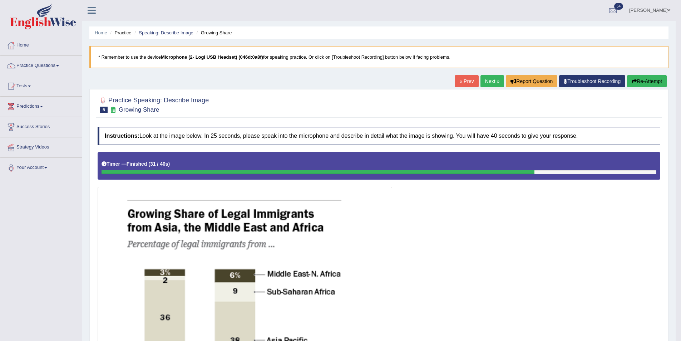
click at [485, 82] on link "Next »" at bounding box center [493, 81] width 24 height 12
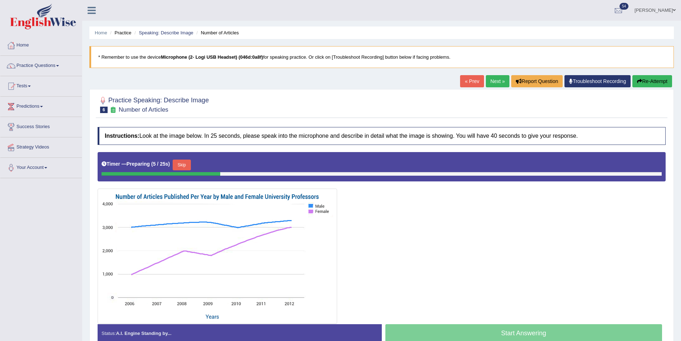
drag, startPoint x: 111, startPoint y: 355, endPoint x: 397, endPoint y: 212, distance: 319.6
click at [397, 212] on div at bounding box center [382, 238] width 568 height 172
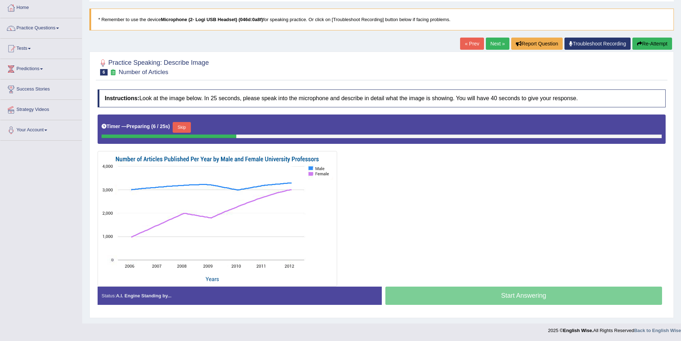
scroll to position [38, 0]
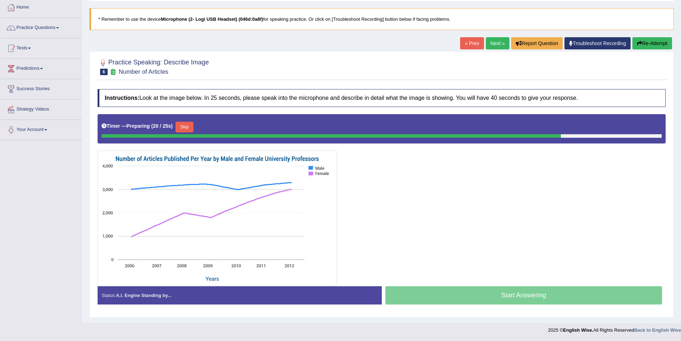
click at [186, 126] on button "Skip" at bounding box center [185, 127] width 18 height 11
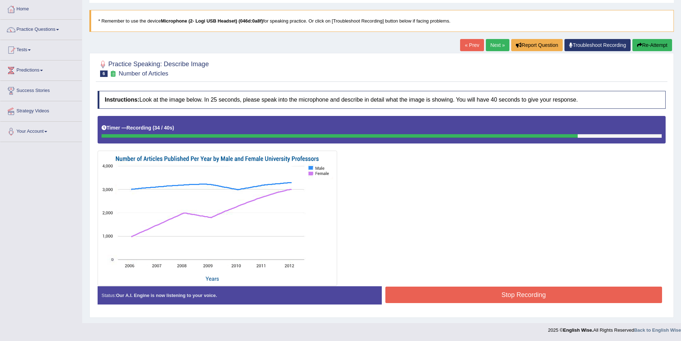
click at [440, 273] on div at bounding box center [382, 201] width 568 height 170
click at [454, 287] on button "Stop Recording" at bounding box center [524, 295] width 277 height 16
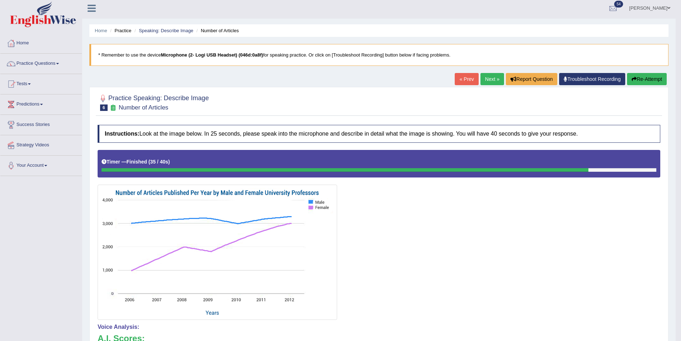
scroll to position [0, 0]
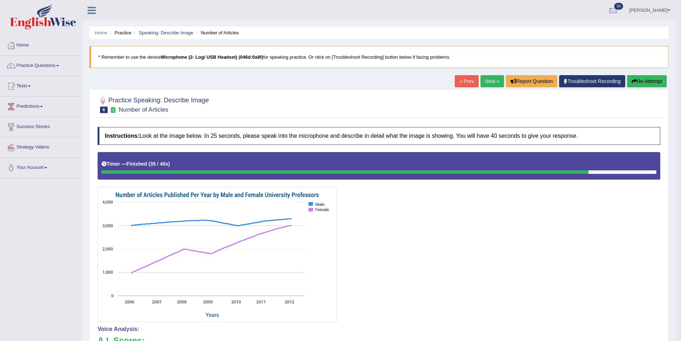
click at [486, 81] on link "Next »" at bounding box center [493, 81] width 24 height 12
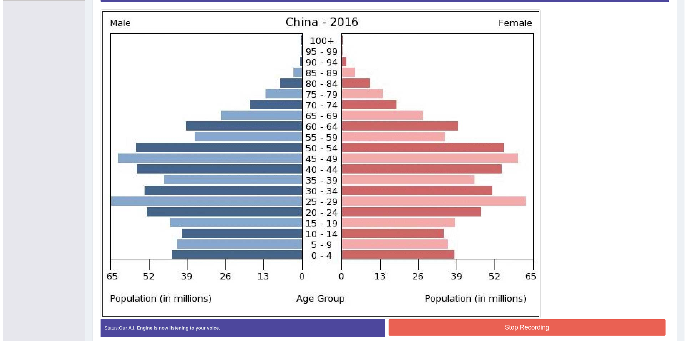
scroll to position [210, 0]
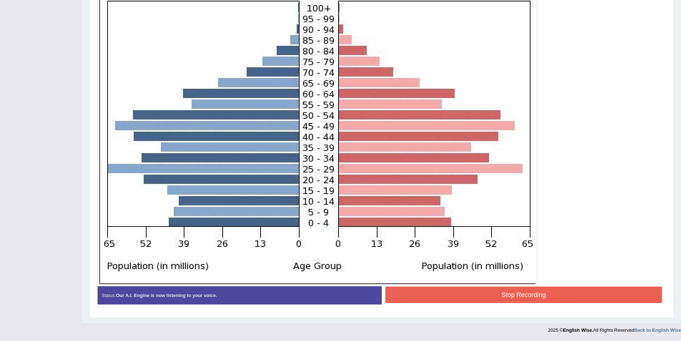
click at [543, 292] on button "Stop Recording" at bounding box center [524, 295] width 277 height 16
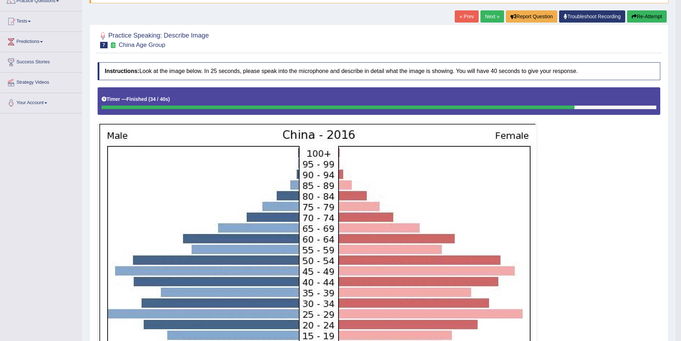
scroll to position [0, 0]
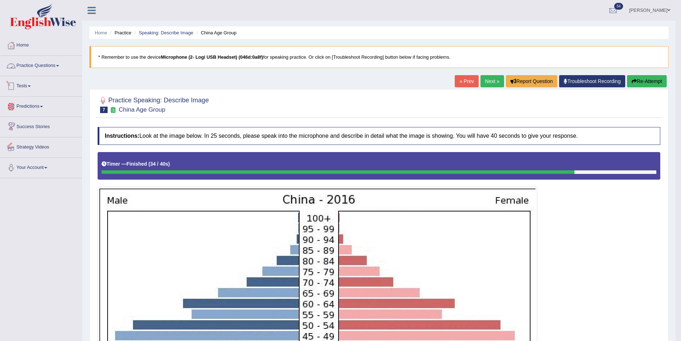
click at [60, 64] on link "Practice Questions" at bounding box center [41, 65] width 82 height 18
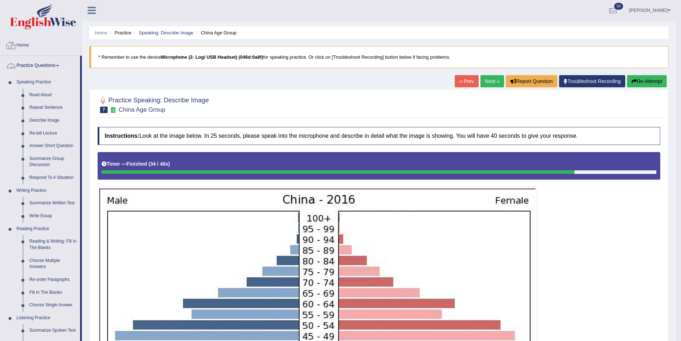
click at [39, 67] on link "Practice Questions" at bounding box center [40, 65] width 80 height 18
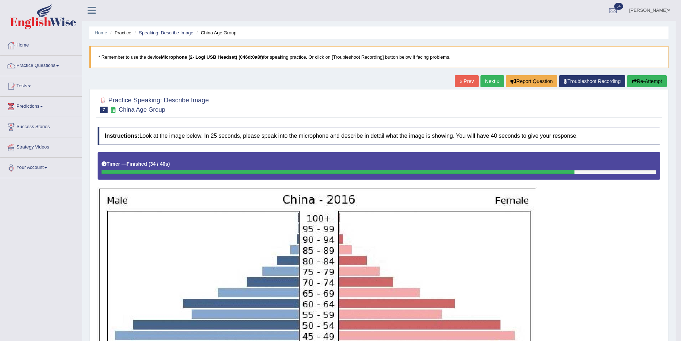
click at [23, 41] on link "Home" at bounding box center [41, 44] width 82 height 18
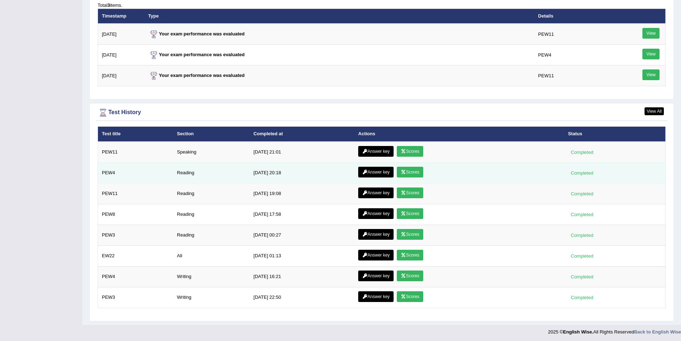
scroll to position [899, 0]
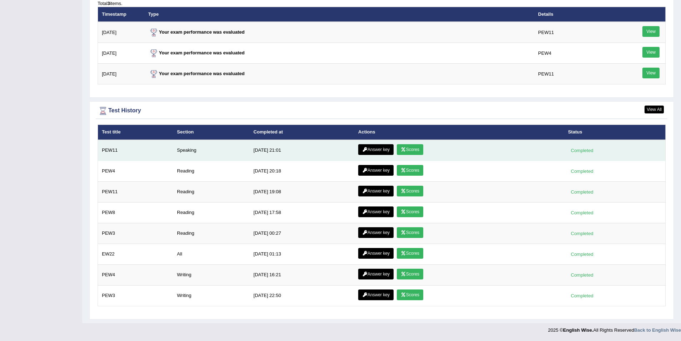
click at [372, 152] on link "Answer key" at bounding box center [375, 149] width 35 height 11
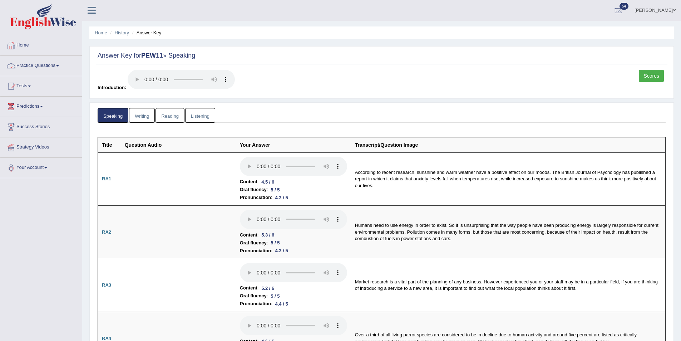
click at [40, 45] on link "Home" at bounding box center [41, 44] width 82 height 18
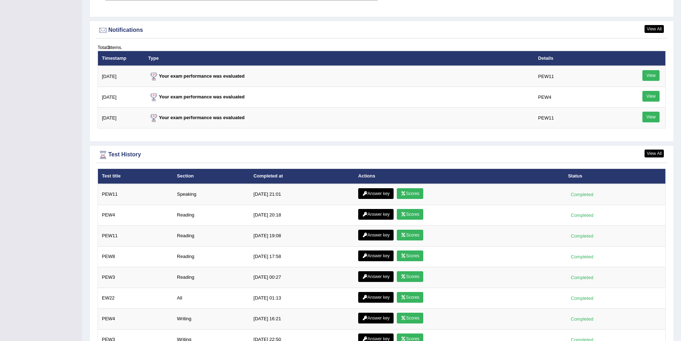
scroll to position [899, 0]
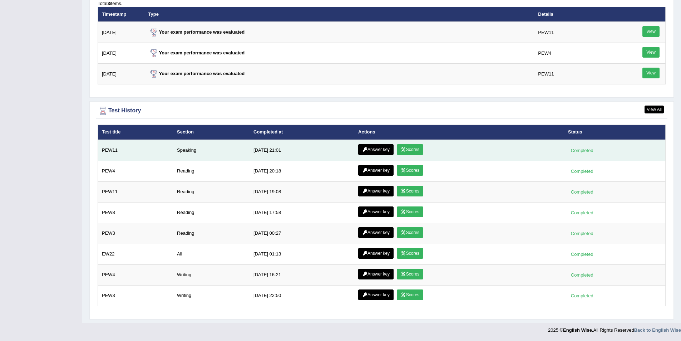
click at [405, 148] on link "Scores" at bounding box center [410, 149] width 26 height 11
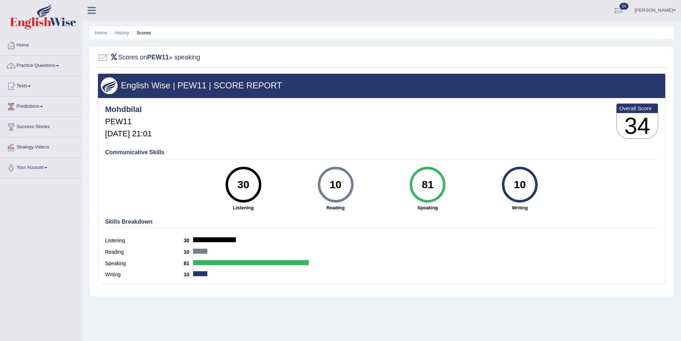
click at [56, 50] on link "Home" at bounding box center [41, 44] width 82 height 18
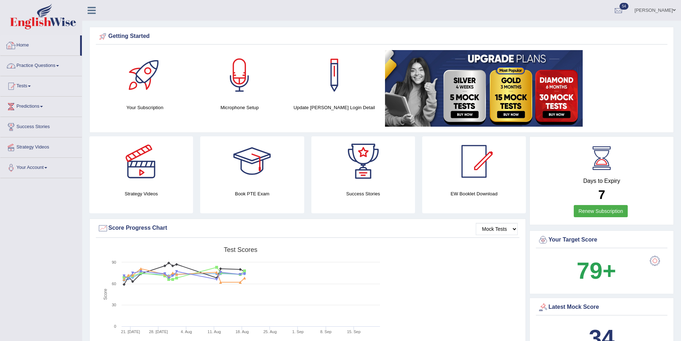
click at [47, 63] on link "Practice Questions" at bounding box center [41, 65] width 82 height 18
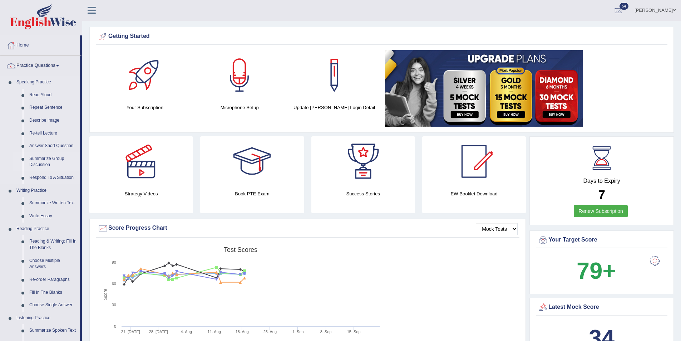
click at [45, 161] on link "Summarize Group Discussion" at bounding box center [53, 161] width 54 height 19
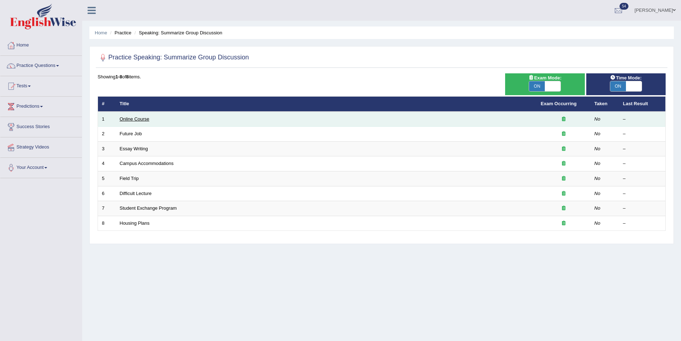
click at [140, 119] on link "Online Course" at bounding box center [135, 118] width 30 height 5
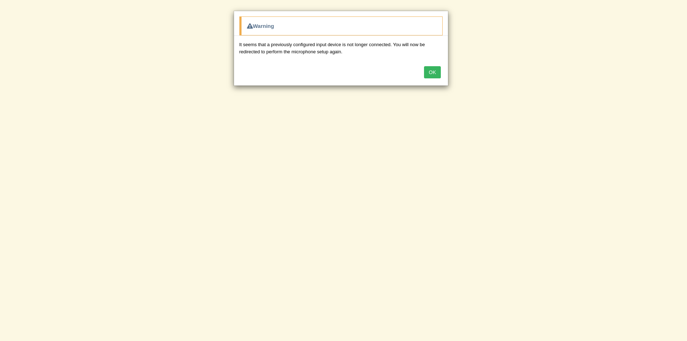
click at [436, 74] on button "OK" at bounding box center [432, 72] width 16 height 12
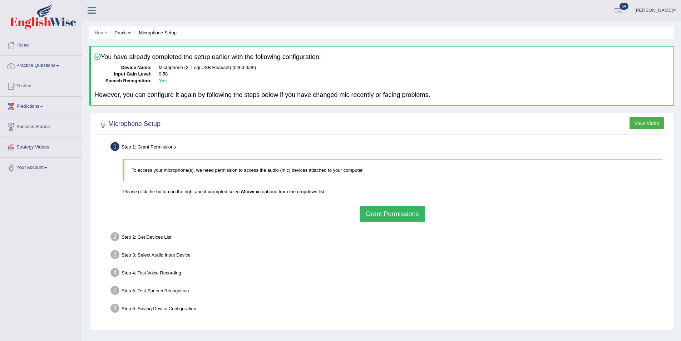
click at [411, 211] on button "Grant Permissions" at bounding box center [392, 214] width 65 height 16
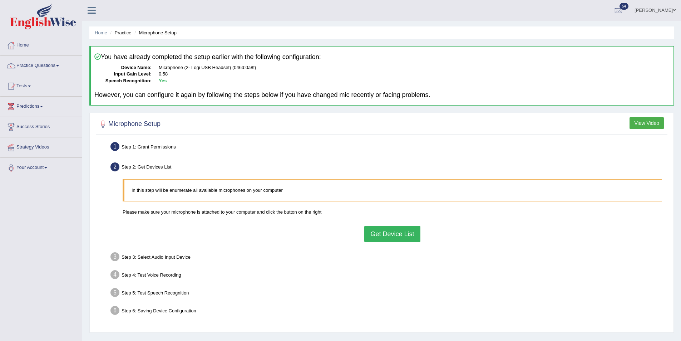
click at [417, 232] on button "Get Device List" at bounding box center [392, 234] width 56 height 16
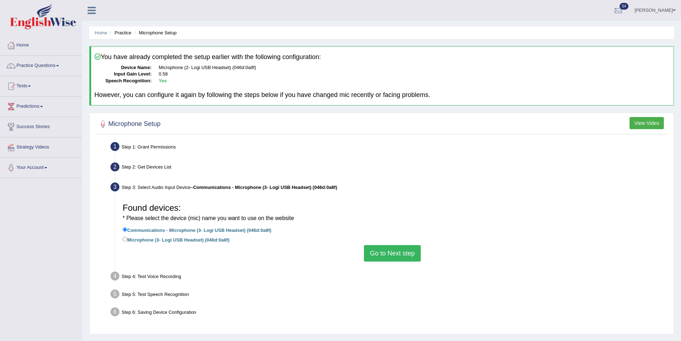
click at [178, 237] on label "Microphone (3- Logi USB Headset) (046d:0a8f)" at bounding box center [176, 239] width 107 height 8
click at [127, 237] on input "Microphone (3- Logi USB Headset) (046d:0a8f)" at bounding box center [125, 239] width 5 height 5
radio input "true"
click at [381, 257] on button "Go to Next step" at bounding box center [392, 253] width 57 height 16
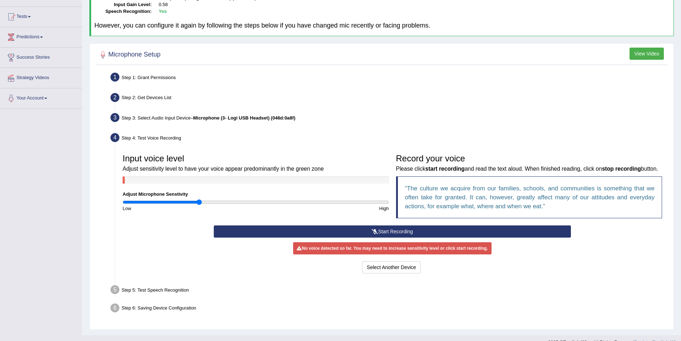
scroll to position [72, 0]
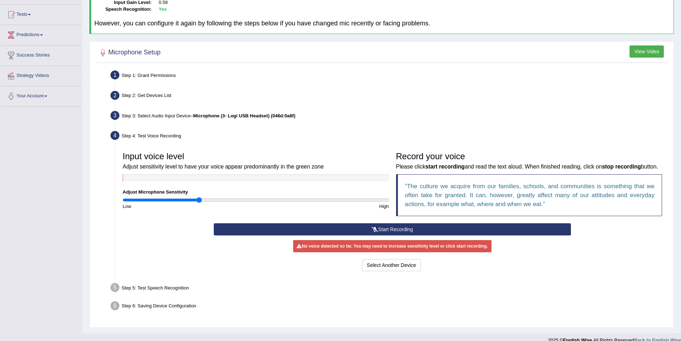
click at [379, 235] on button "Start Recording" at bounding box center [392, 229] width 357 height 12
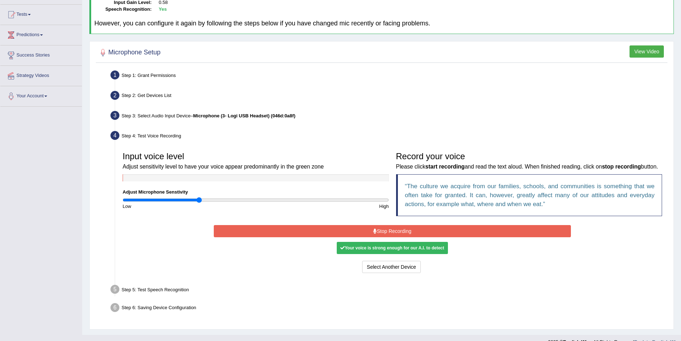
click at [413, 237] on button "Stop Recording" at bounding box center [392, 231] width 357 height 12
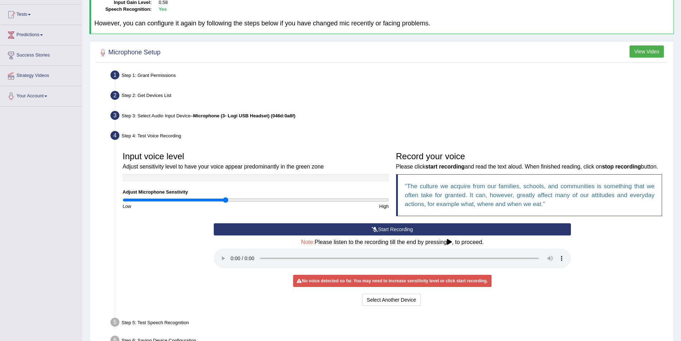
drag, startPoint x: 192, startPoint y: 197, endPoint x: 225, endPoint y: 200, distance: 33.0
type input "0.78"
click at [225, 200] on input "range" at bounding box center [256, 200] width 266 height 6
click at [367, 235] on button "Start Recording" at bounding box center [392, 229] width 357 height 12
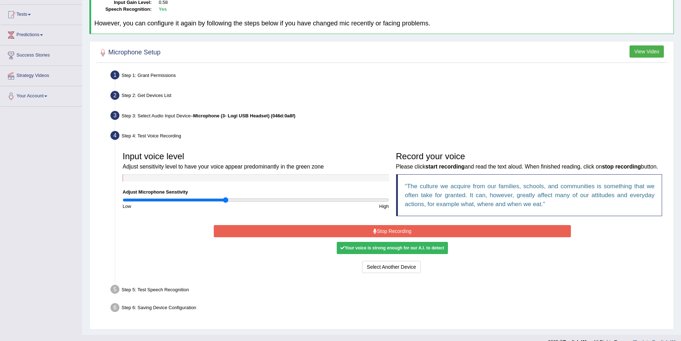
click at [482, 237] on button "Stop Recording" at bounding box center [392, 231] width 357 height 12
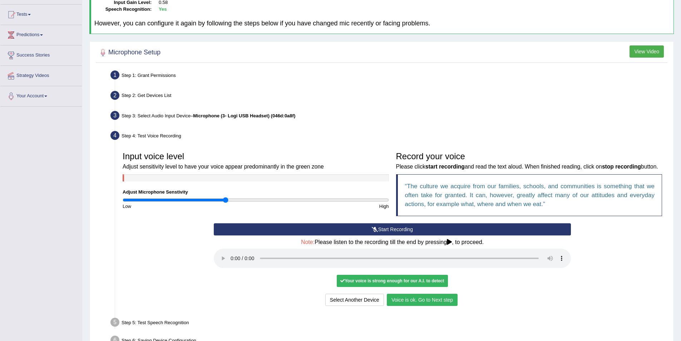
click at [394, 306] on button "Voice is ok. Go to Next step" at bounding box center [422, 300] width 71 height 12
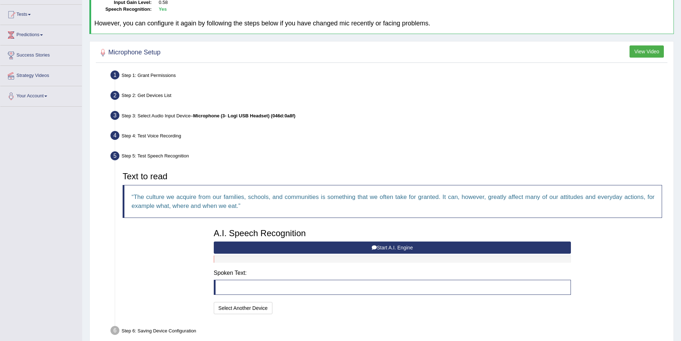
click at [381, 247] on button "Start A.I. Engine" at bounding box center [392, 247] width 357 height 12
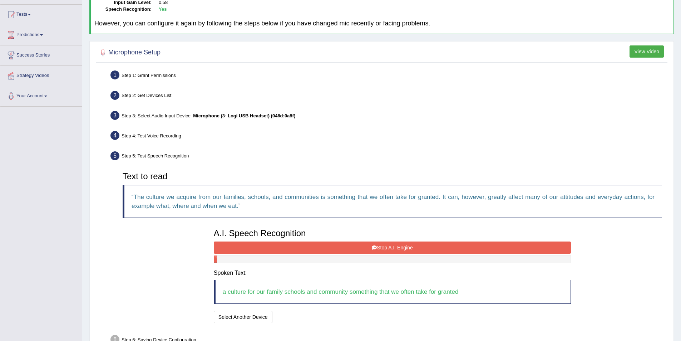
click at [403, 244] on button "Stop A.I. Engine" at bounding box center [392, 247] width 357 height 12
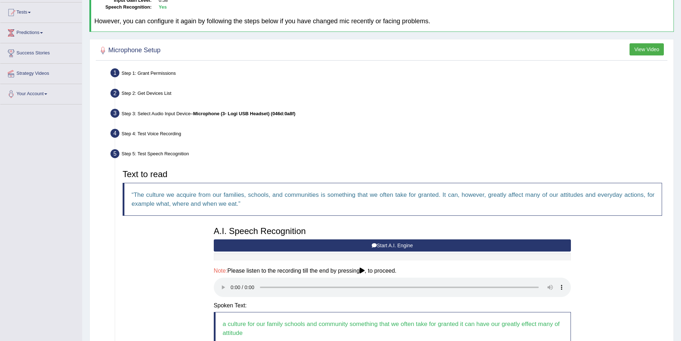
scroll to position [159, 0]
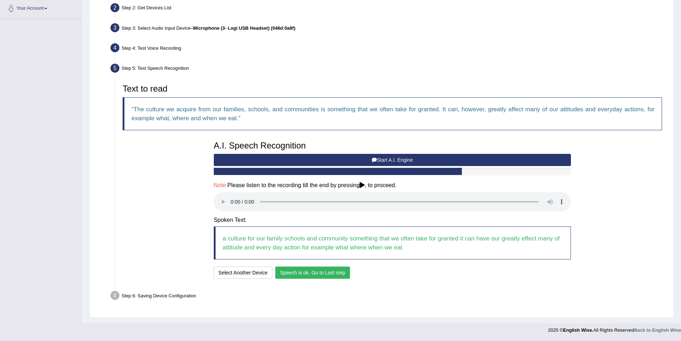
click at [333, 270] on button "Speech is ok. Go to Last step" at bounding box center [312, 272] width 75 height 12
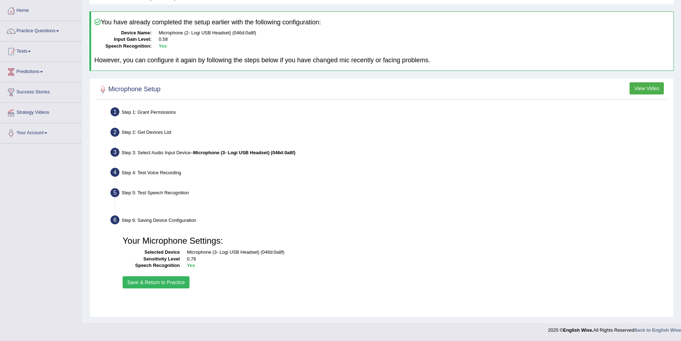
scroll to position [35, 0]
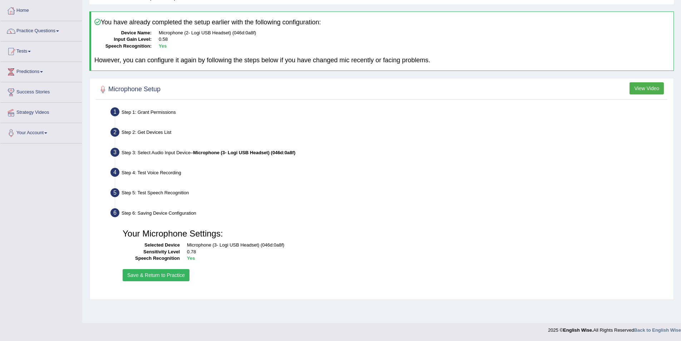
click at [166, 269] on button "Save & Return to Practice" at bounding box center [156, 275] width 67 height 12
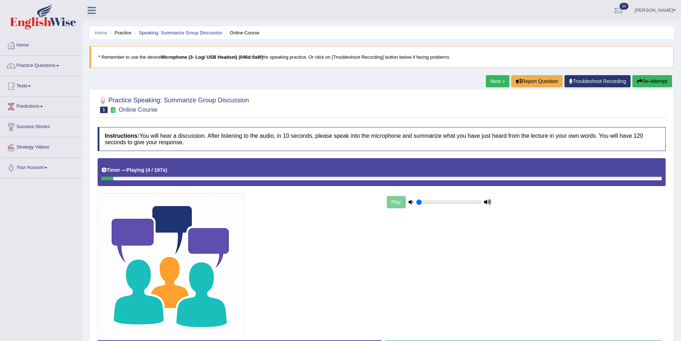
click at [449, 198] on div "Play" at bounding box center [439, 202] width 107 height 18
type input "0.55"
click at [450, 203] on input "range" at bounding box center [448, 202] width 65 height 6
click at [448, 202] on input "range" at bounding box center [448, 202] width 65 height 6
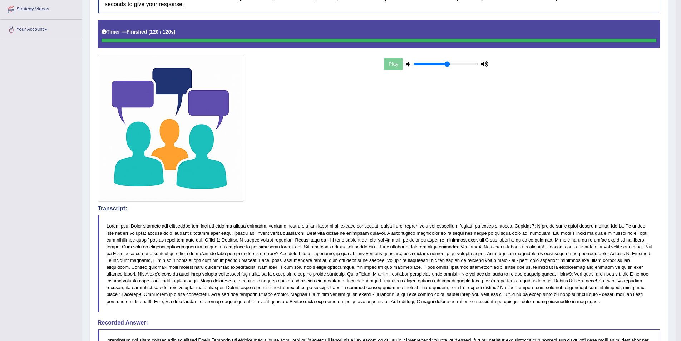
scroll to position [74, 0]
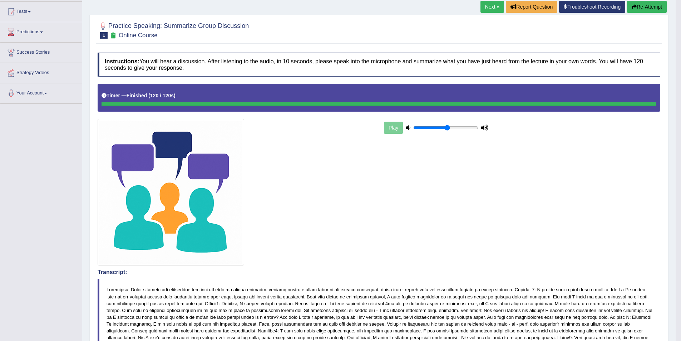
click at [498, 4] on link "Next »" at bounding box center [493, 7] width 24 height 12
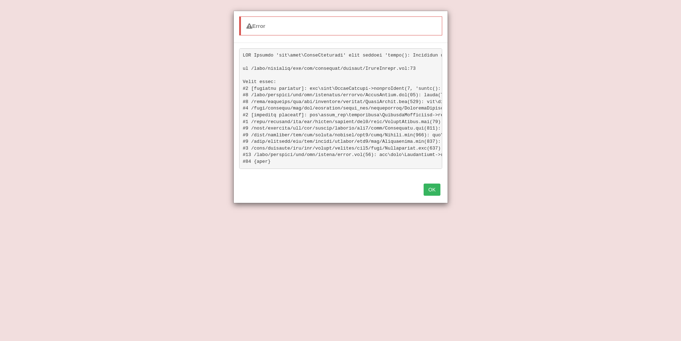
scroll to position [74, 0]
click at [431, 195] on button "OK" at bounding box center [432, 189] width 16 height 12
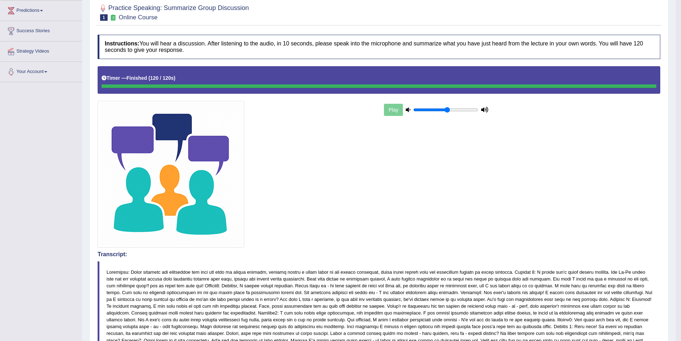
scroll to position [107, 0]
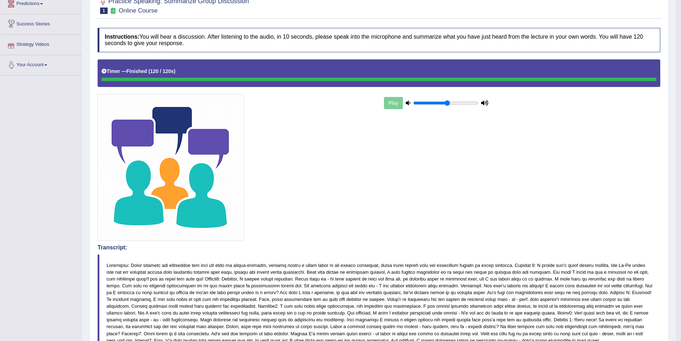
drag, startPoint x: 74, startPoint y: 86, endPoint x: 70, endPoint y: 84, distance: 4.0
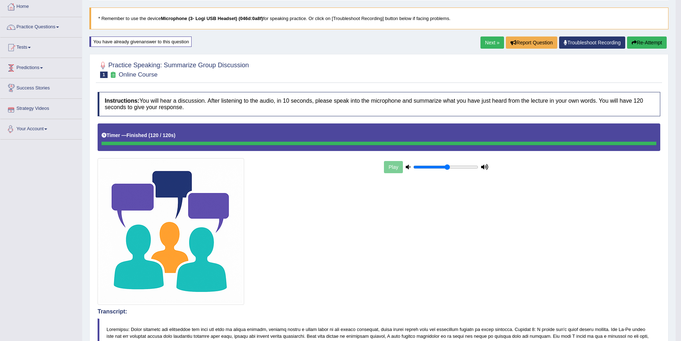
scroll to position [36, 0]
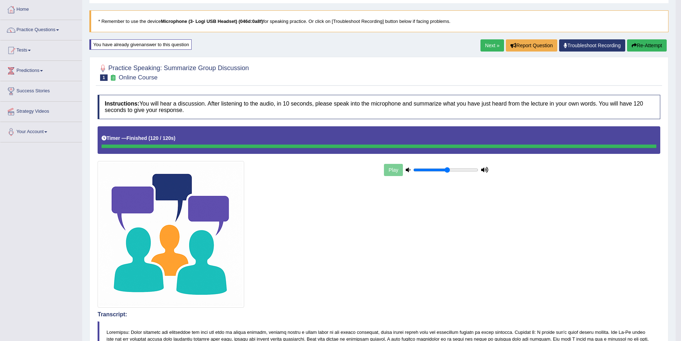
click at [489, 39] on link "Next »" at bounding box center [493, 45] width 24 height 12
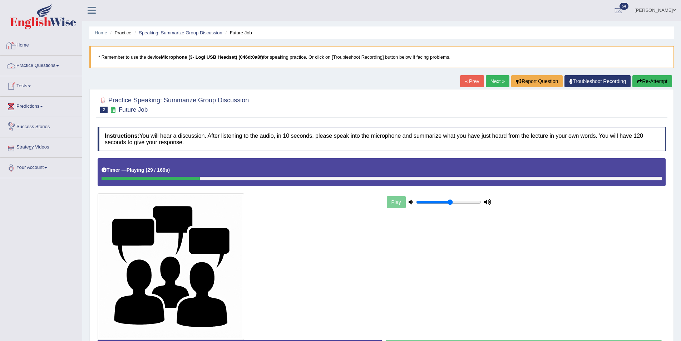
click at [27, 48] on link "Home" at bounding box center [41, 44] width 82 height 18
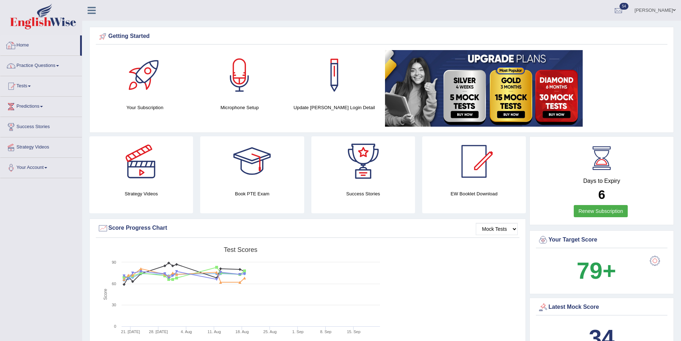
click at [62, 65] on link "Practice Questions" at bounding box center [41, 65] width 82 height 18
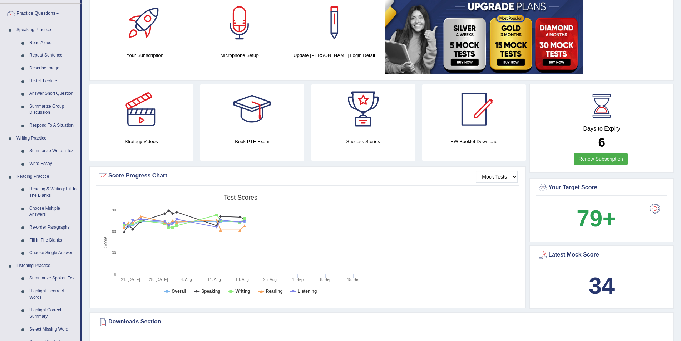
scroll to position [36, 0]
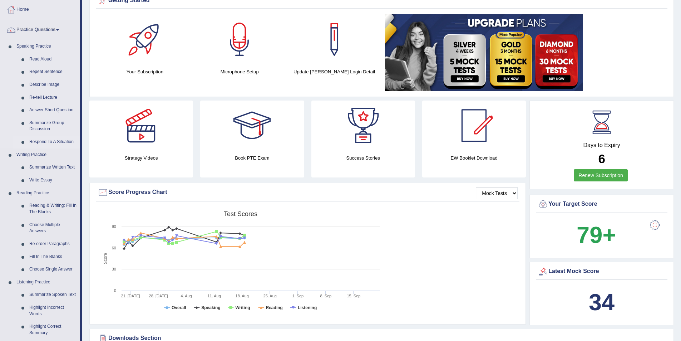
click at [56, 142] on link "Respond To A Situation" at bounding box center [53, 142] width 54 height 13
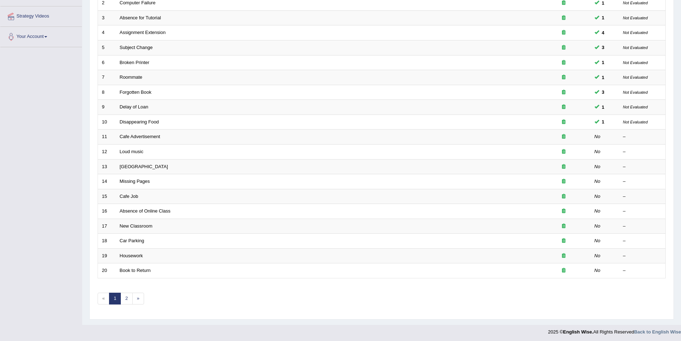
scroll to position [133, 0]
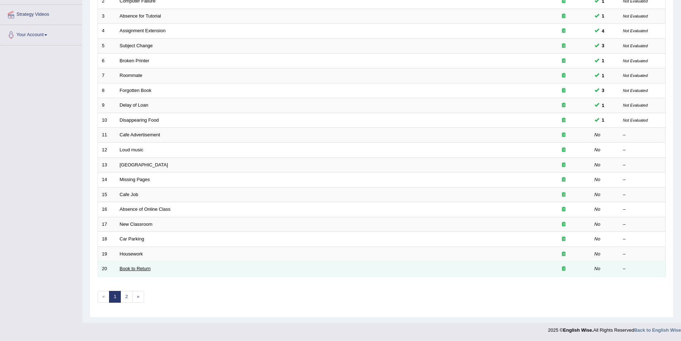
click at [122, 269] on link "Book to Return" at bounding box center [135, 268] width 31 height 5
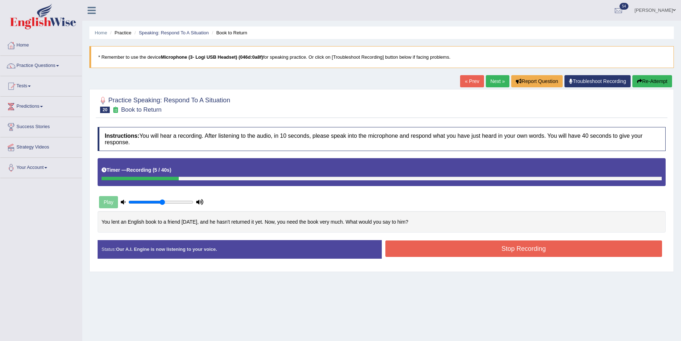
click at [655, 79] on button "Re-Attempt" at bounding box center [653, 81] width 40 height 12
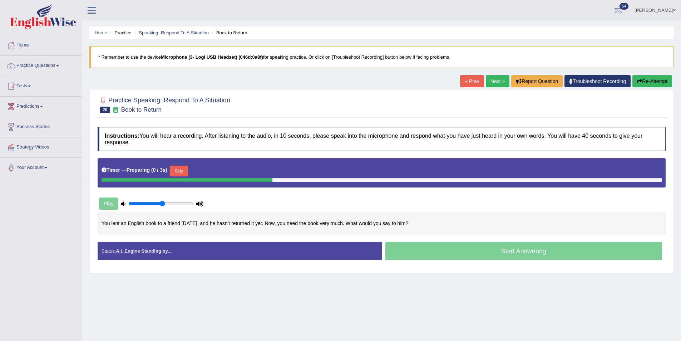
click at [188, 174] on button "Skip" at bounding box center [179, 171] width 18 height 11
click at [218, 168] on button "Skip" at bounding box center [213, 171] width 18 height 11
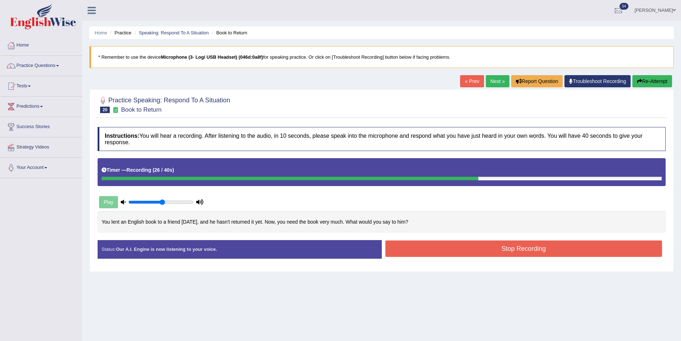
click at [579, 245] on button "Stop Recording" at bounding box center [524, 248] width 277 height 16
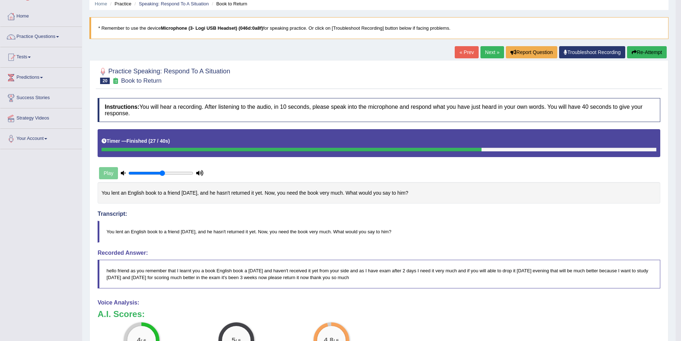
scroll to position [72, 0]
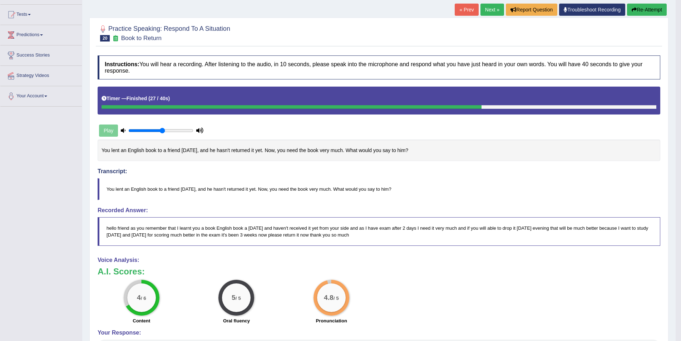
click at [137, 225] on blockquote "hello friend as you remember that I learnt you a book English book a three week…" at bounding box center [379, 231] width 563 height 29
click at [138, 225] on blockquote "hello friend as you remember that I learnt you a book English book a three week…" at bounding box center [379, 231] width 563 height 29
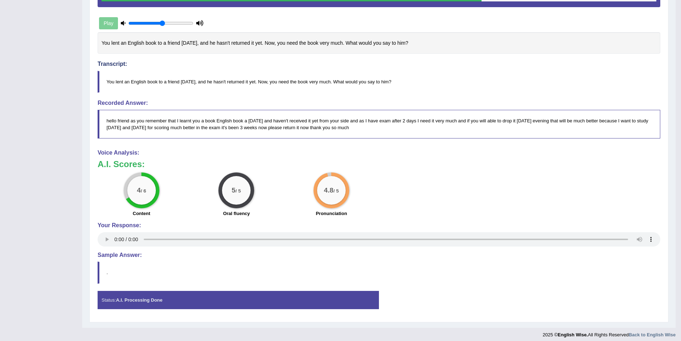
scroll to position [183, 0]
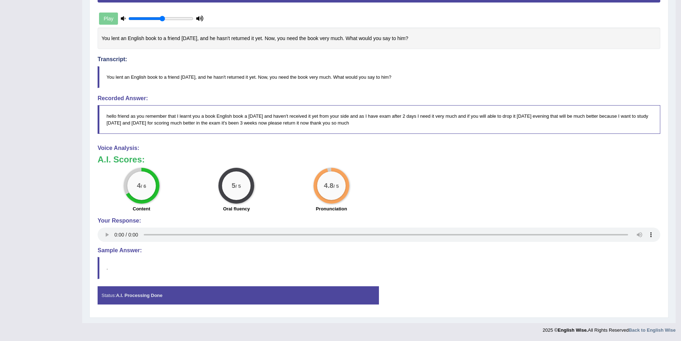
click at [127, 279] on blockquote "." at bounding box center [379, 268] width 563 height 22
click at [125, 291] on div "Status: A.I. Processing Done" at bounding box center [239, 295] width 282 height 18
click at [126, 296] on strong "A.I. Processing Done" at bounding box center [139, 295] width 46 height 5
click at [101, 255] on div "Instructions: You will hear a recording. After listening to the audio, in 10 se…" at bounding box center [379, 126] width 567 height 373
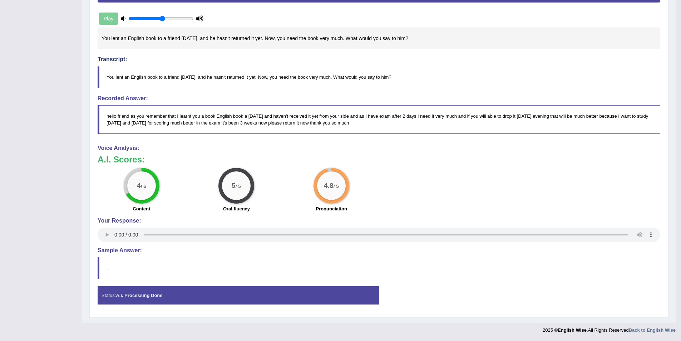
click at [106, 256] on div "Instructions: You will hear a recording. After listening to the audio, in 10 se…" at bounding box center [379, 126] width 567 height 373
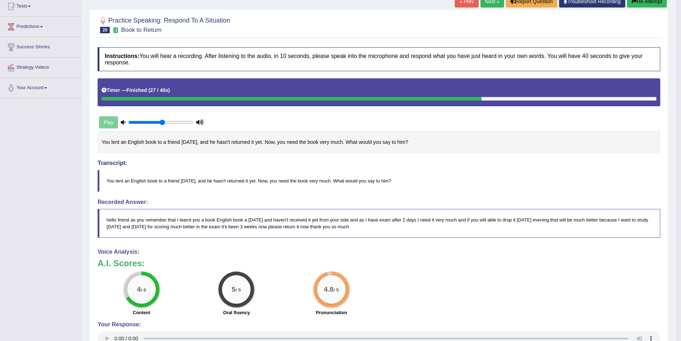
scroll to position [0, 0]
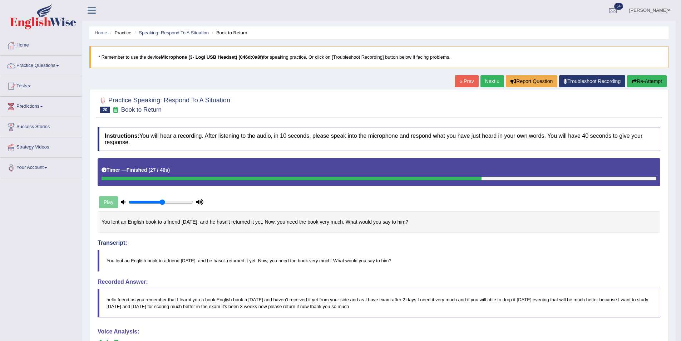
click at [493, 80] on link "Next »" at bounding box center [493, 81] width 24 height 12
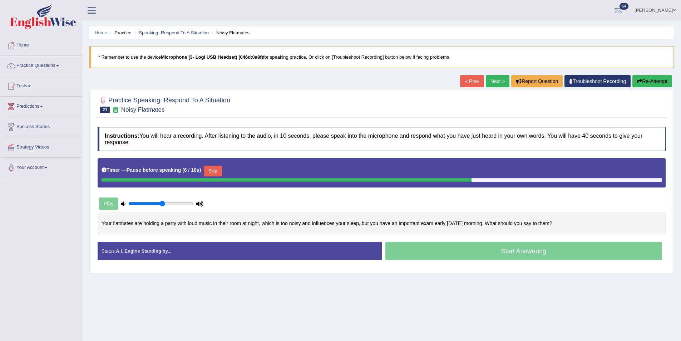
click at [212, 170] on button "Skip" at bounding box center [213, 171] width 18 height 11
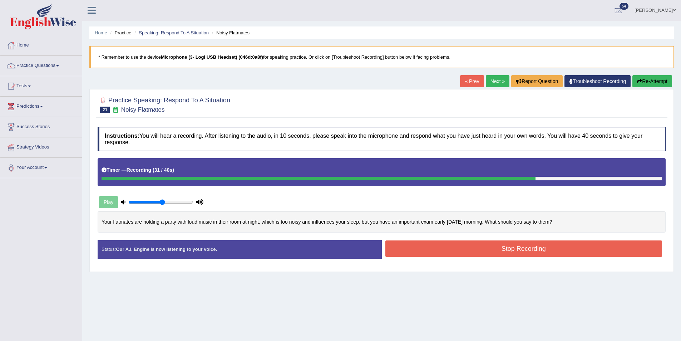
click at [559, 248] on button "Stop Recording" at bounding box center [524, 248] width 277 height 16
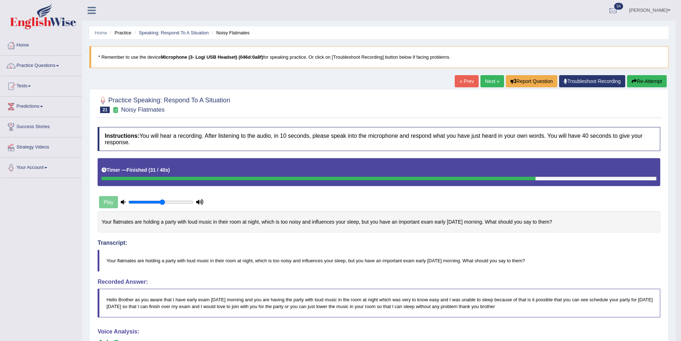
click at [489, 77] on link "Next »" at bounding box center [493, 81] width 24 height 12
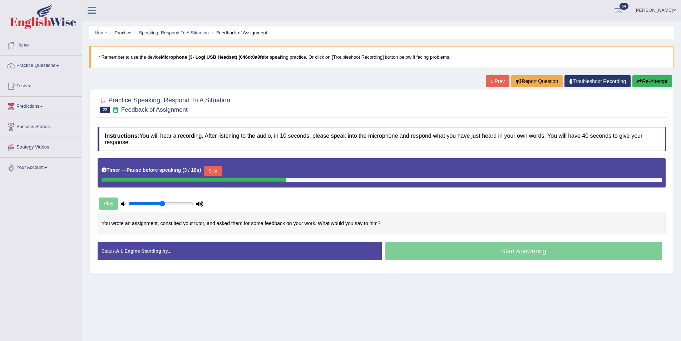
click at [212, 167] on button "Skip" at bounding box center [213, 171] width 18 height 11
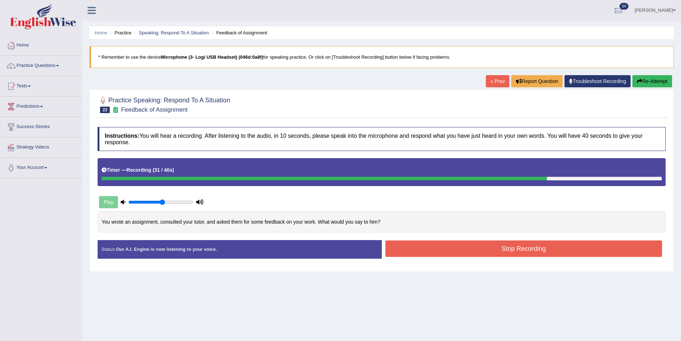
click at [602, 243] on button "Stop Recording" at bounding box center [524, 248] width 277 height 16
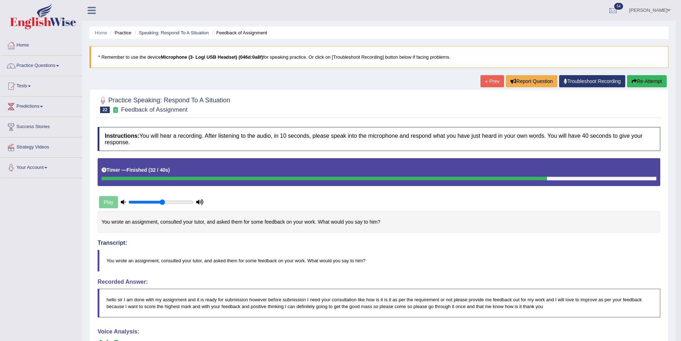
click at [644, 79] on button "Re-Attempt" at bounding box center [647, 81] width 40 height 12
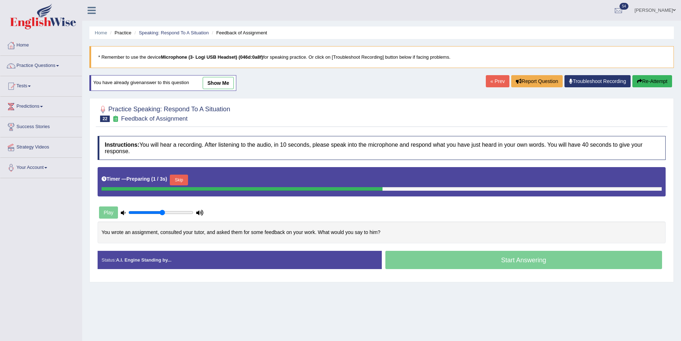
click at [191, 178] on div "Timer — Preparing ( 1 / 3s ) Skip" at bounding box center [382, 180] width 560 height 14
click at [176, 180] on button "Skip" at bounding box center [179, 180] width 18 height 11
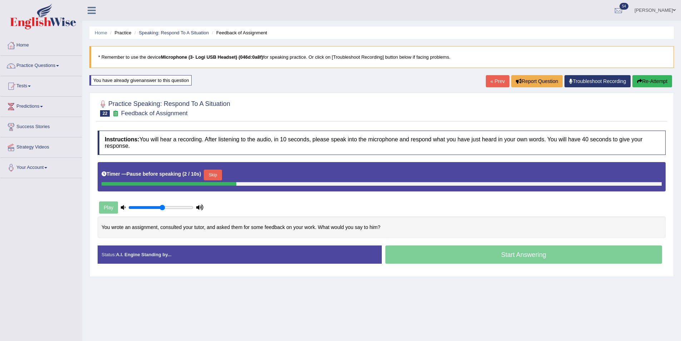
click at [214, 171] on button "Skip" at bounding box center [213, 175] width 18 height 11
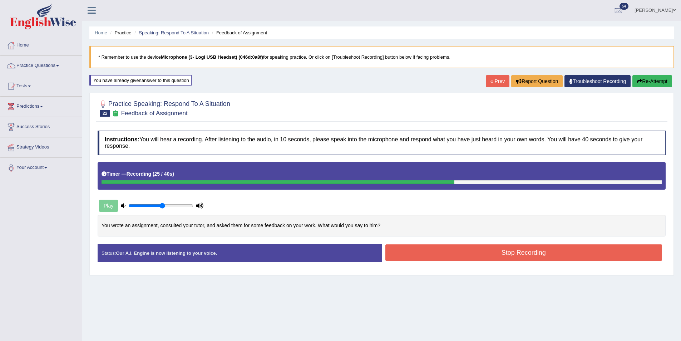
click at [579, 254] on button "Stop Recording" at bounding box center [524, 252] width 277 height 16
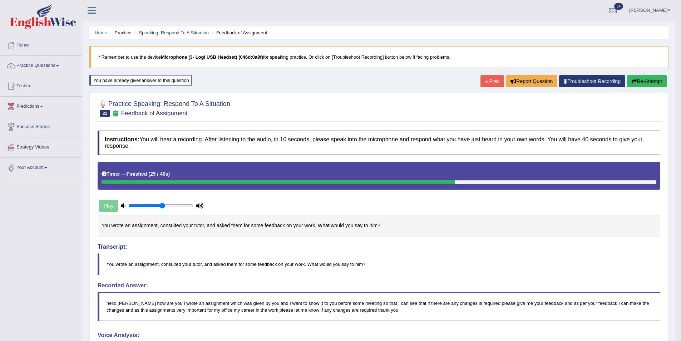
click at [655, 83] on button "Re-Attempt" at bounding box center [647, 81] width 40 height 12
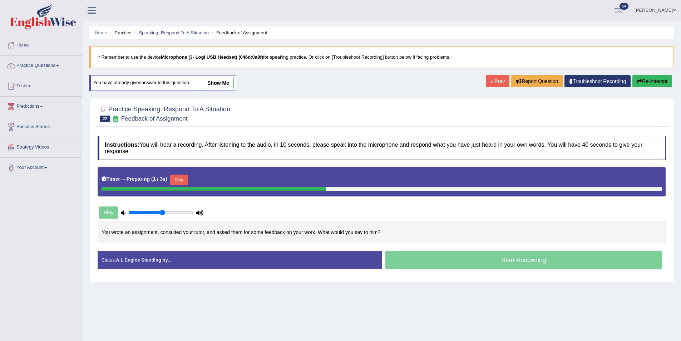
click at [182, 181] on button "Skip" at bounding box center [179, 180] width 18 height 11
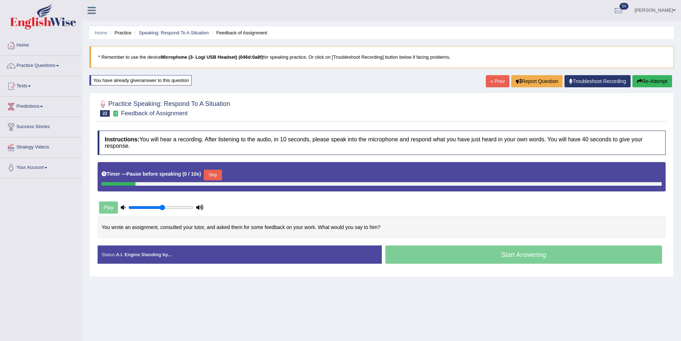
click at [220, 173] on button "Skip" at bounding box center [213, 175] width 18 height 11
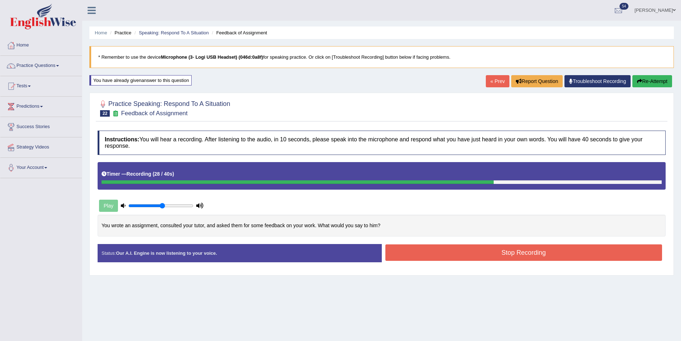
click at [517, 257] on button "Stop Recording" at bounding box center [524, 252] width 277 height 16
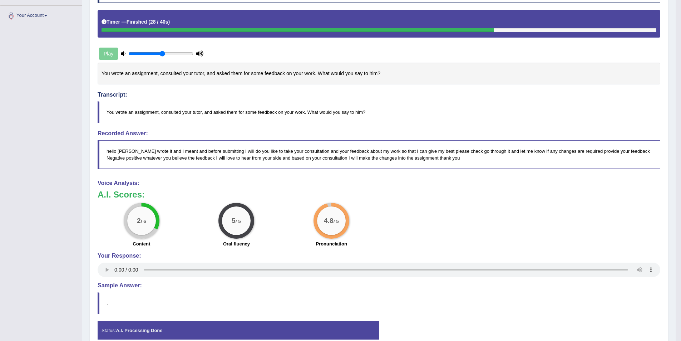
scroll to position [44, 0]
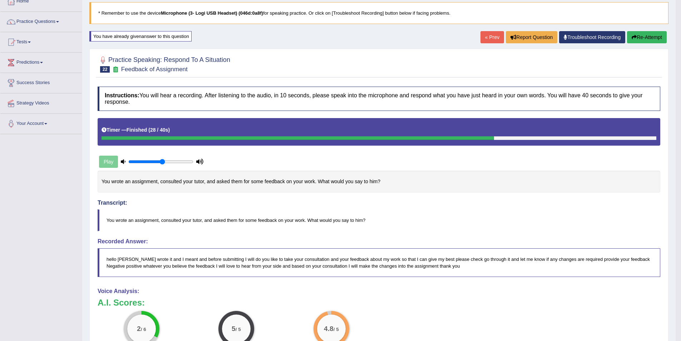
click at [637, 35] on button "Re-Attempt" at bounding box center [647, 37] width 40 height 12
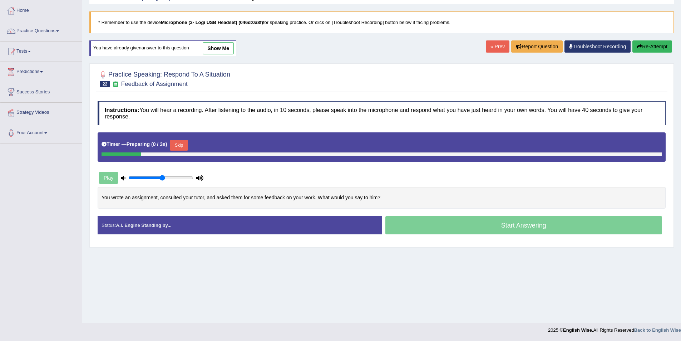
scroll to position [35, 0]
click at [183, 145] on button "Skip" at bounding box center [179, 145] width 18 height 11
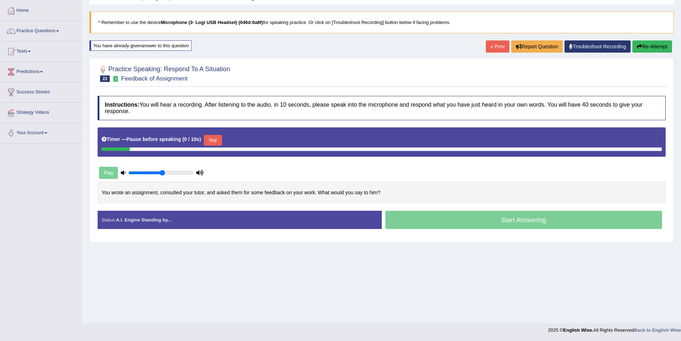
click at [216, 138] on button "Skip" at bounding box center [213, 140] width 18 height 11
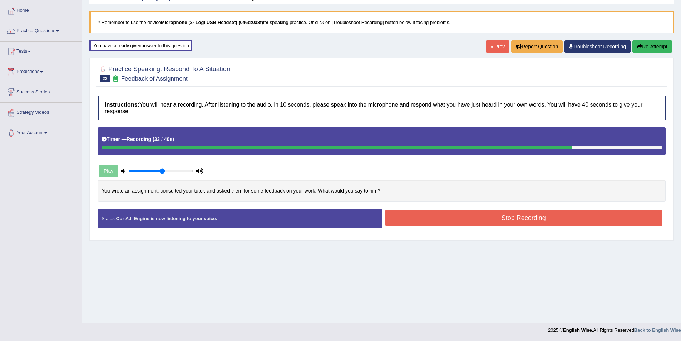
click at [508, 214] on button "Stop Recording" at bounding box center [524, 218] width 277 height 16
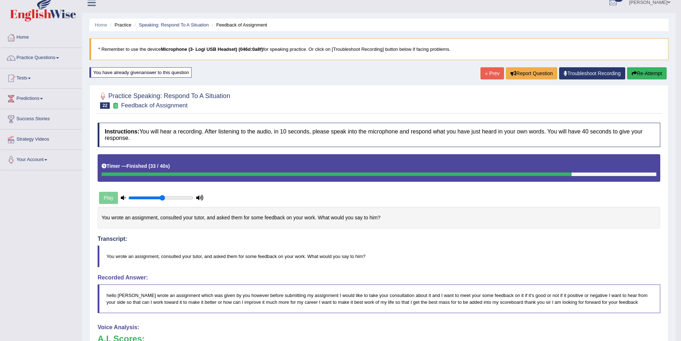
scroll to position [0, 0]
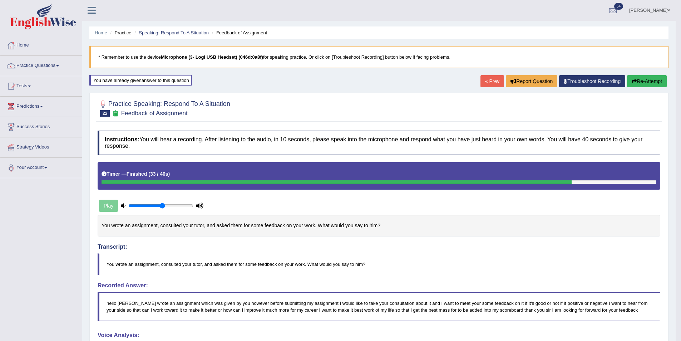
click at [638, 79] on button "Re-Attempt" at bounding box center [647, 81] width 40 height 12
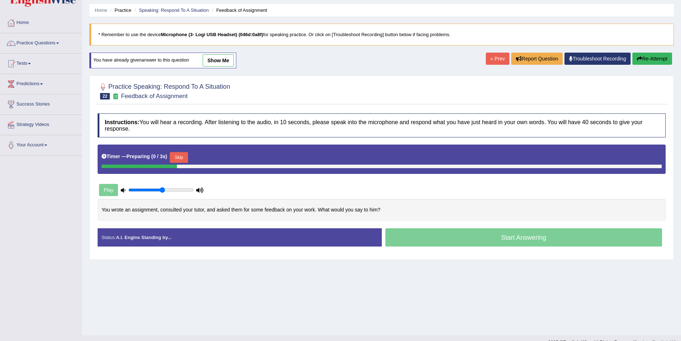
scroll to position [35, 0]
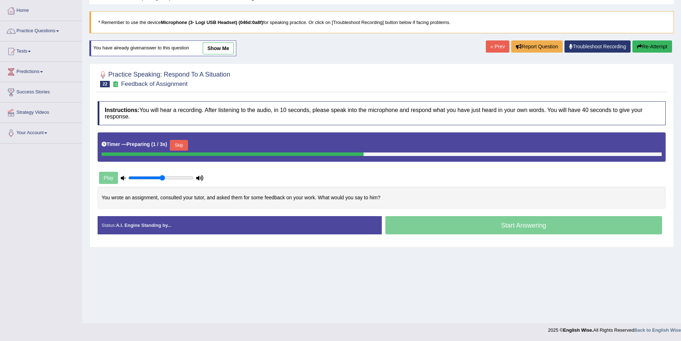
click at [183, 145] on button "Skip" at bounding box center [179, 145] width 18 height 11
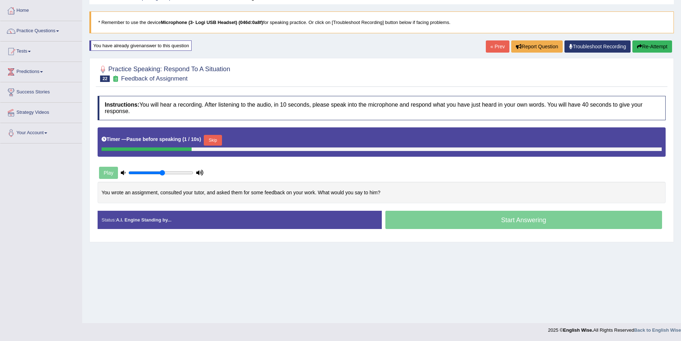
click at [222, 143] on button "Skip" at bounding box center [213, 140] width 18 height 11
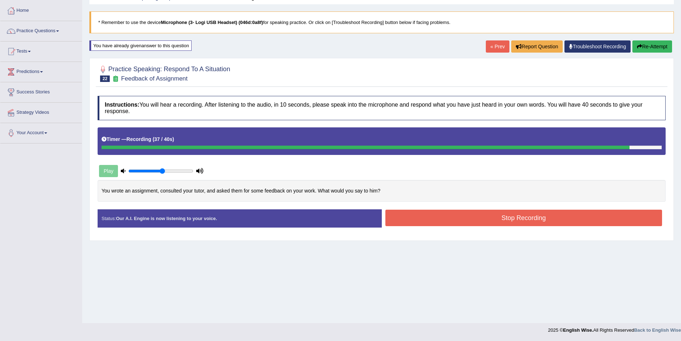
click at [582, 217] on button "Stop Recording" at bounding box center [524, 218] width 277 height 16
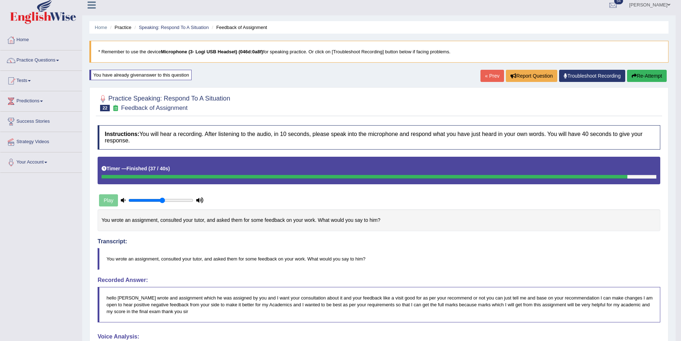
scroll to position [0, 0]
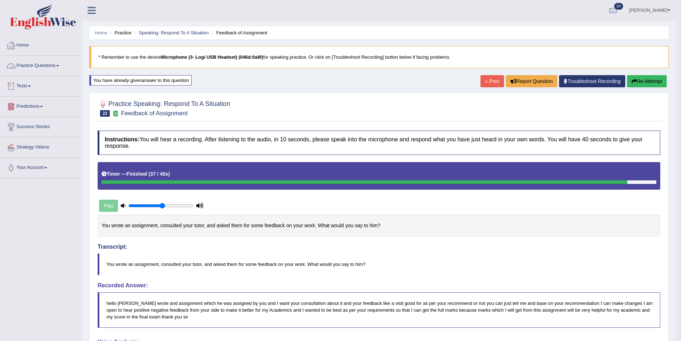
click at [28, 85] on link "Tests" at bounding box center [41, 85] width 82 height 18
click at [46, 67] on link "Practice Questions" at bounding box center [41, 65] width 82 height 18
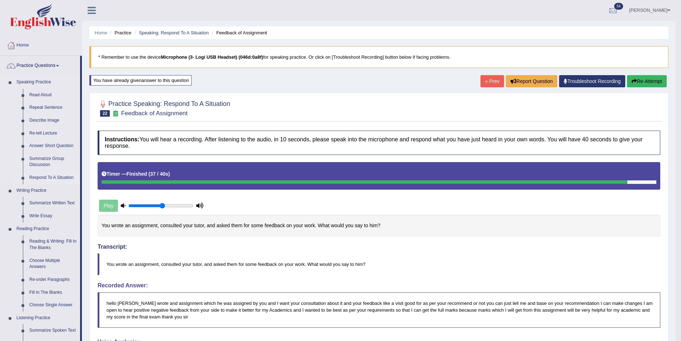
click at [56, 179] on link "Respond To A Situation" at bounding box center [53, 177] width 54 height 13
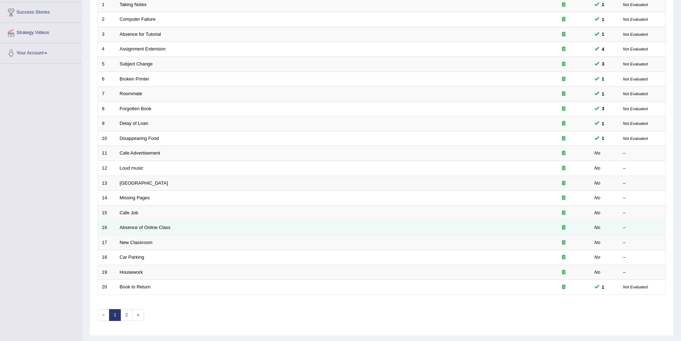
scroll to position [133, 0]
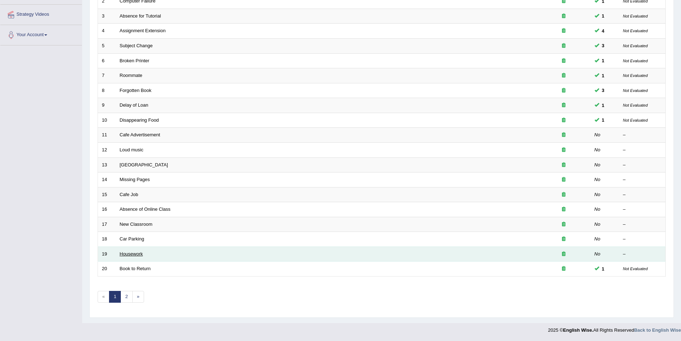
click at [127, 253] on link "Housework" at bounding box center [131, 253] width 23 height 5
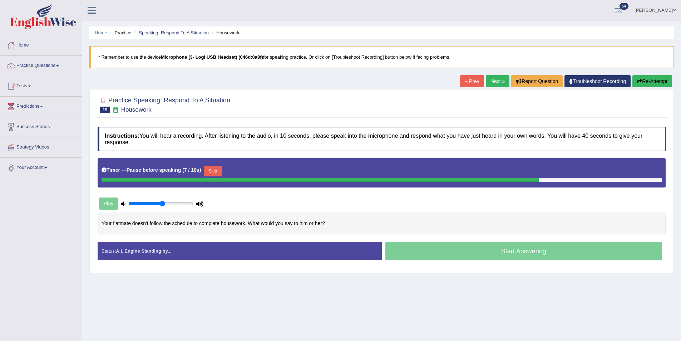
click at [214, 168] on button "Skip" at bounding box center [213, 171] width 18 height 11
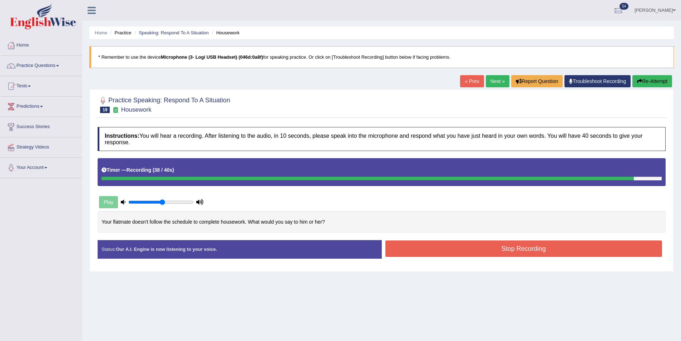
click at [490, 253] on button "Stop Recording" at bounding box center [524, 248] width 277 height 16
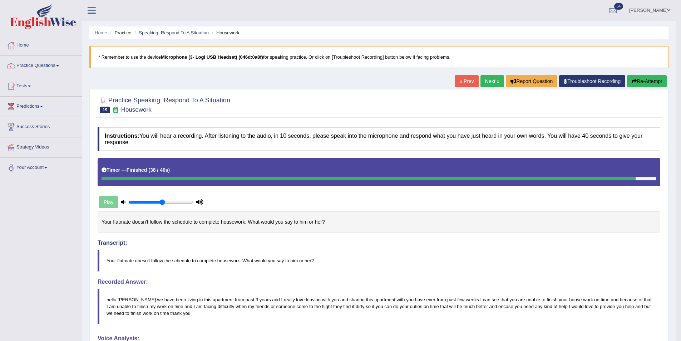
click at [659, 77] on button "Re-Attempt" at bounding box center [647, 81] width 40 height 12
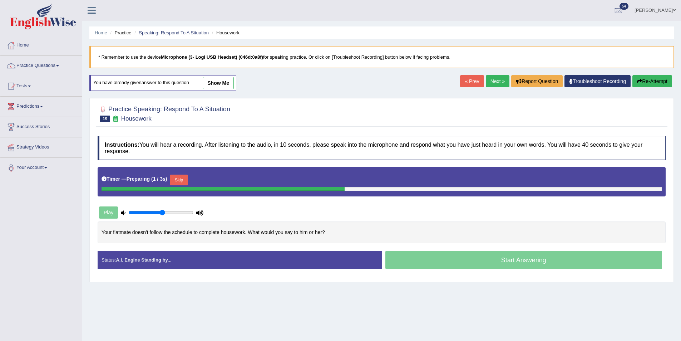
click at [185, 177] on button "Skip" at bounding box center [179, 180] width 18 height 11
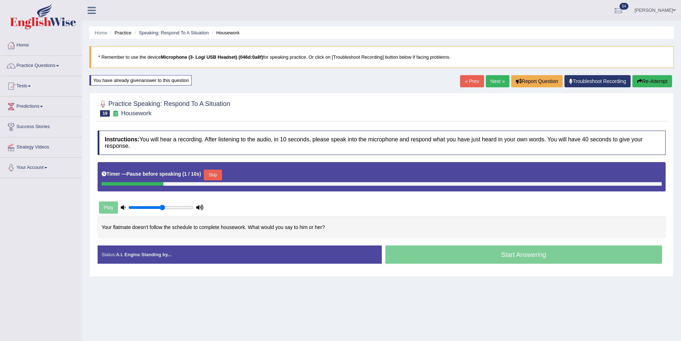
click at [214, 175] on button "Skip" at bounding box center [213, 175] width 18 height 11
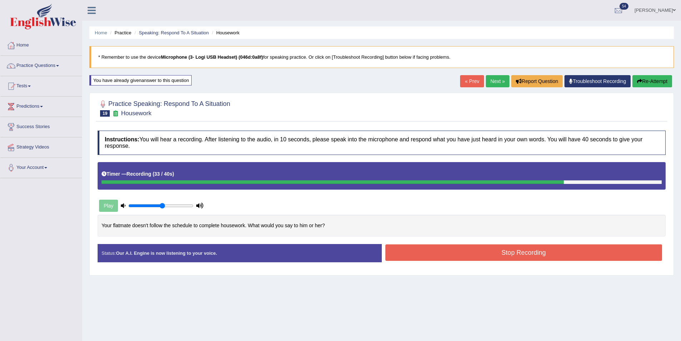
click at [435, 256] on button "Stop Recording" at bounding box center [524, 252] width 277 height 16
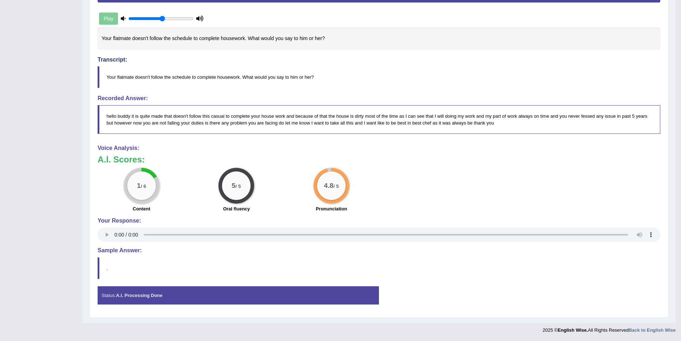
scroll to position [44, 0]
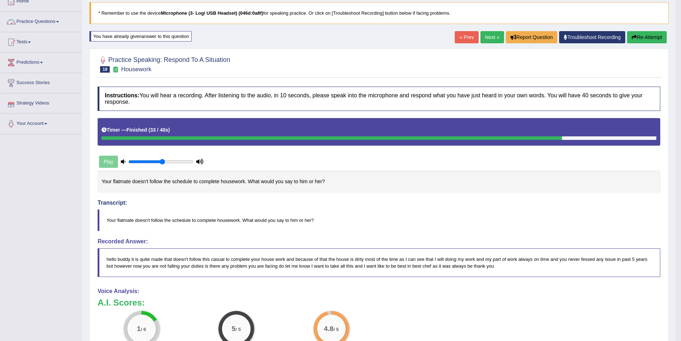
click at [651, 36] on button "Re-Attempt" at bounding box center [647, 37] width 40 height 12
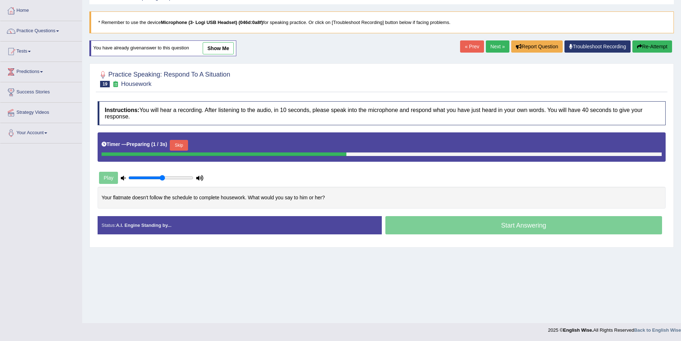
click at [188, 142] on button "Skip" at bounding box center [179, 145] width 18 height 11
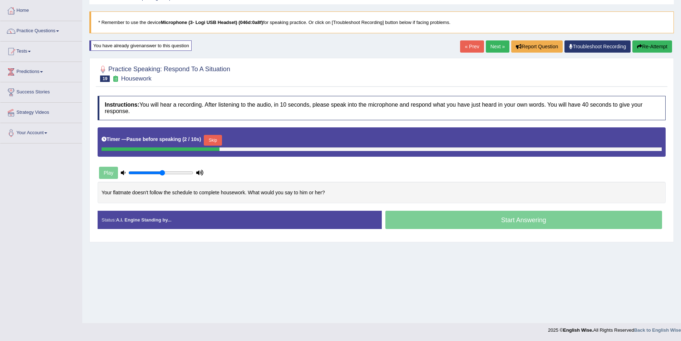
click at [210, 143] on button "Skip" at bounding box center [213, 140] width 18 height 11
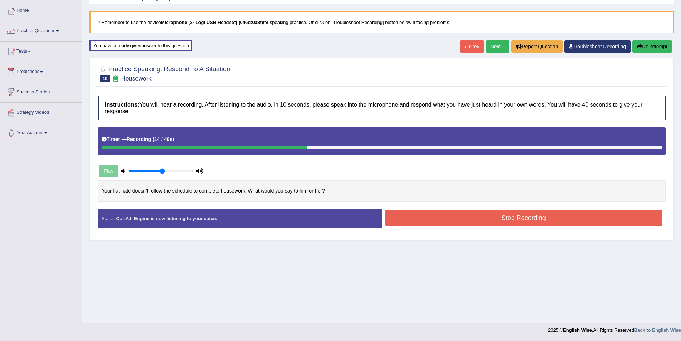
click at [497, 216] on button "Stop Recording" at bounding box center [524, 218] width 277 height 16
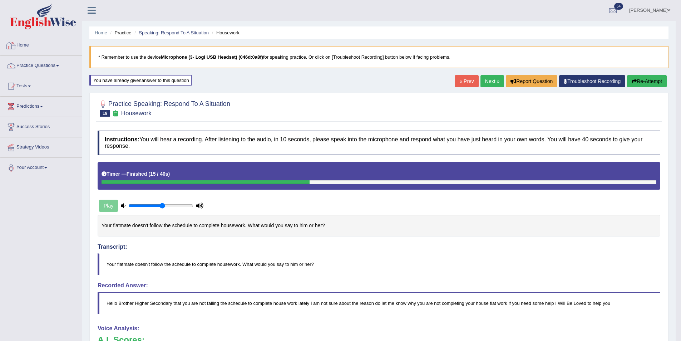
click at [33, 45] on link "Home" at bounding box center [41, 44] width 82 height 18
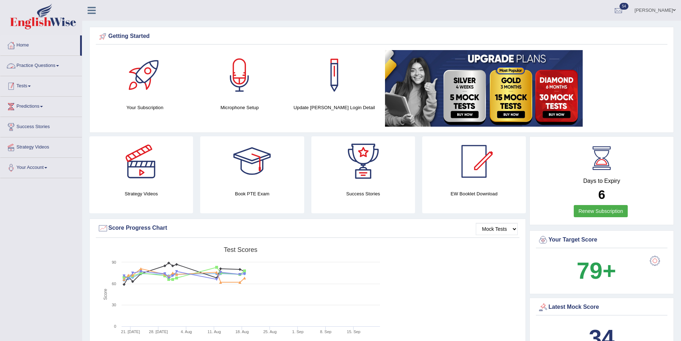
click at [22, 80] on link "Tests" at bounding box center [41, 85] width 82 height 18
click at [28, 67] on link "Practice Questions" at bounding box center [41, 65] width 82 height 18
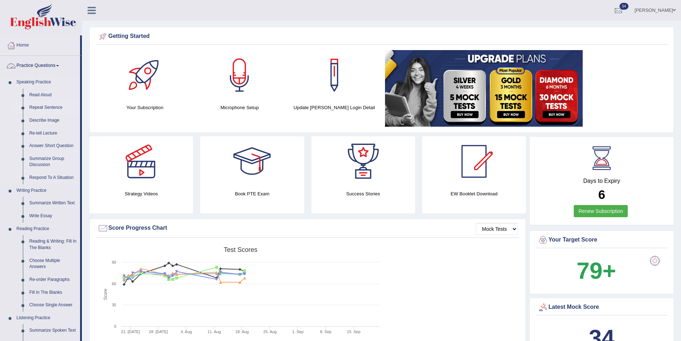
click at [45, 109] on link "Repeat Sentence" at bounding box center [53, 107] width 54 height 13
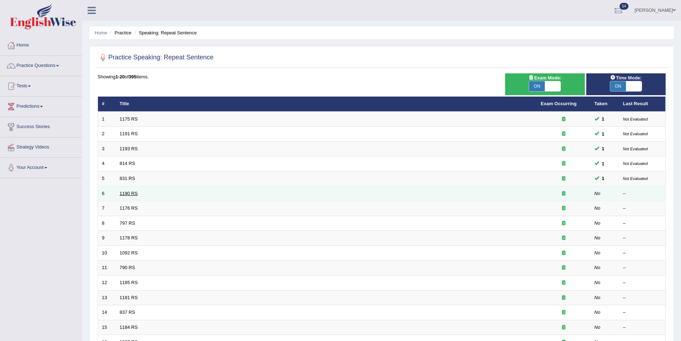
click at [133, 194] on link "1190 RS" at bounding box center [129, 193] width 18 height 5
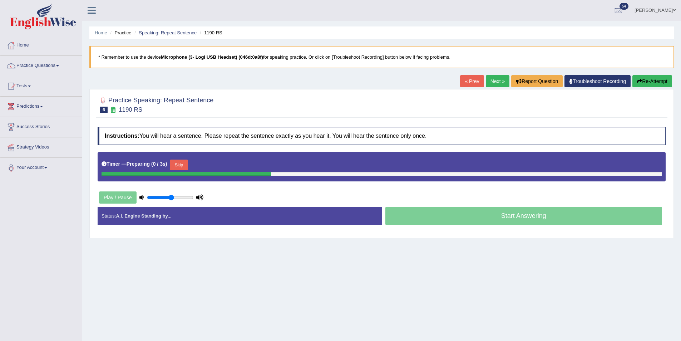
click at [174, 167] on button "Skip" at bounding box center [179, 165] width 18 height 11
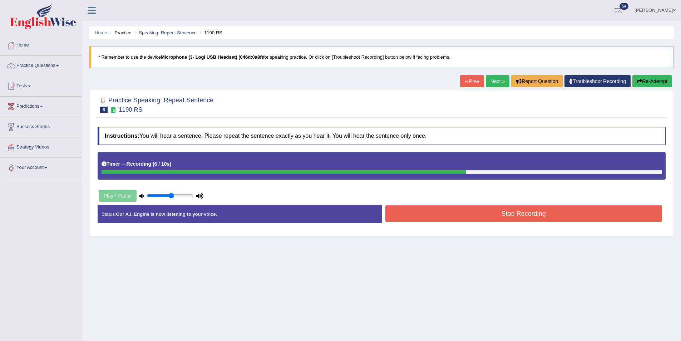
click at [503, 217] on button "Stop Recording" at bounding box center [524, 213] width 277 height 16
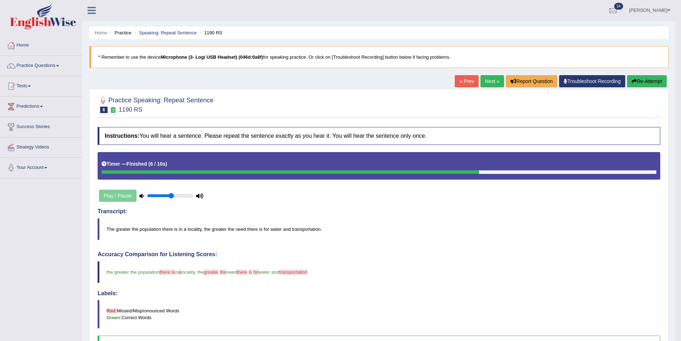
click at [640, 81] on button "Re-Attempt" at bounding box center [647, 81] width 40 height 12
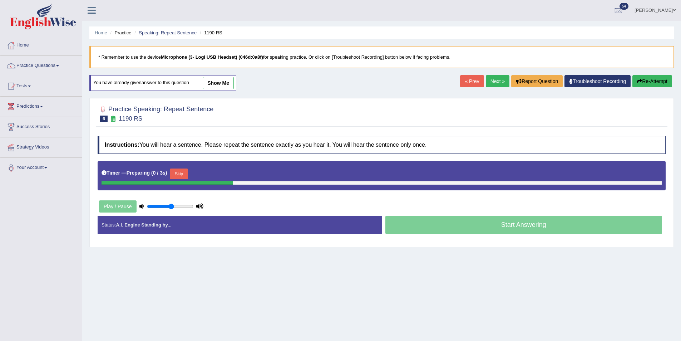
click at [187, 172] on button "Skip" at bounding box center [179, 173] width 18 height 11
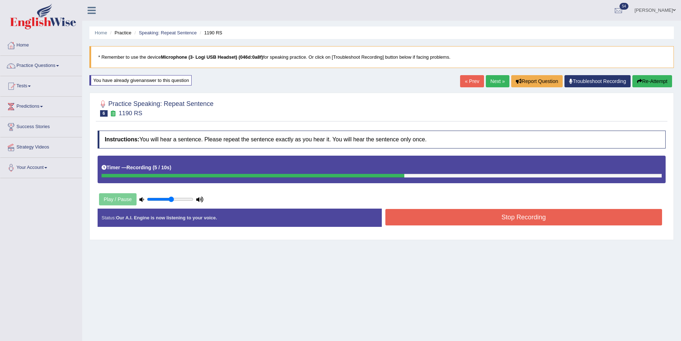
click at [581, 216] on button "Stop Recording" at bounding box center [524, 217] width 277 height 16
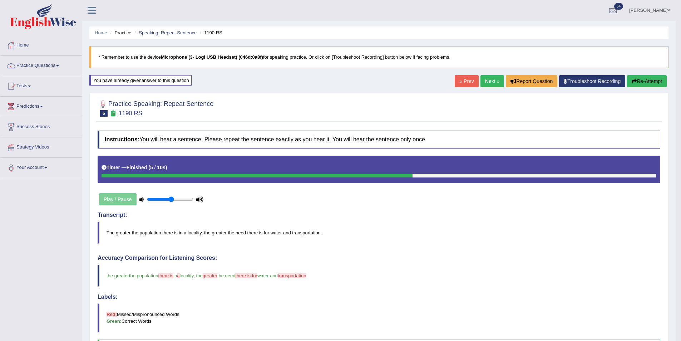
click at [494, 80] on link "Next »" at bounding box center [493, 81] width 24 height 12
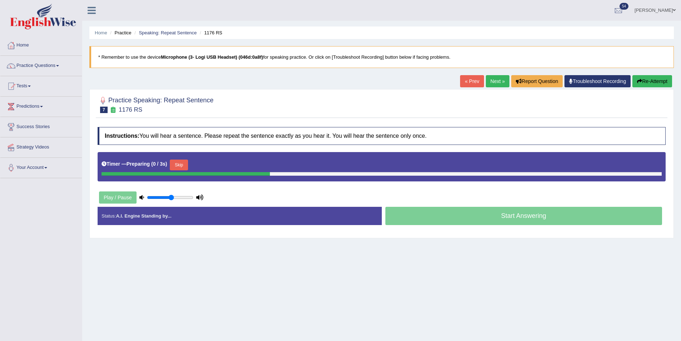
click at [184, 165] on button "Skip" at bounding box center [179, 165] width 18 height 11
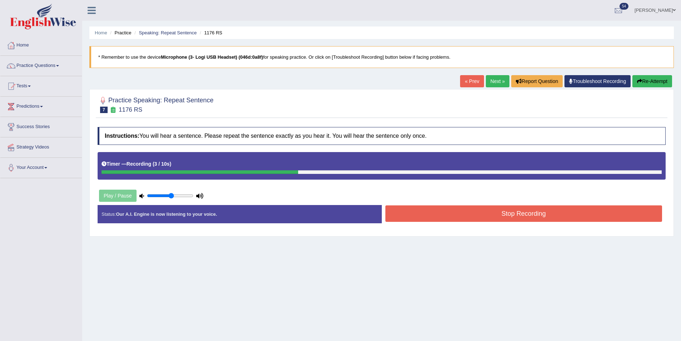
click at [494, 213] on button "Stop Recording" at bounding box center [524, 213] width 277 height 16
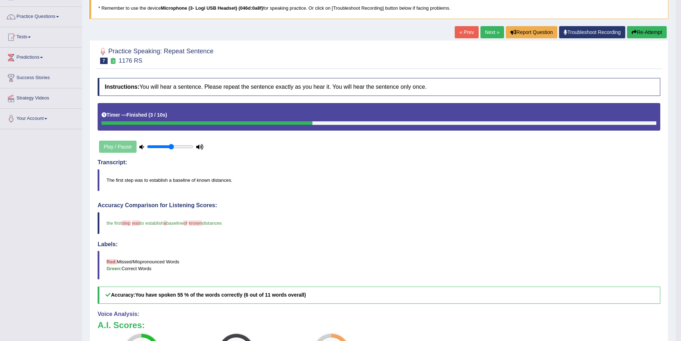
scroll to position [29, 0]
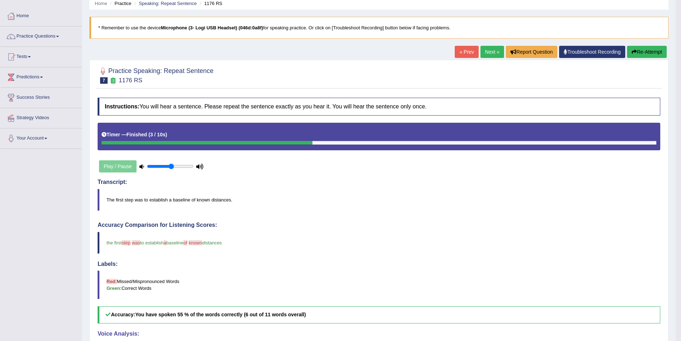
click at [489, 53] on link "Next »" at bounding box center [493, 52] width 24 height 12
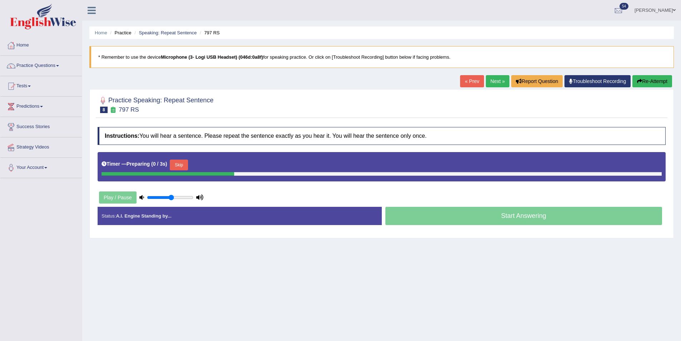
click at [188, 163] on button "Skip" at bounding box center [179, 165] width 18 height 11
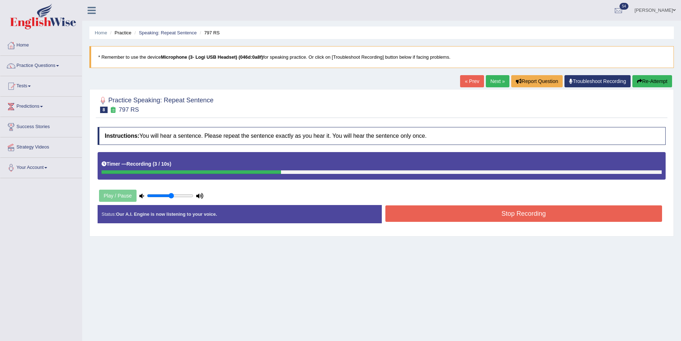
click at [583, 207] on button "Stop Recording" at bounding box center [524, 213] width 277 height 16
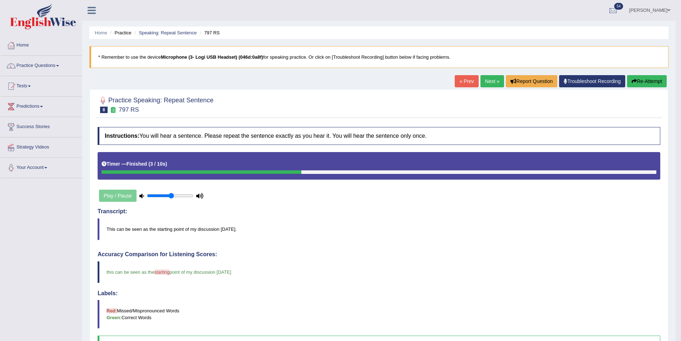
click at [485, 84] on link "Next »" at bounding box center [493, 81] width 24 height 12
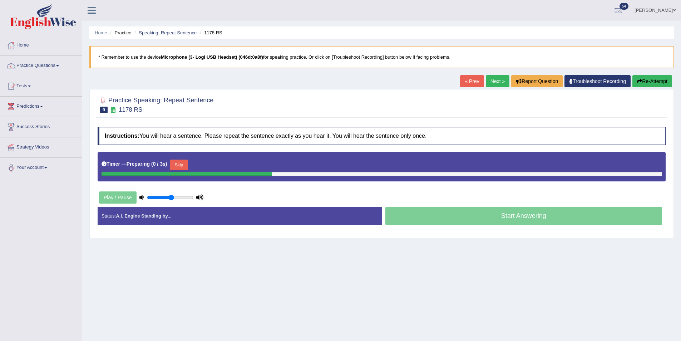
click at [178, 158] on div "Timer — Preparing ( 0 / 3s ) Skip" at bounding box center [382, 165] width 560 height 14
click at [183, 163] on button "Skip" at bounding box center [179, 165] width 18 height 11
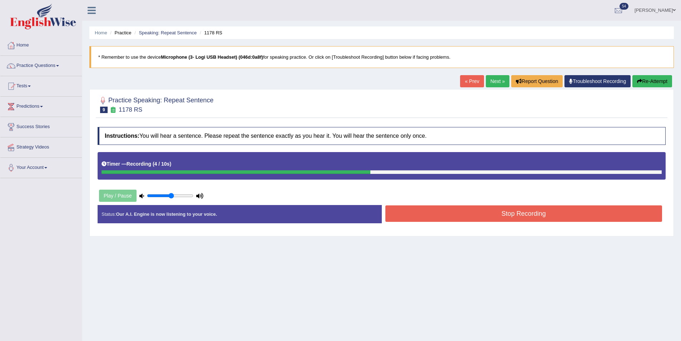
click at [547, 211] on button "Stop Recording" at bounding box center [524, 213] width 277 height 16
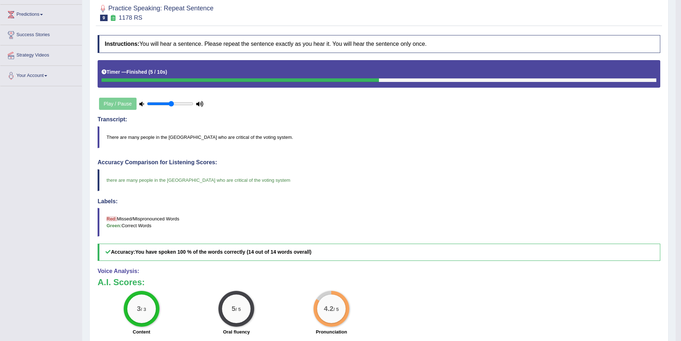
scroll to position [72, 0]
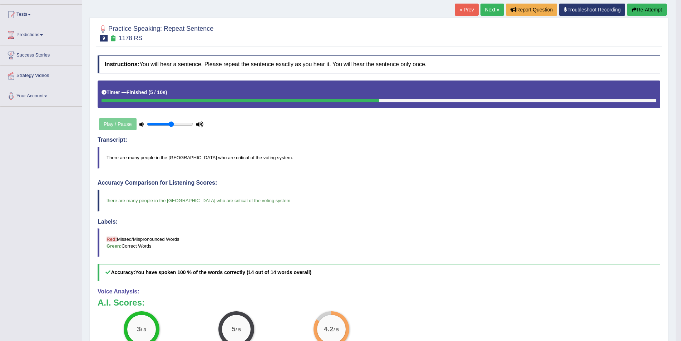
click at [488, 10] on link "Next »" at bounding box center [493, 10] width 24 height 12
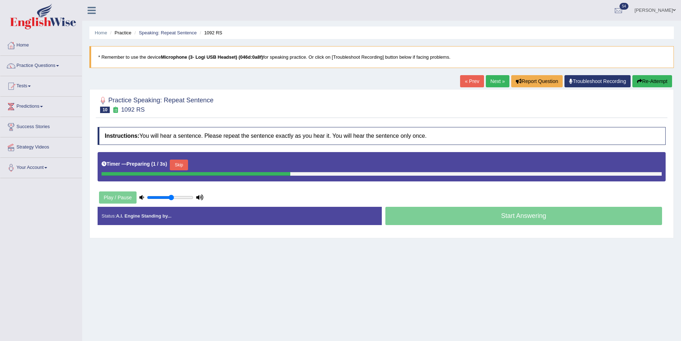
click at [176, 169] on button "Skip" at bounding box center [179, 165] width 18 height 11
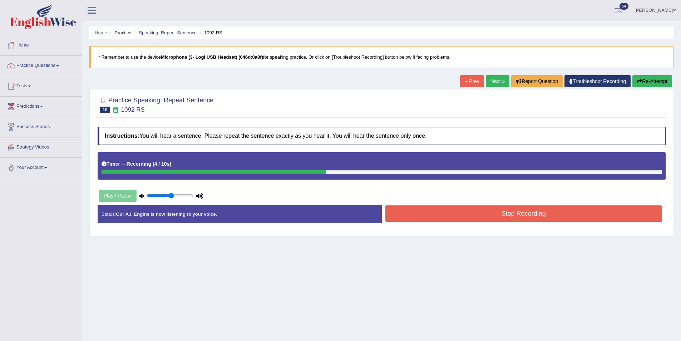
click at [500, 207] on button "Stop Recording" at bounding box center [524, 213] width 277 height 16
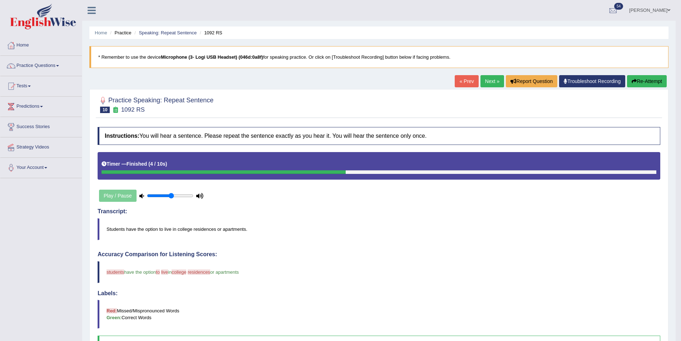
click at [490, 83] on link "Next »" at bounding box center [493, 81] width 24 height 12
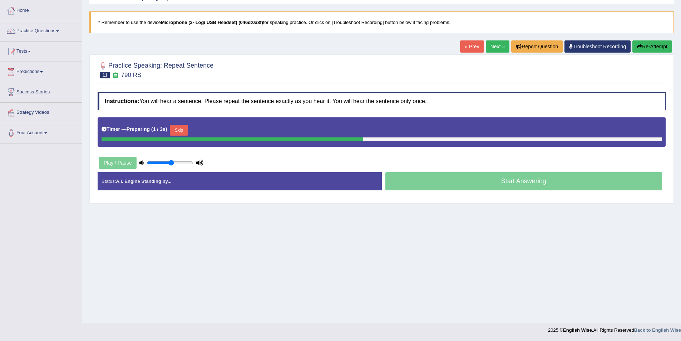
click at [182, 132] on button "Skip" at bounding box center [179, 130] width 18 height 11
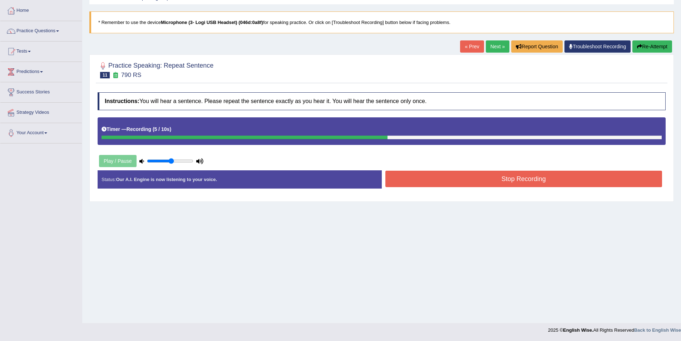
click at [457, 180] on button "Stop Recording" at bounding box center [524, 179] width 277 height 16
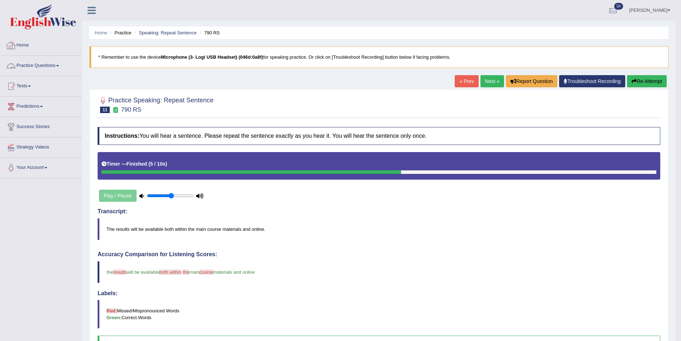
click at [29, 41] on link "Home" at bounding box center [41, 44] width 82 height 18
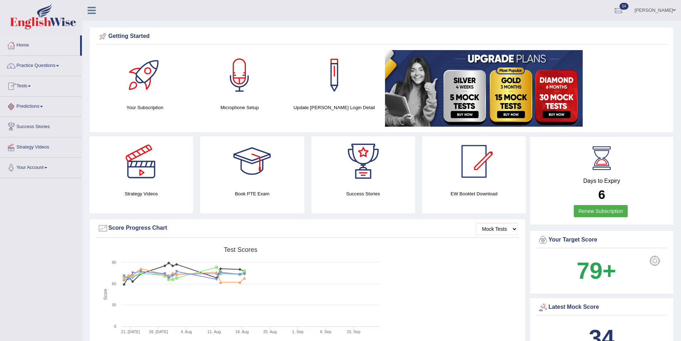
click at [43, 68] on link "Practice Questions" at bounding box center [41, 65] width 82 height 18
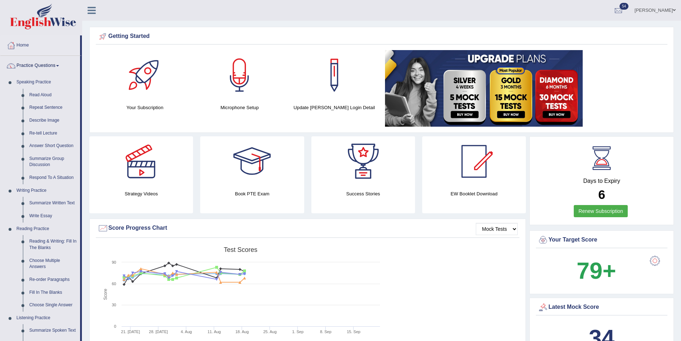
click at [648, 10] on link "[PERSON_NAME]" at bounding box center [656, 9] width 52 height 19
click at [629, 92] on link "Log out" at bounding box center [641, 100] width 77 height 16
